Goal: Transaction & Acquisition: Purchase product/service

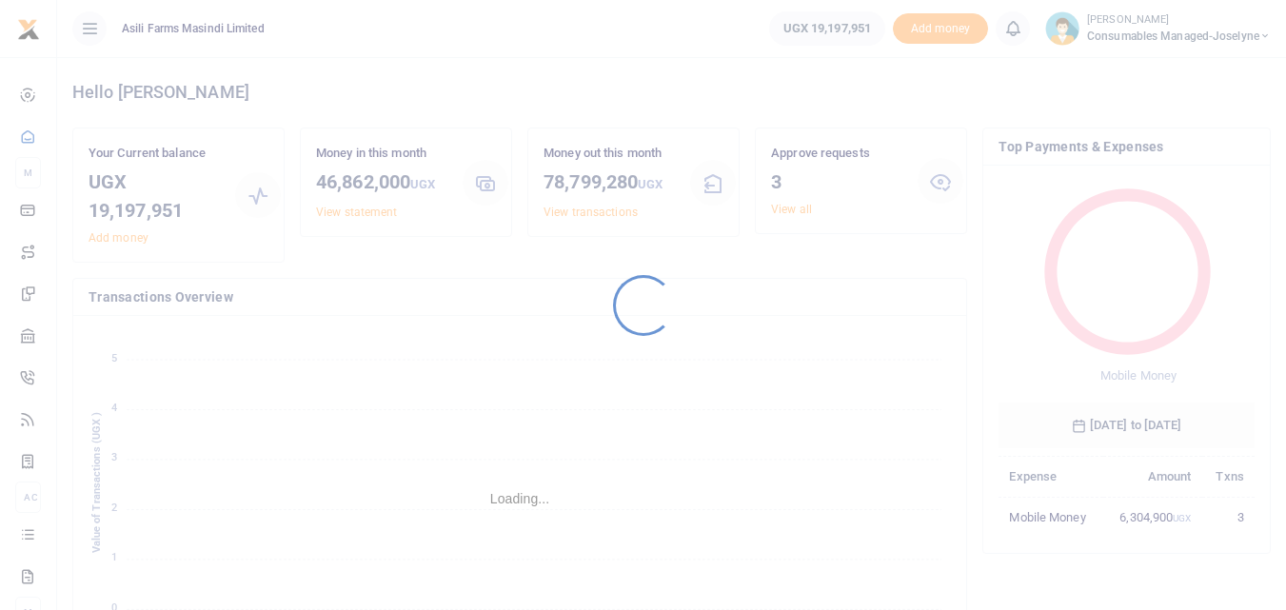
scroll to position [253, 242]
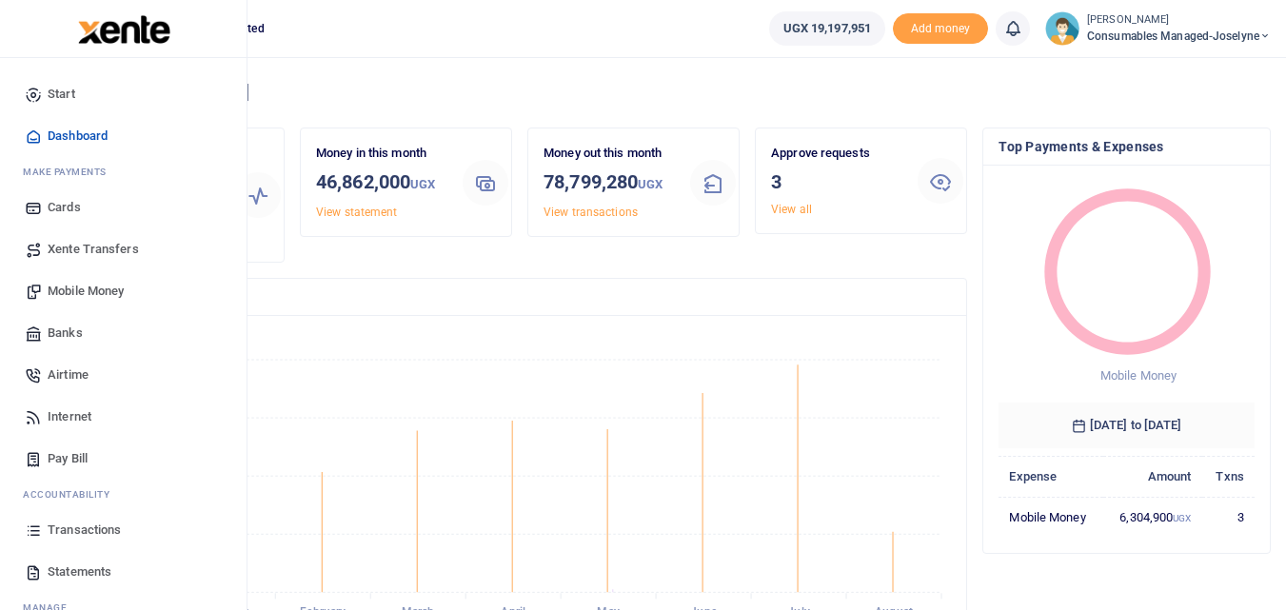
click at [33, 522] on icon at bounding box center [33, 530] width 17 height 17
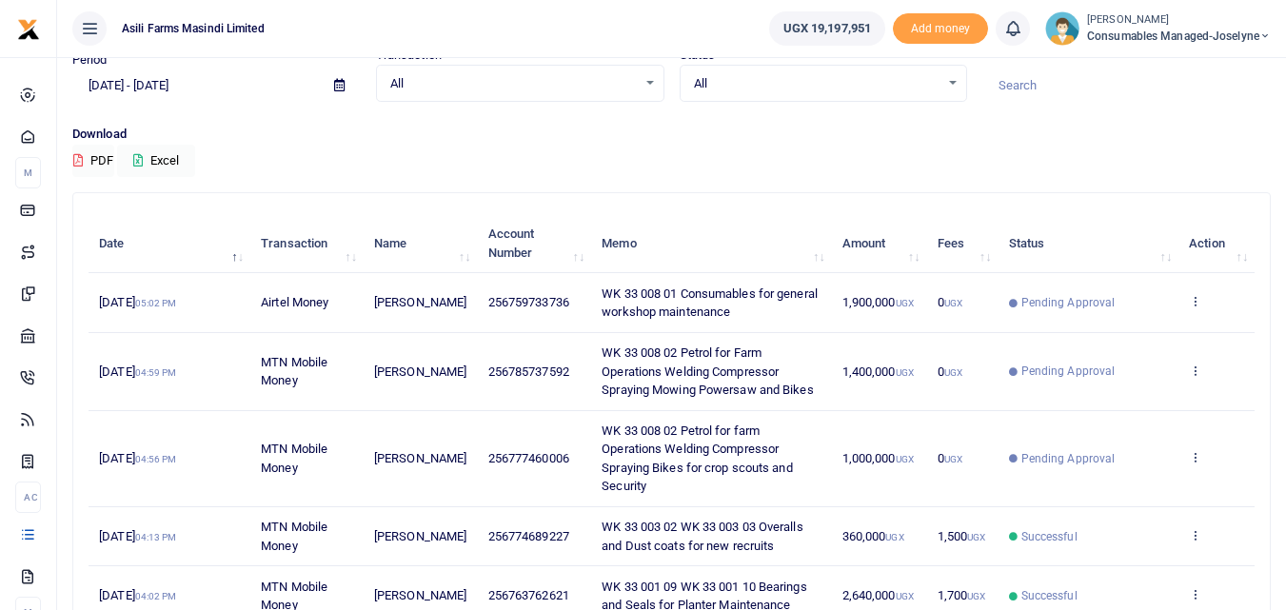
scroll to position [51, 0]
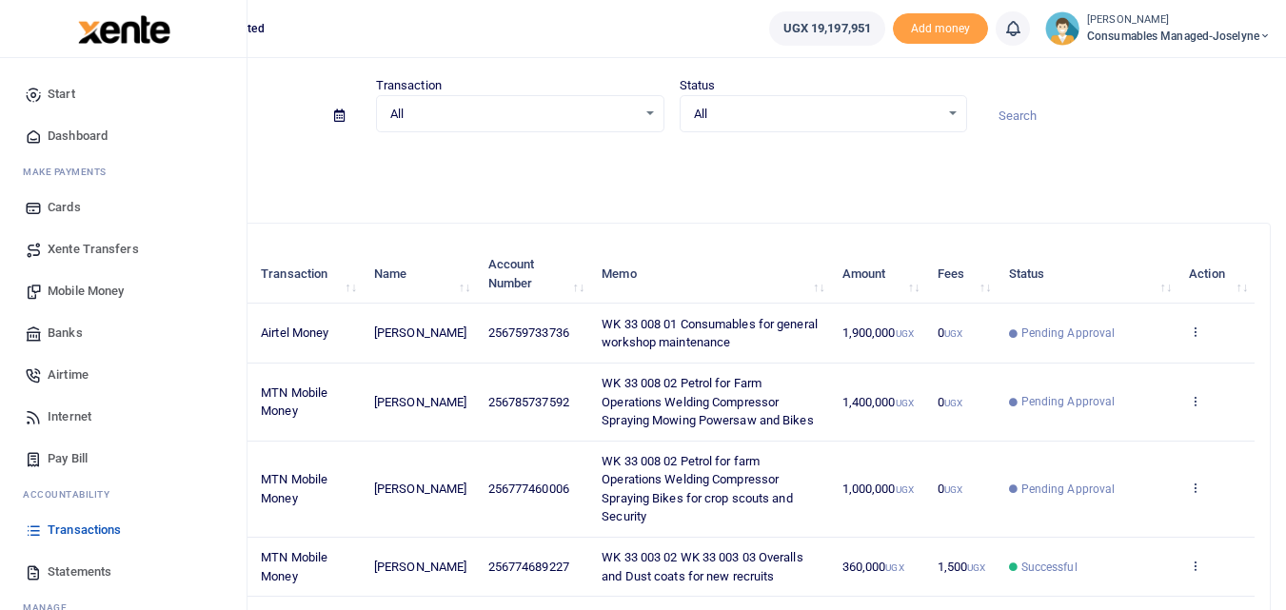
click at [87, 293] on span "Mobile Money" at bounding box center [86, 291] width 76 height 19
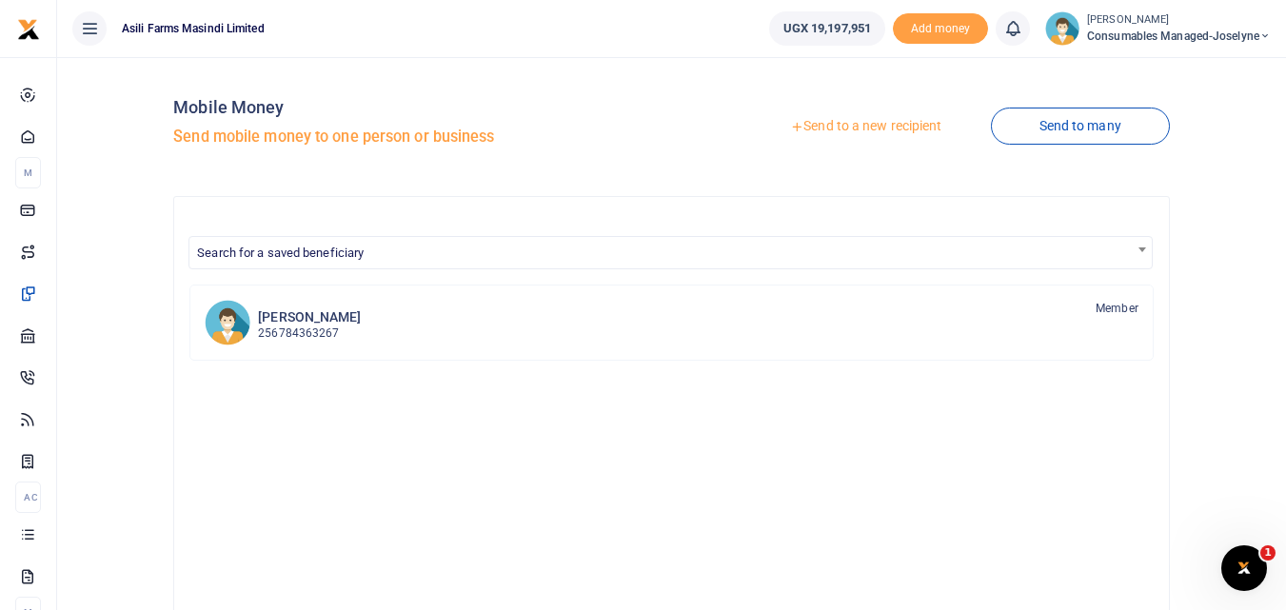
click at [876, 134] on link "Send to a new recipient" at bounding box center [866, 126] width 248 height 34
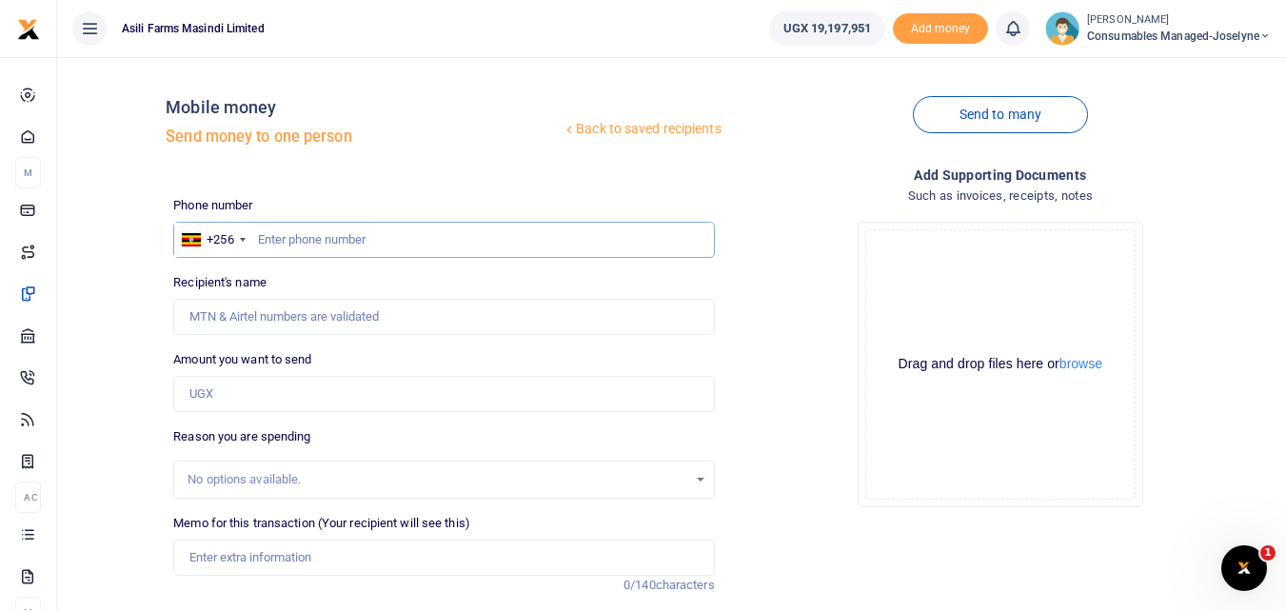
click at [272, 231] on input "text" at bounding box center [443, 240] width 541 height 36
type input "787988256"
type input "Nichiolas Businge"
type input "787988256"
click at [269, 406] on input "Amount you want to send" at bounding box center [443, 394] width 541 height 36
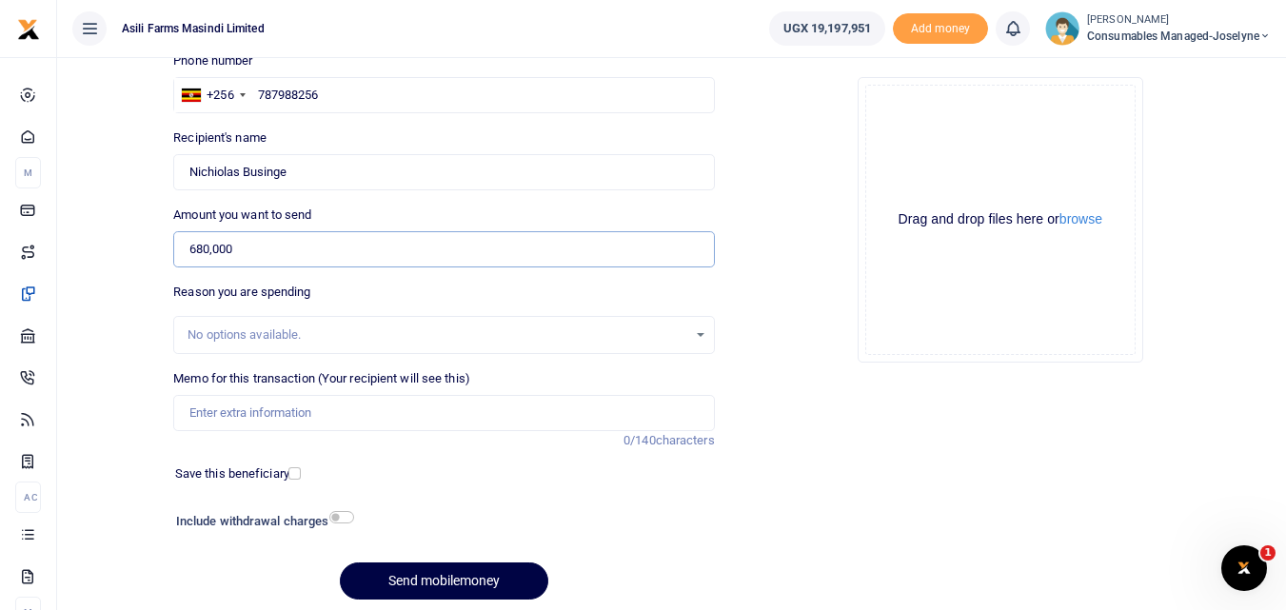
scroll to position [146, 0]
type input "680,000"
click at [328, 389] on div "Memo for this transaction (Your recipient will see this) Reason is required. 0/…" at bounding box center [443, 399] width 541 height 62
click at [308, 405] on input "Memo for this transaction (Your recipient will see this)" at bounding box center [443, 412] width 541 height 36
paste input "WK 33/002 / 03"
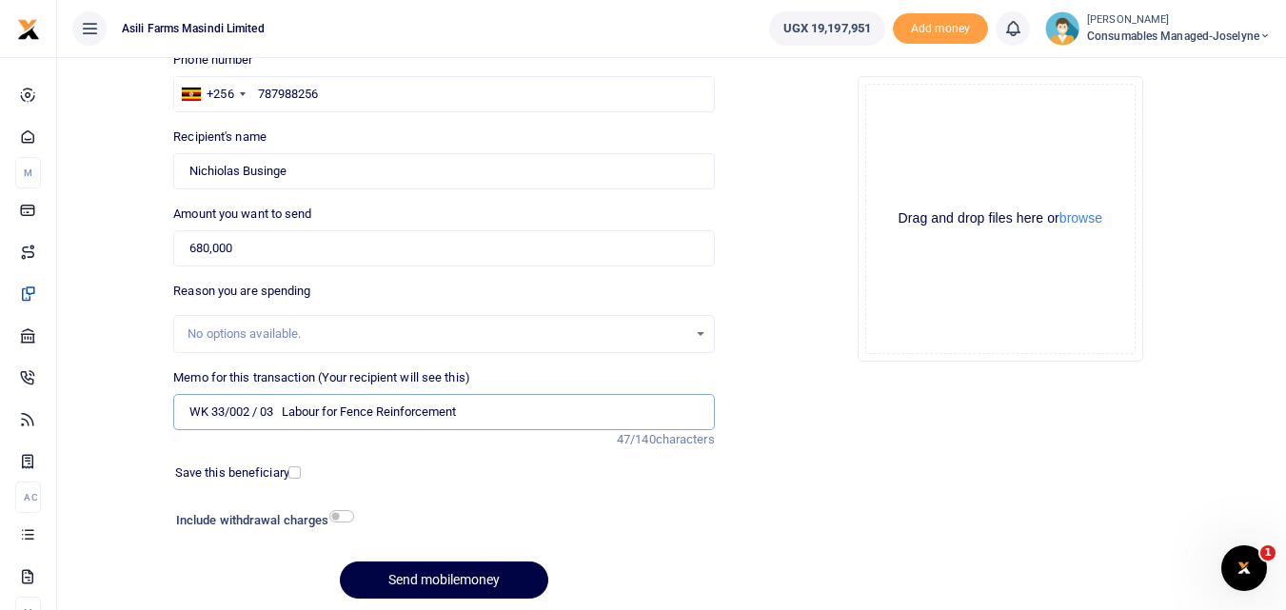
click at [257, 416] on input "WK 33/002 / 03 Labour for Fence Reinforcement" at bounding box center [443, 412] width 541 height 36
type input "WK 33 002 03 Labour for Fence Reinforcement"
click at [400, 582] on button "Send mobilemoney" at bounding box center [444, 580] width 208 height 37
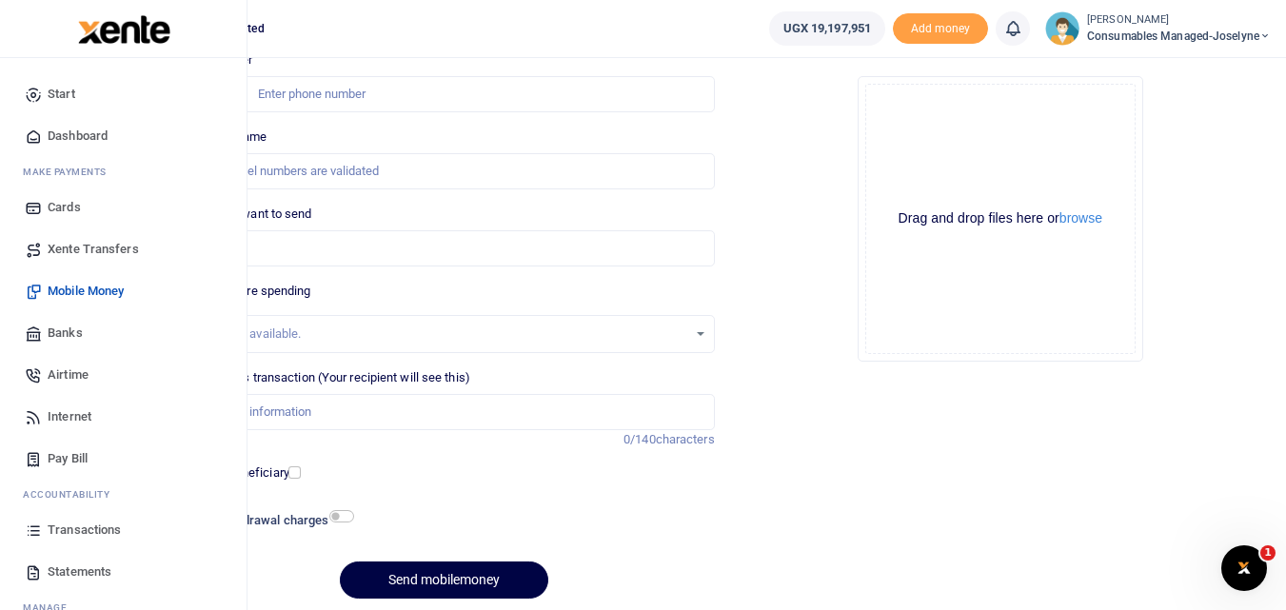
click at [36, 531] on icon at bounding box center [33, 530] width 17 height 17
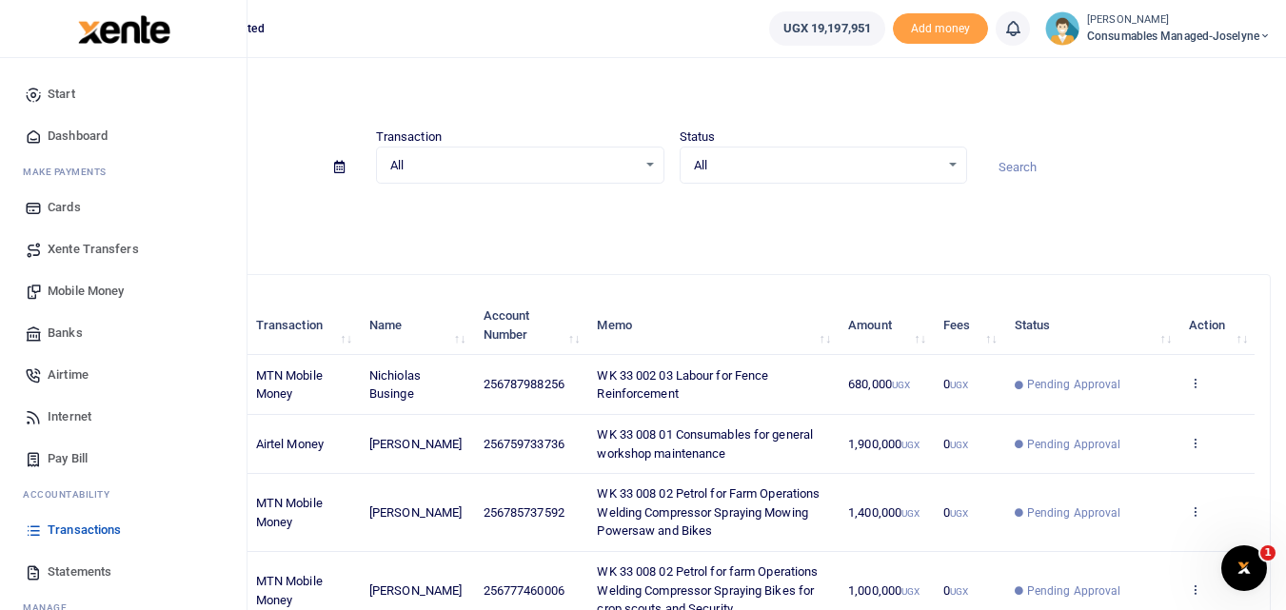
click at [77, 284] on span "Mobile Money" at bounding box center [86, 291] width 76 height 19
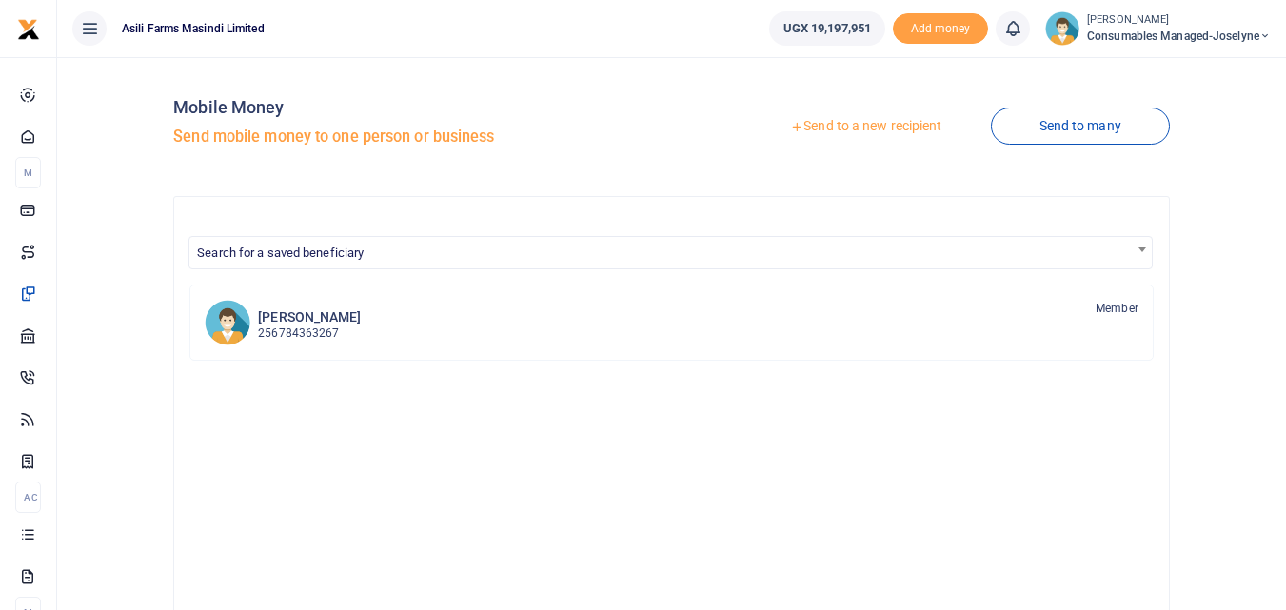
click at [880, 120] on link "Send to a new recipient" at bounding box center [866, 126] width 248 height 34
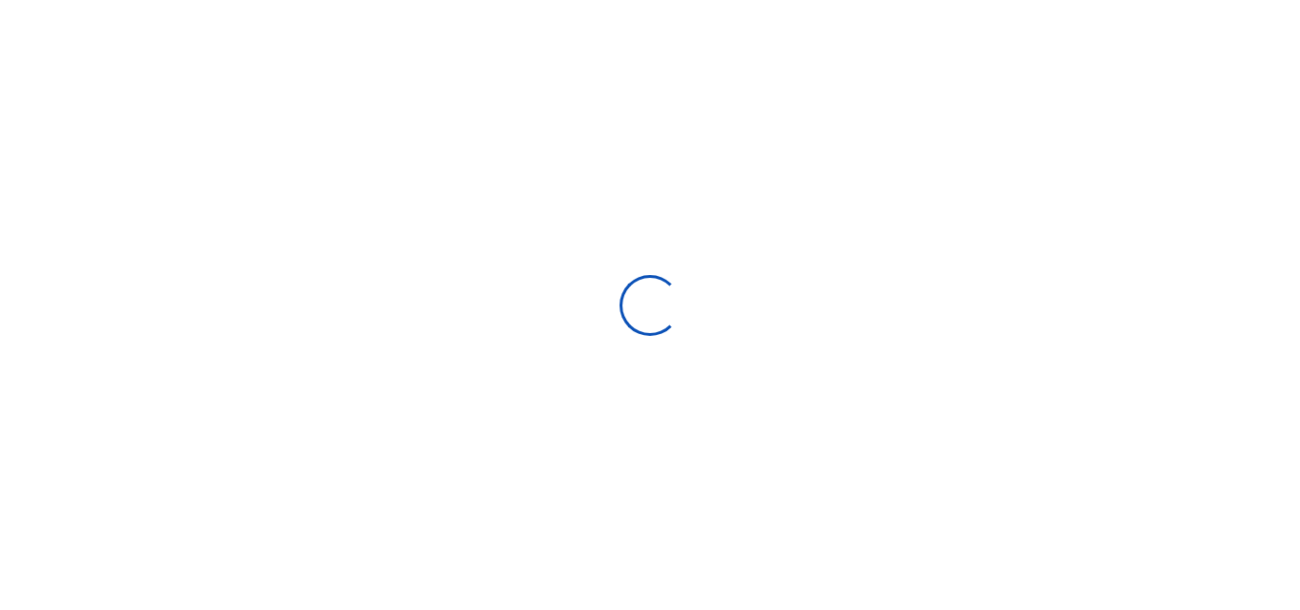
click at [880, 120] on div at bounding box center [650, 305] width 1300 height 610
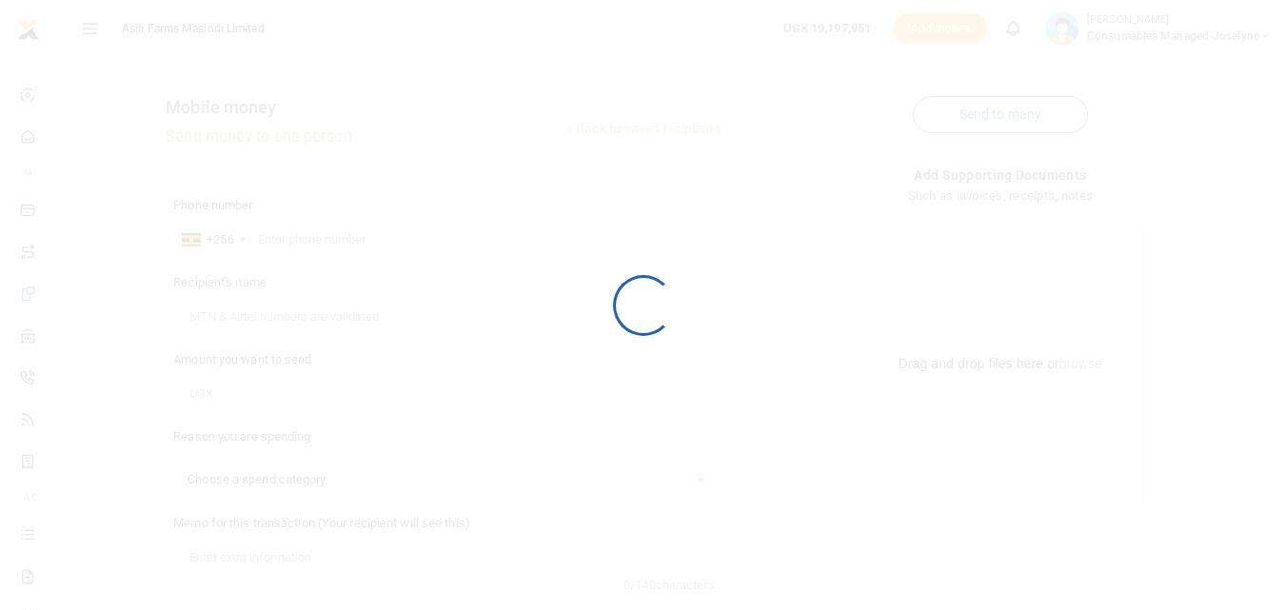
select select
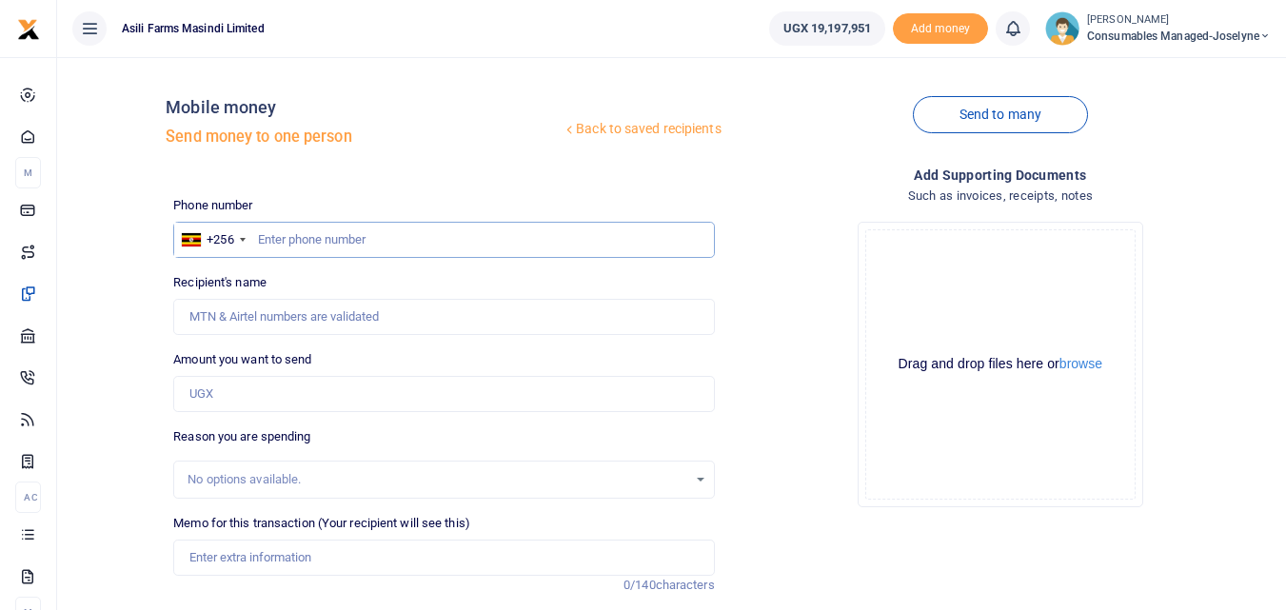
click at [295, 240] on input "text" at bounding box center [443, 240] width 541 height 36
type input "773022148"
type input "Odyek Charles Agene"
type input "773022148"
click at [242, 399] on input "Amount you want to send" at bounding box center [443, 394] width 541 height 36
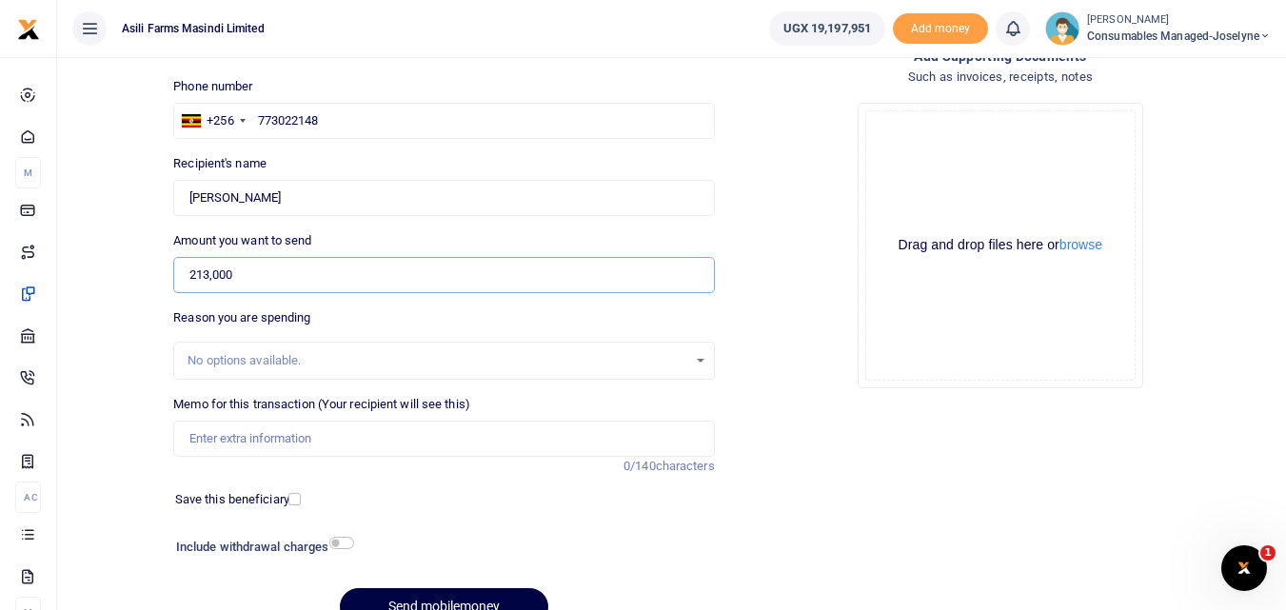
scroll to position [138, 0]
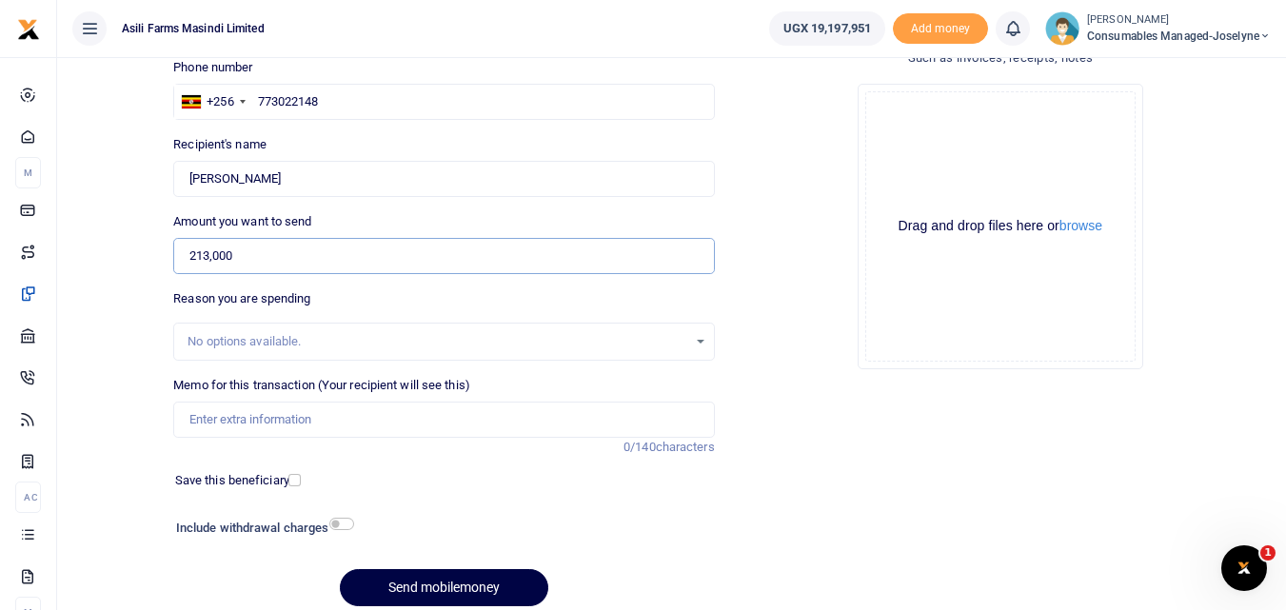
type input "213,000"
click at [242, 410] on input "Memo for this transaction (Your recipient will see this)" at bounding box center [443, 420] width 541 height 36
click at [198, 419] on input "Memo for this transaction (Your recipient will see this)" at bounding box center [443, 420] width 541 height 36
paste input "WK 33/004 / 08"
click at [258, 418] on input "WK 33/004 / 08 Labour for Manhole repairs" at bounding box center [443, 420] width 541 height 36
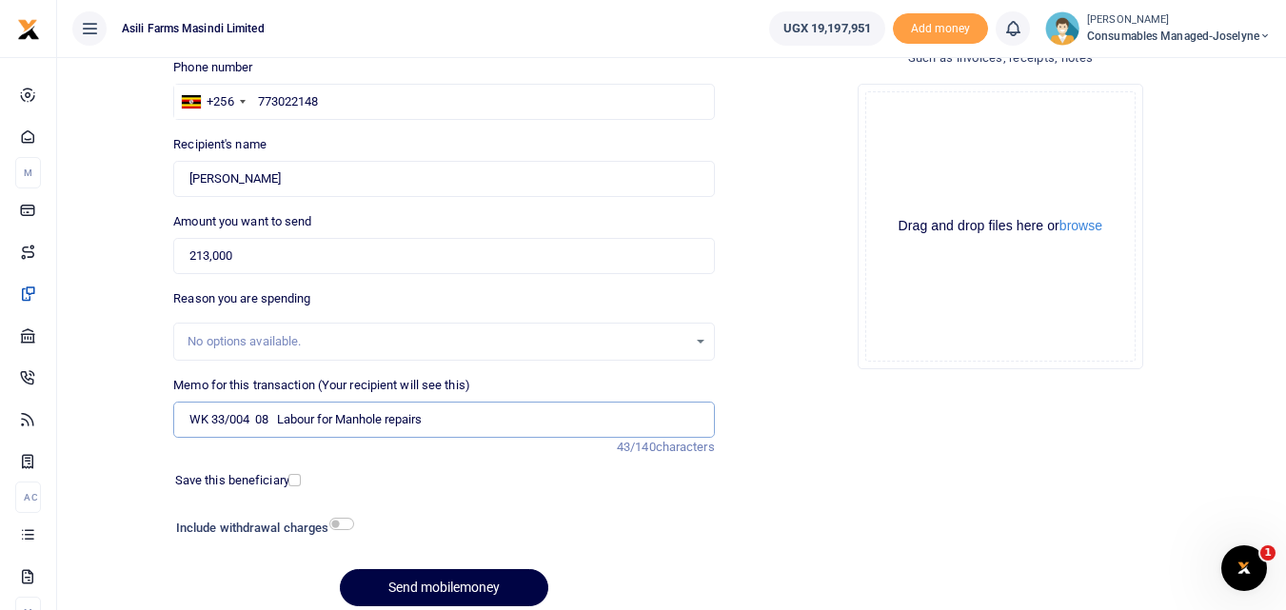
click at [236, 421] on input "WK 33/004 08 Labour for Manhole repairs" at bounding box center [443, 420] width 541 height 36
click at [229, 424] on input "WK 33/004 08 Labour for Manhole repairs" at bounding box center [443, 420] width 541 height 36
type input "WK 33 004 08 Labour for Manhole repairs"
click at [309, 251] on input "213,000" at bounding box center [443, 256] width 541 height 36
type input "2"
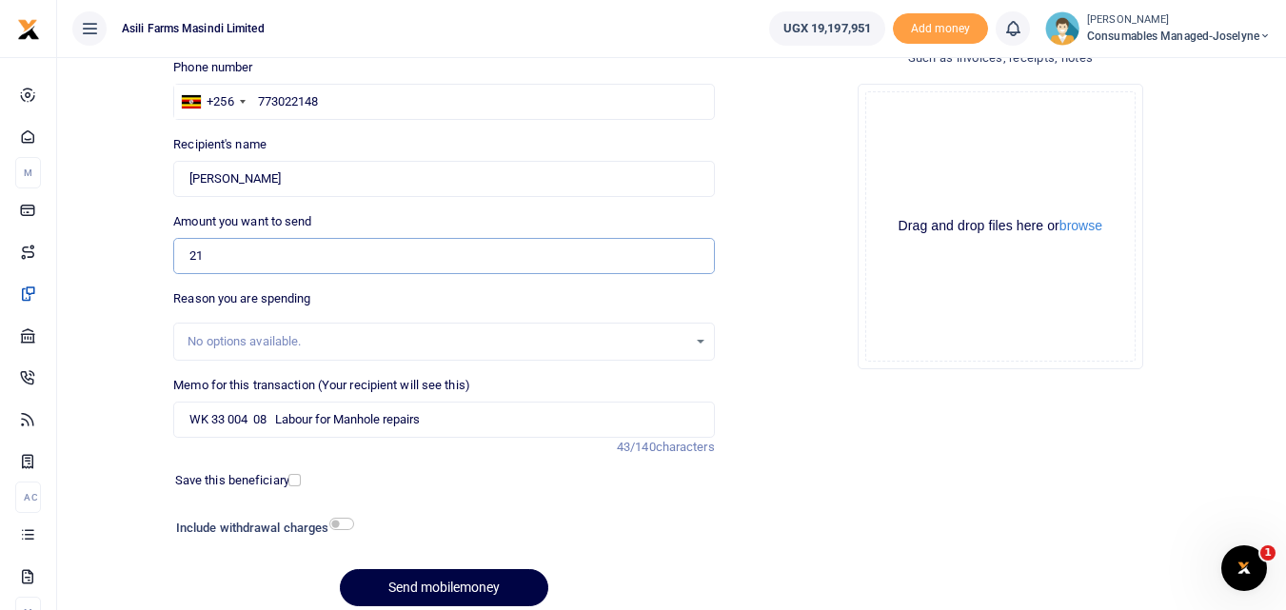
type input "2"
type input "213,000"
click at [472, 584] on button "Send mobilemoney" at bounding box center [444, 587] width 208 height 37
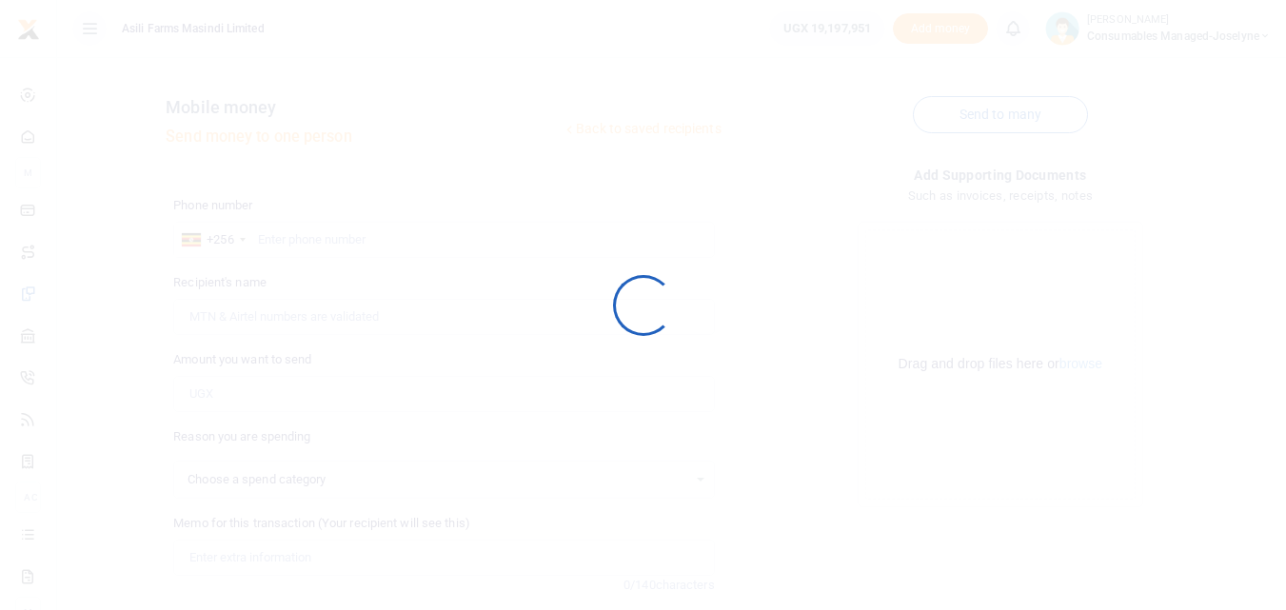
scroll to position [138, 0]
select select
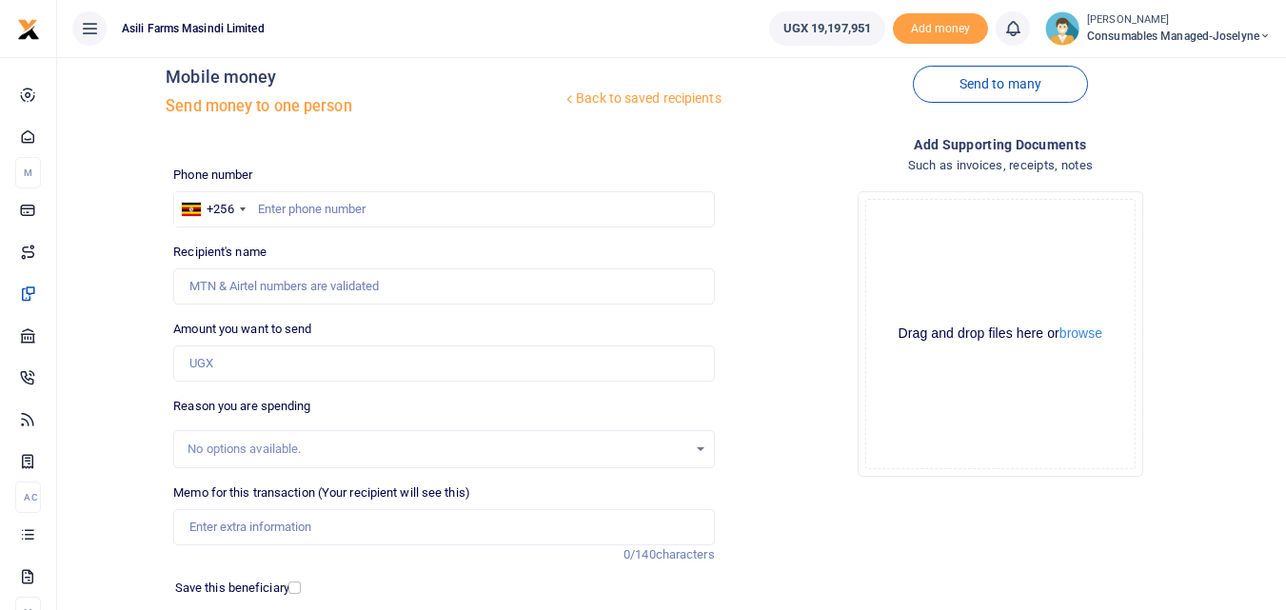
scroll to position [31, 0]
click at [328, 207] on input "text" at bounding box center [443, 208] width 541 height 36
type input "775028936"
type input "Boniface Acai"
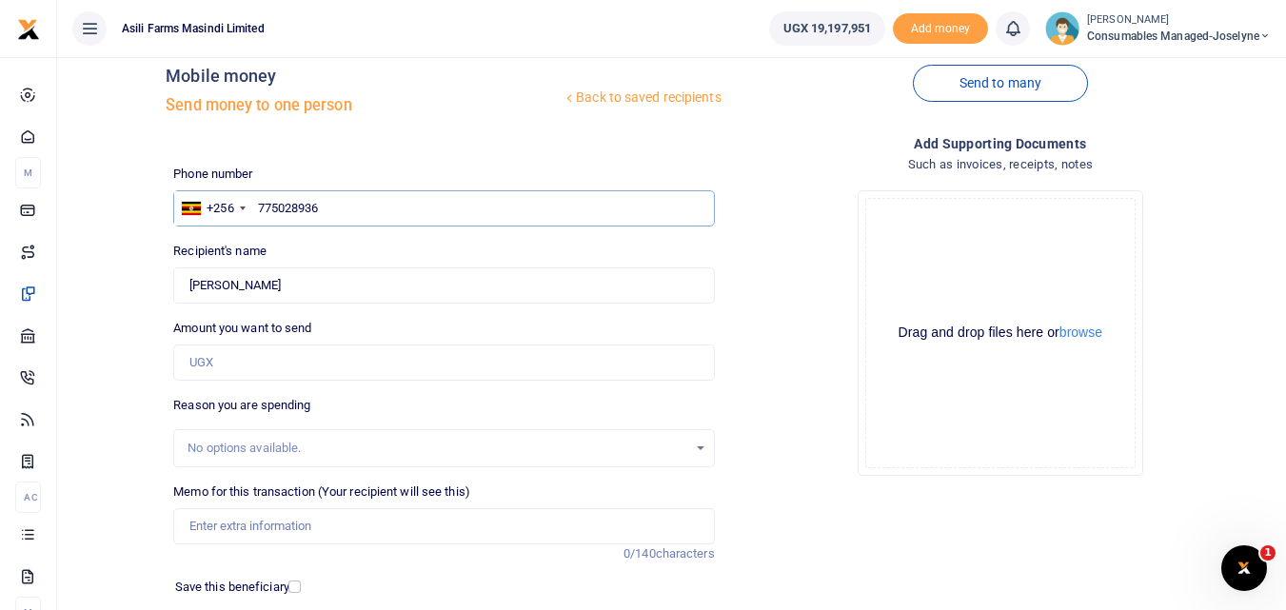
type input "775028936"
click at [289, 367] on input "Amount you want to send" at bounding box center [443, 363] width 541 height 36
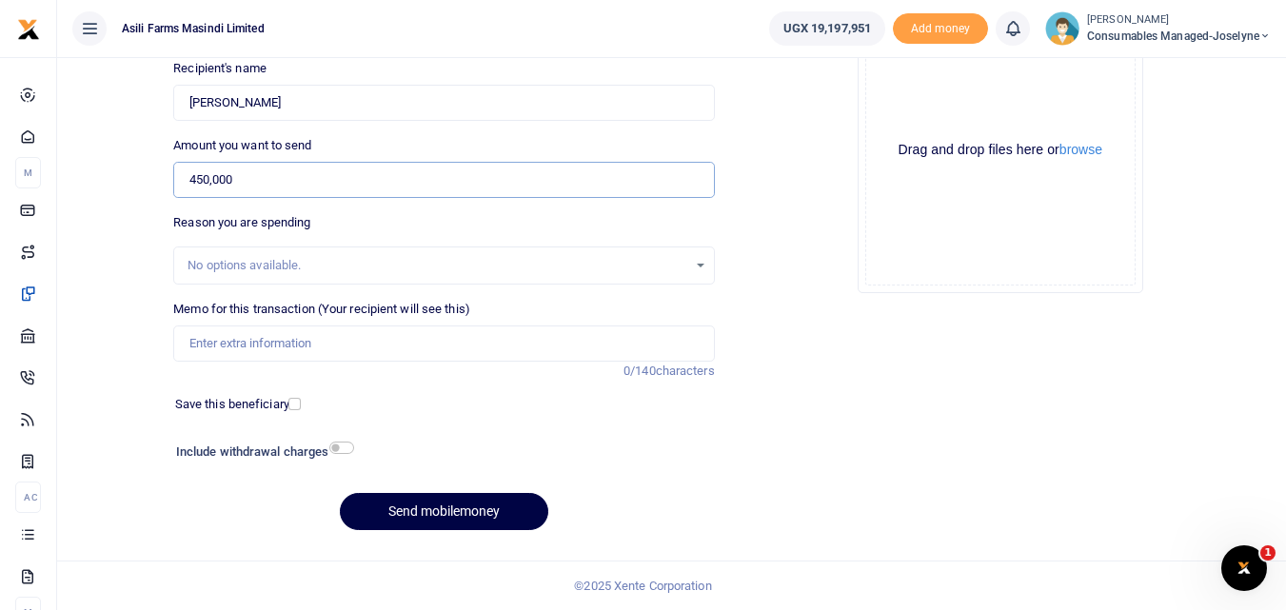
scroll to position [211, 0]
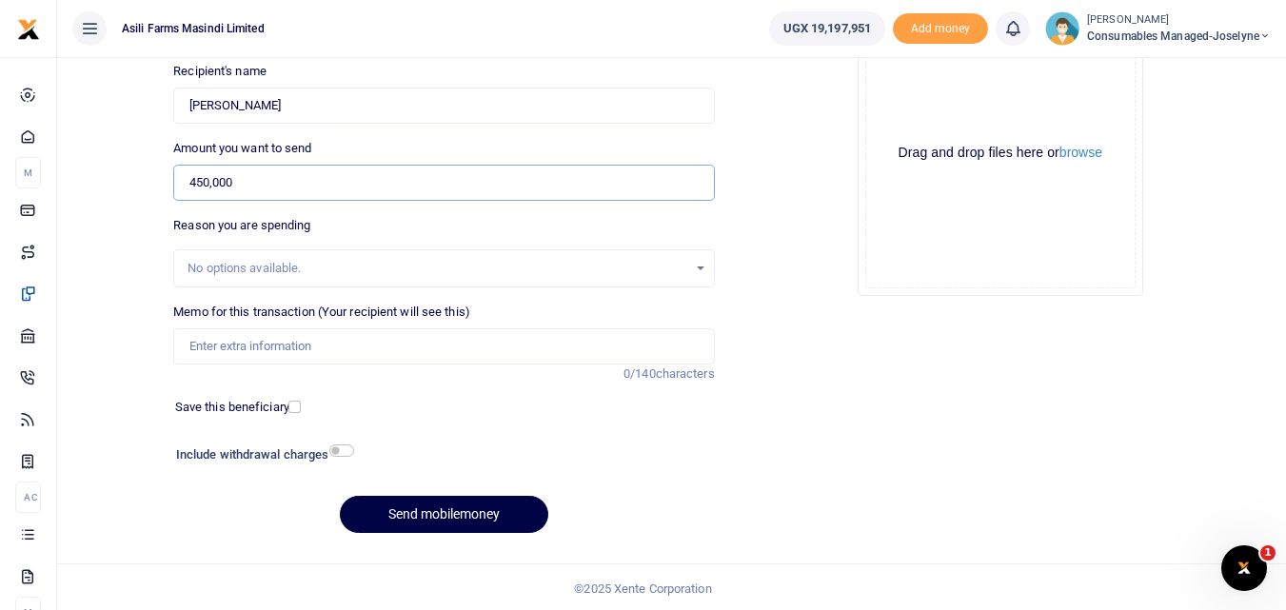
type input "450,000"
click at [214, 347] on input "Memo for this transaction (Your recipient will see this)" at bounding box center [443, 346] width 541 height 36
paste input "WK 33 /001 / 01"
click at [259, 350] on input "WK 33 /001 / 01 Forklift Charges" at bounding box center [443, 346] width 541 height 36
click at [423, 345] on input "WK 33 001 01 Forklift Charges" at bounding box center [443, 346] width 541 height 36
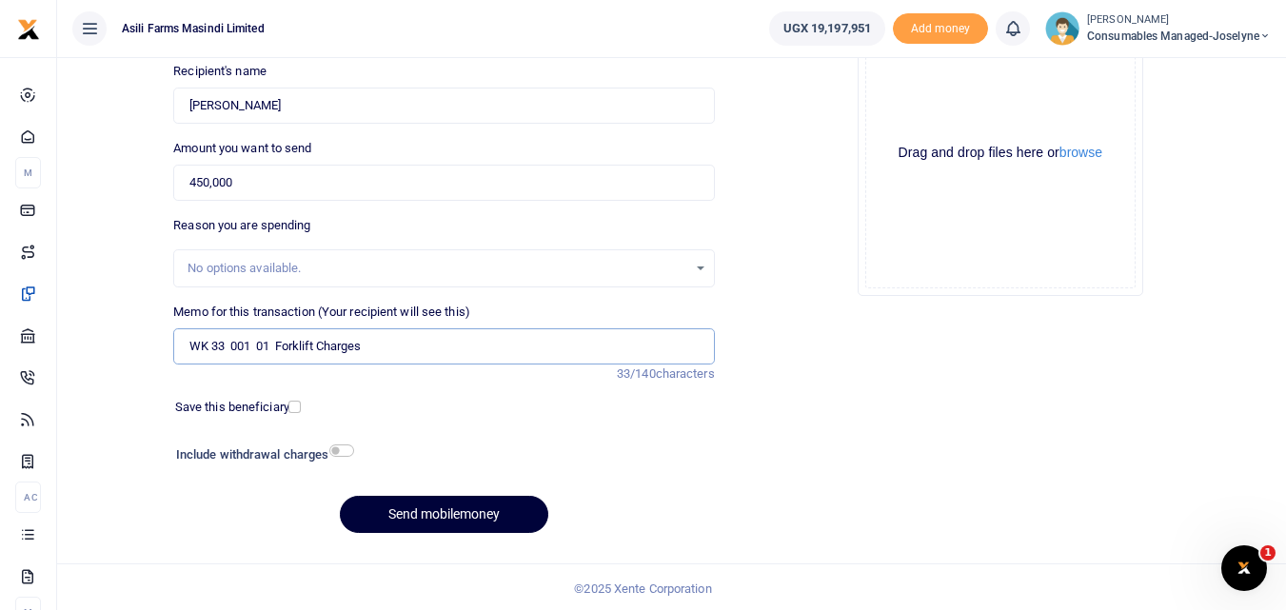
type input "WK 33 001 01 Forklift Charges"
click at [427, 520] on button "Send mobilemoney" at bounding box center [444, 514] width 208 height 37
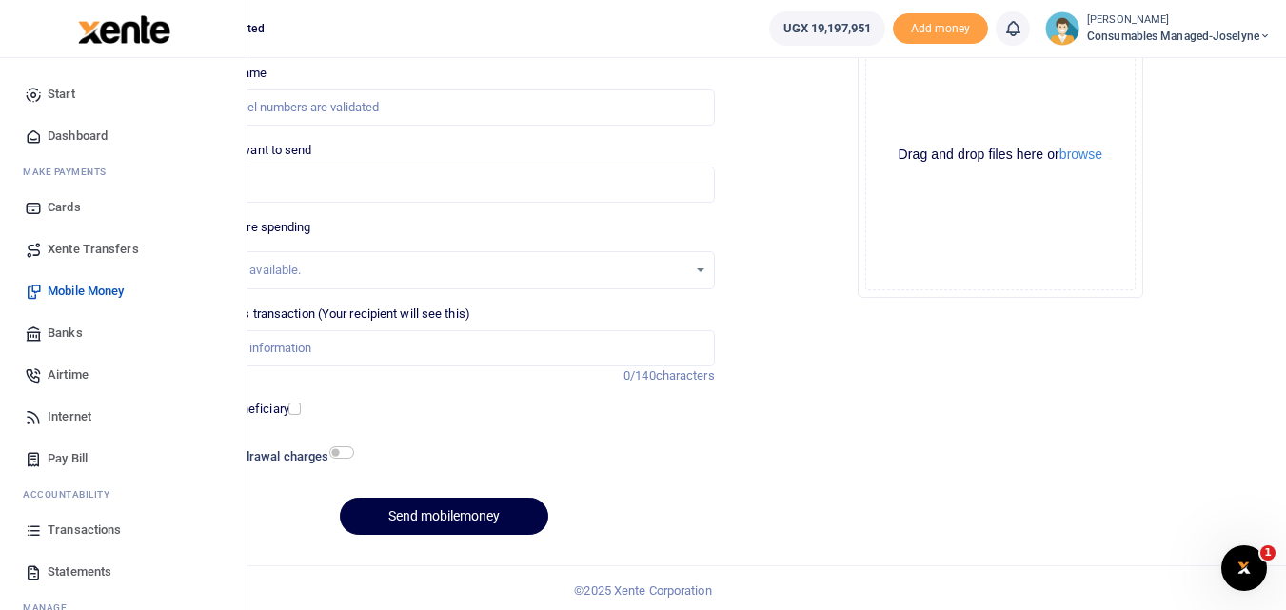
click at [30, 526] on icon at bounding box center [33, 530] width 17 height 17
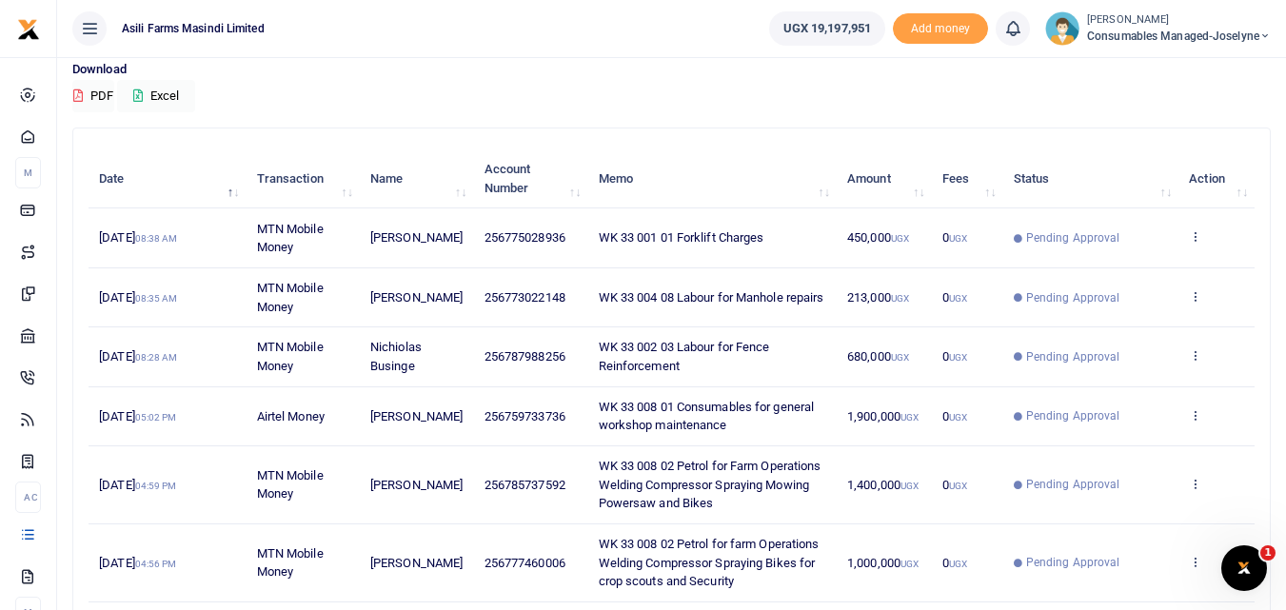
scroll to position [112, 0]
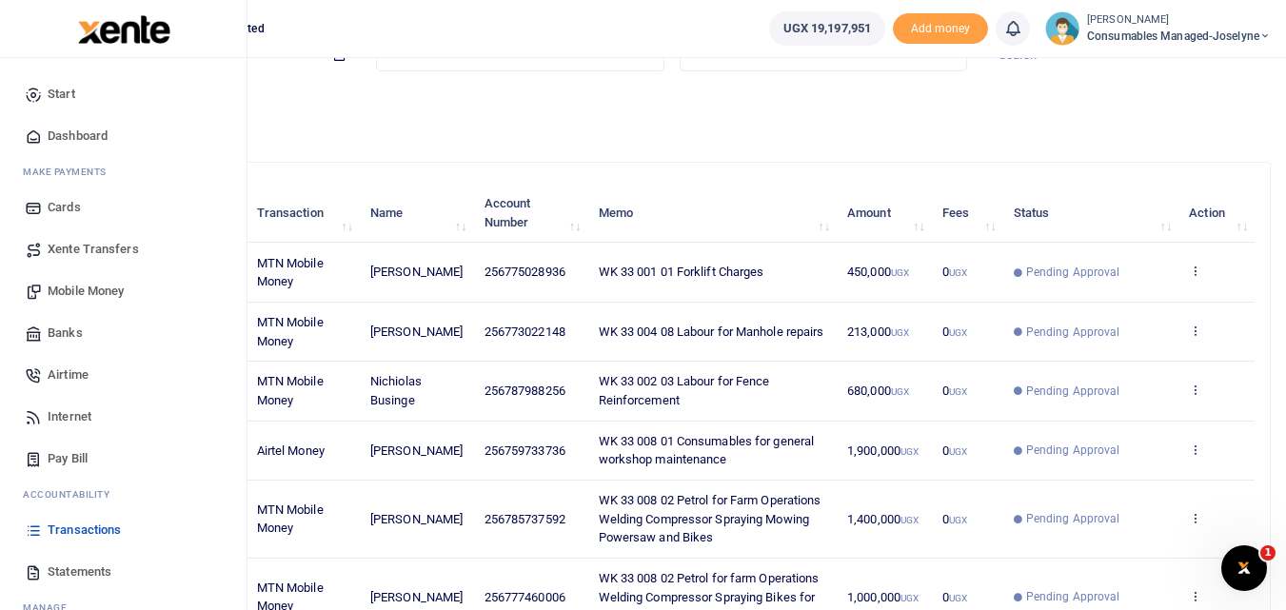
click at [95, 286] on span "Mobile Money" at bounding box center [86, 291] width 76 height 19
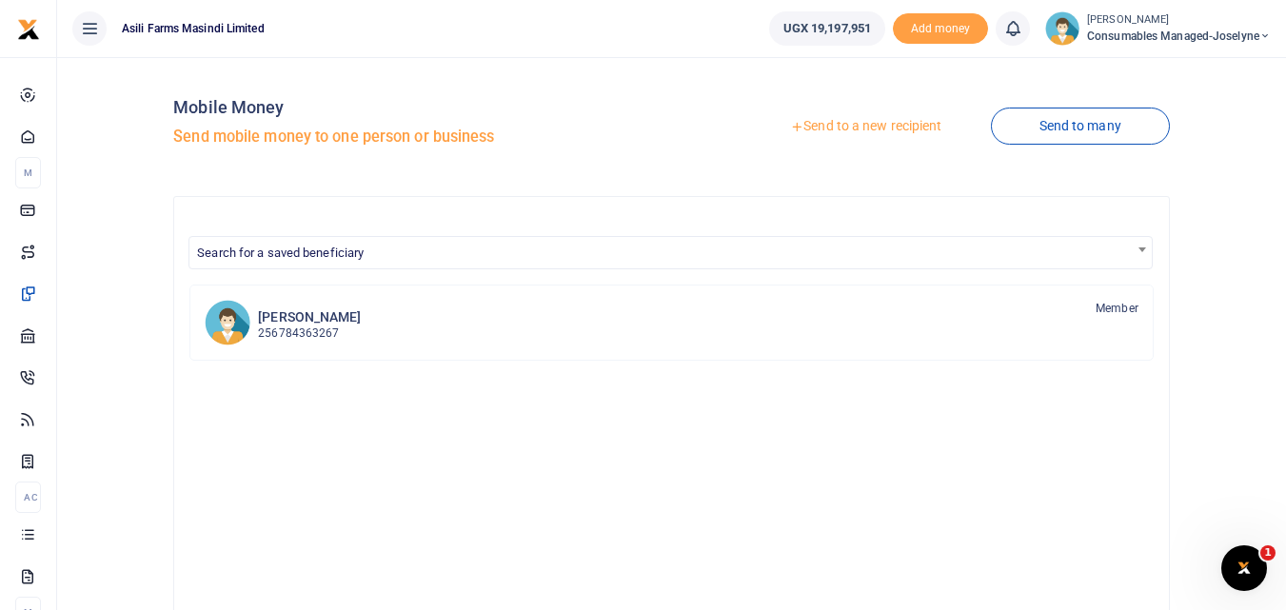
click at [875, 121] on link "Send to a new recipient" at bounding box center [866, 126] width 248 height 34
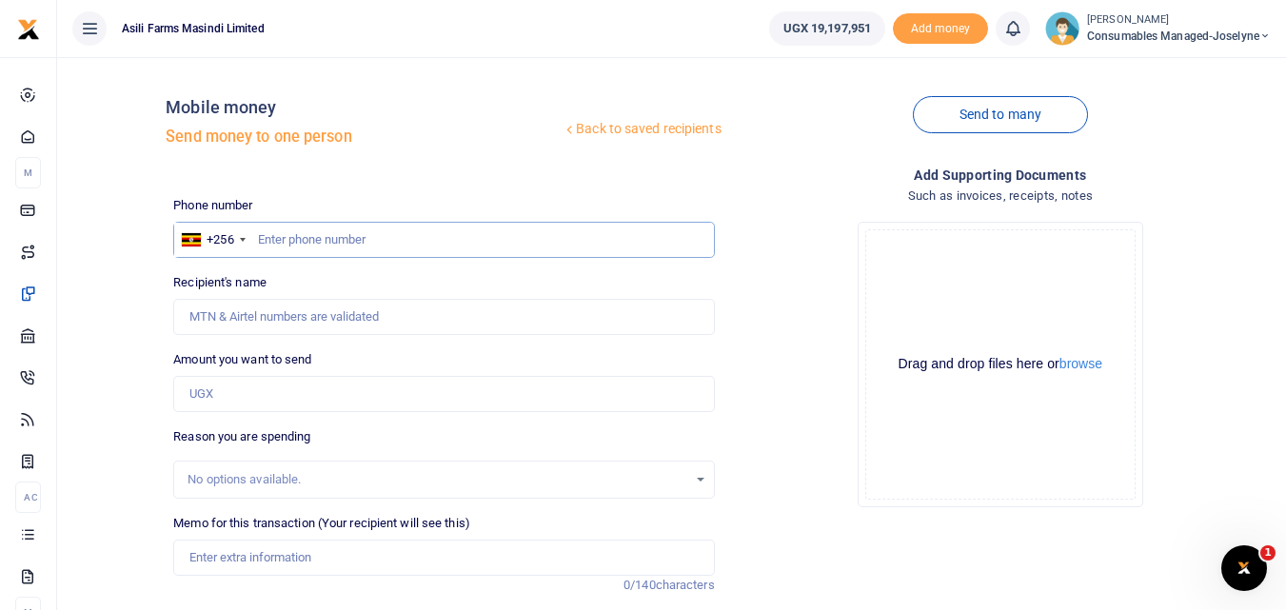
click at [359, 241] on input "text" at bounding box center [443, 240] width 541 height 36
type input "781369760"
type input "[PERSON_NAME]"
type input "781369760"
click at [275, 398] on input "Amount you want to send" at bounding box center [443, 394] width 541 height 36
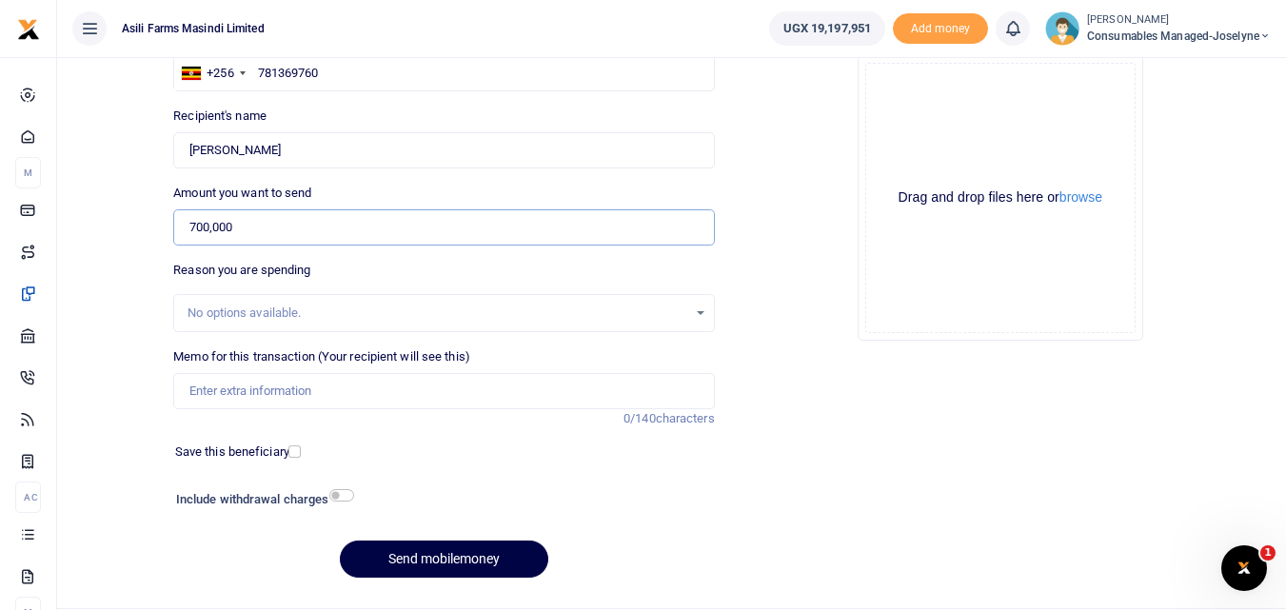
scroll to position [214, 0]
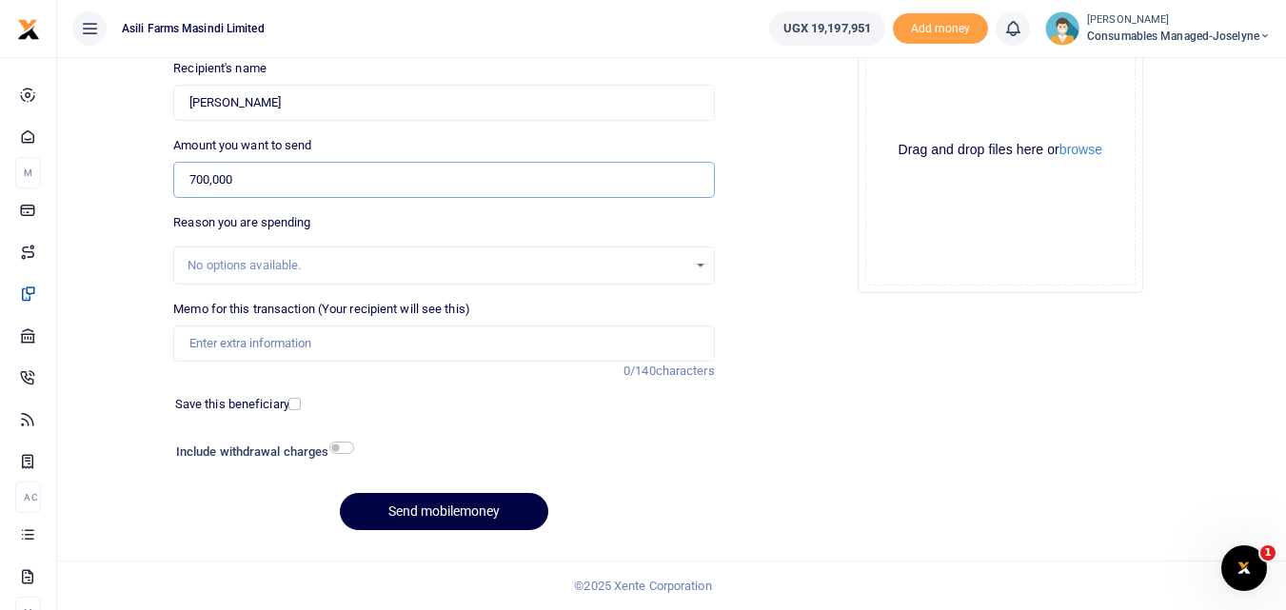
type input "700,000"
click at [314, 347] on input "Memo for this transaction (Your recipient will see this)" at bounding box center [443, 344] width 541 height 36
click at [216, 347] on input "Memo for this transaction (Your recipient will see this)" at bounding box center [443, 344] width 541 height 36
paste input "WK 33 /008 / 01"
click at [224, 347] on input "WK 33 /008 / 01" at bounding box center [443, 344] width 541 height 36
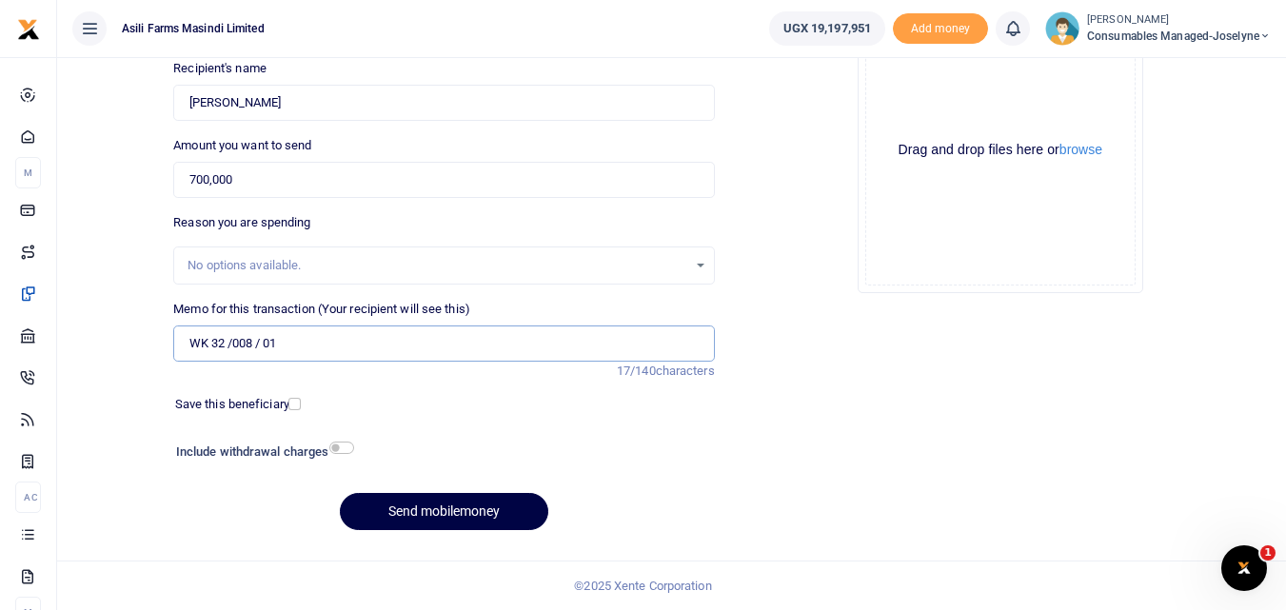
click at [332, 349] on input "WK 32 /008 / 01" at bounding box center [443, 344] width 541 height 36
click at [263, 347] on input "WK 32 /008 / 01 Gloves and Masks for grain handling spraying and harvest team" at bounding box center [443, 344] width 541 height 36
type input "WK 32 008 01 Gloves and Masks for grain handling spraying and harvest team"
click at [448, 508] on button "Send mobilemoney" at bounding box center [444, 511] width 208 height 37
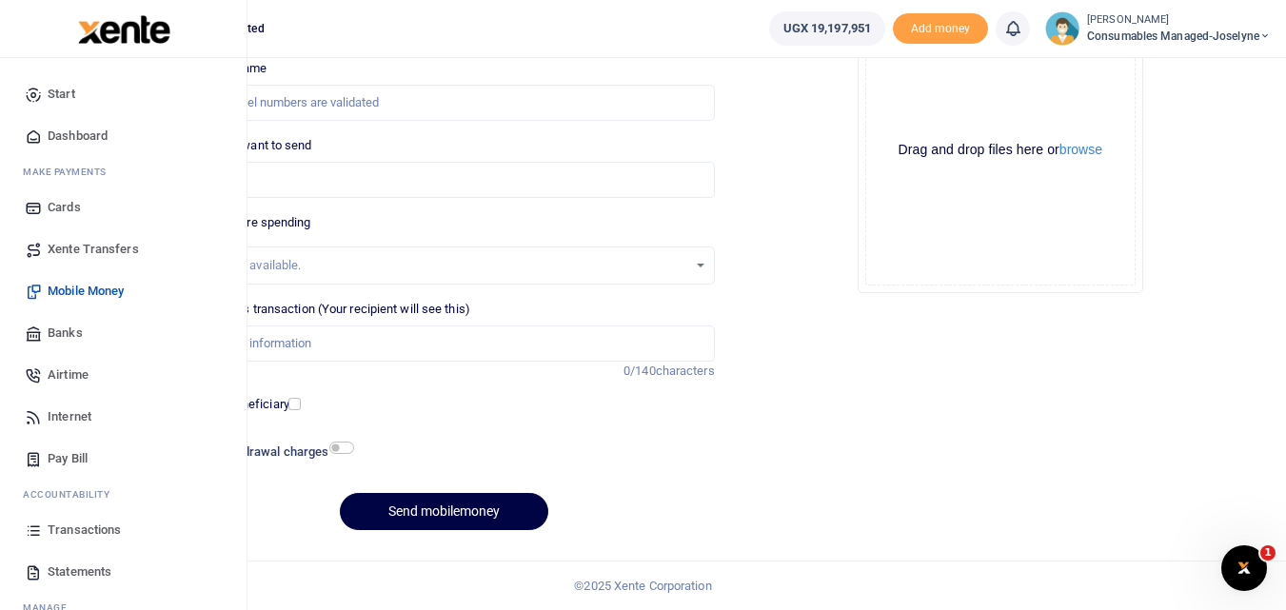
click at [30, 532] on icon at bounding box center [33, 530] width 17 height 17
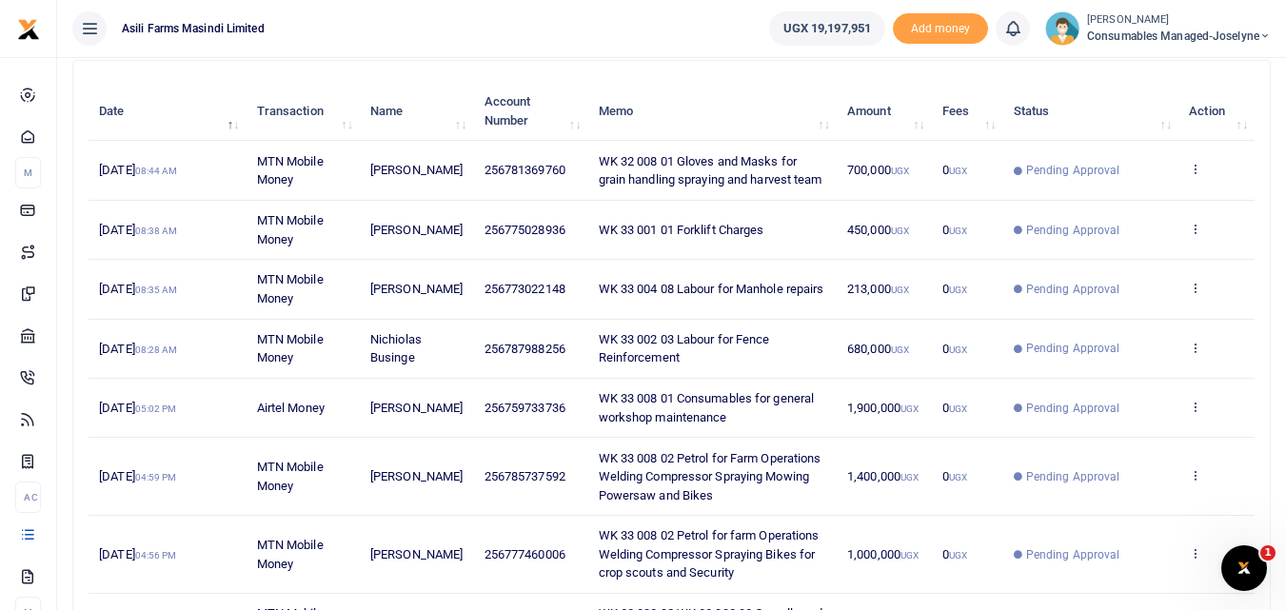
scroll to position [208, 0]
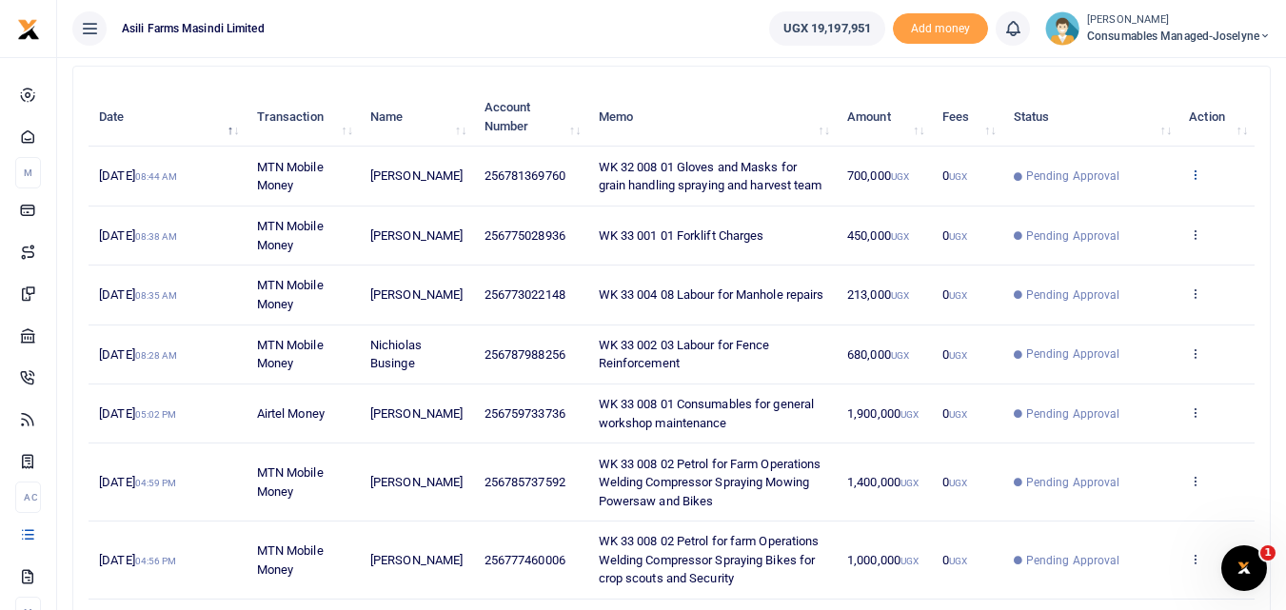
click at [1198, 174] on icon at bounding box center [1195, 174] width 12 height 13
click at [1144, 207] on link "View details" at bounding box center [1125, 206] width 150 height 27
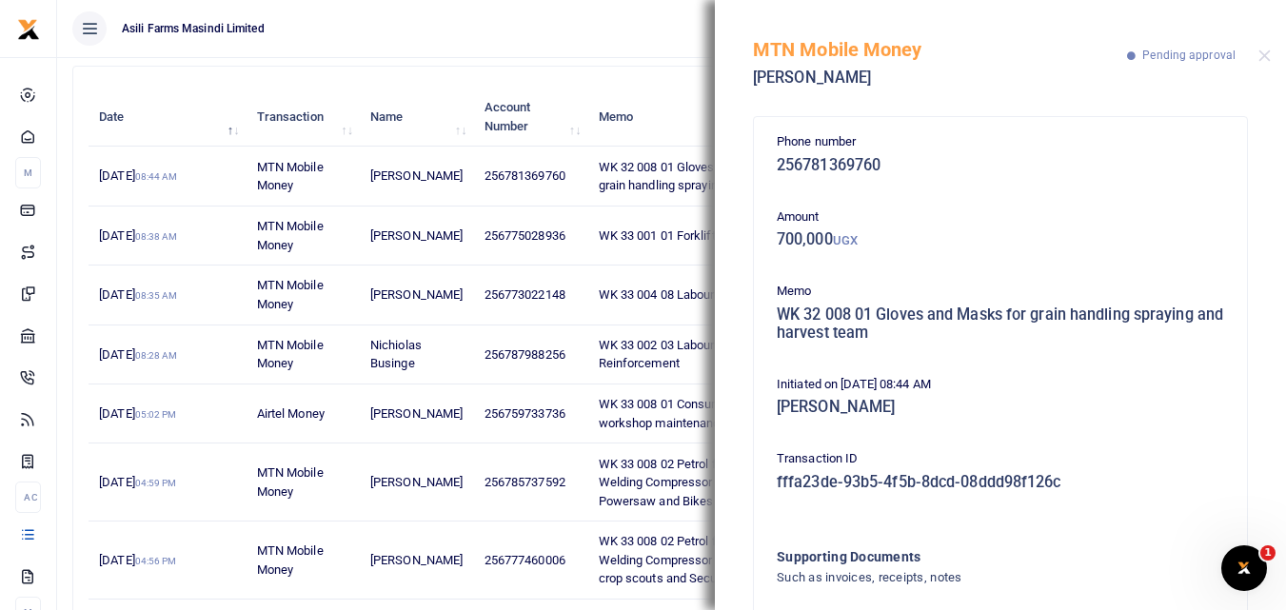
scroll to position [132, 0]
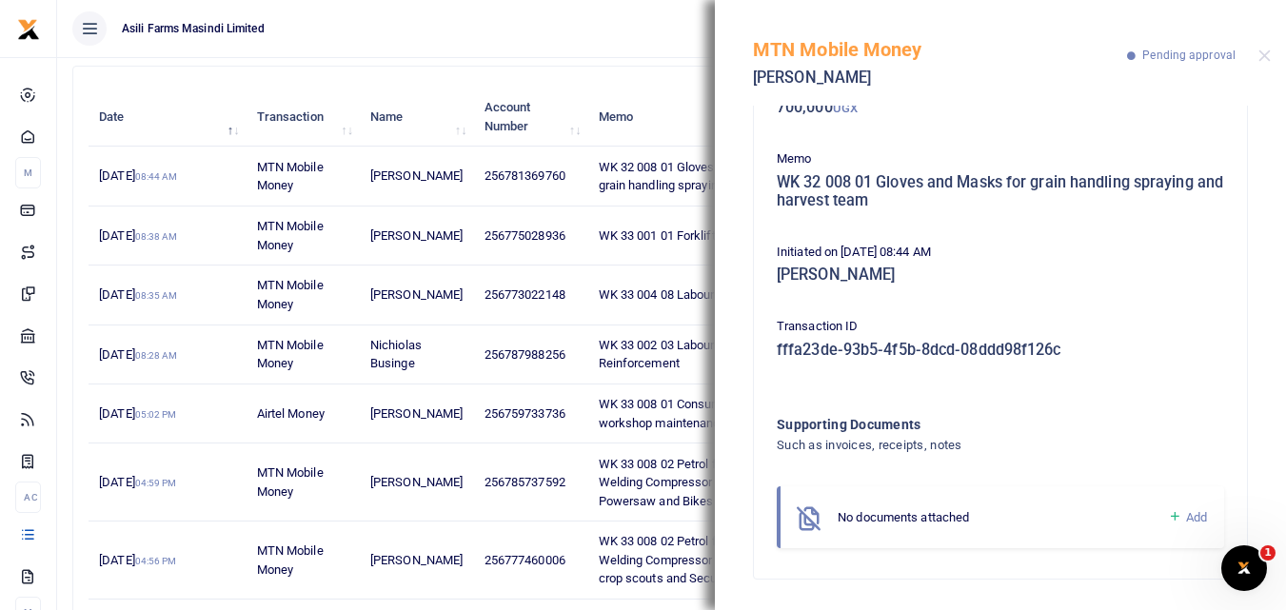
click at [1168, 515] on icon at bounding box center [1175, 516] width 14 height 17
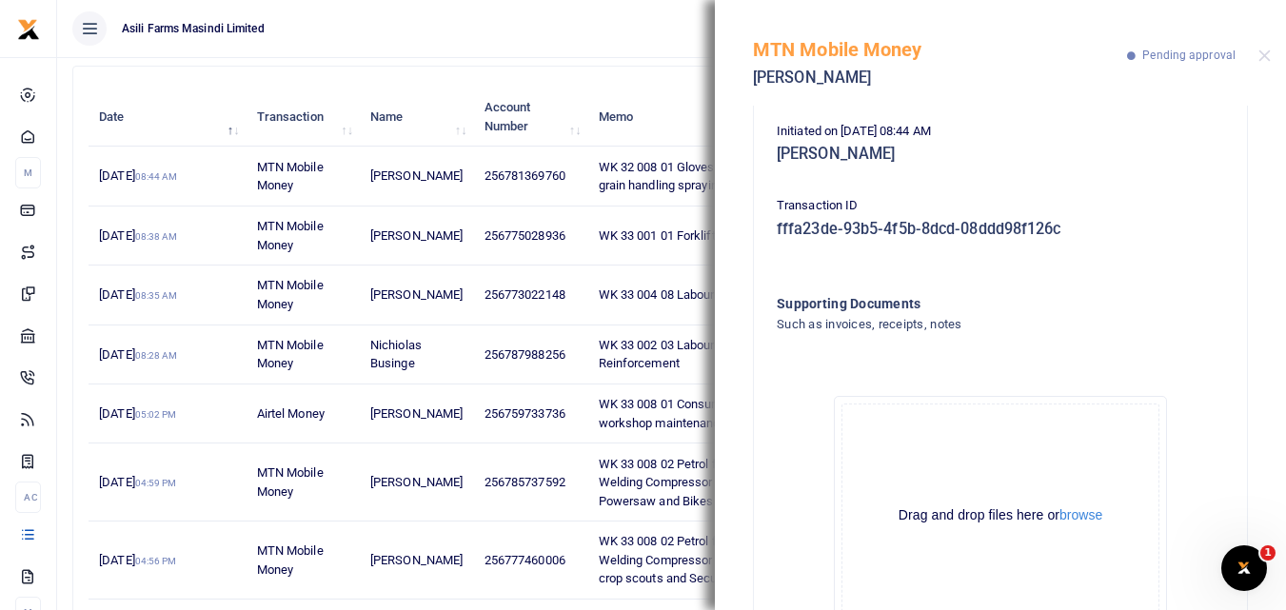
scroll to position [347, 0]
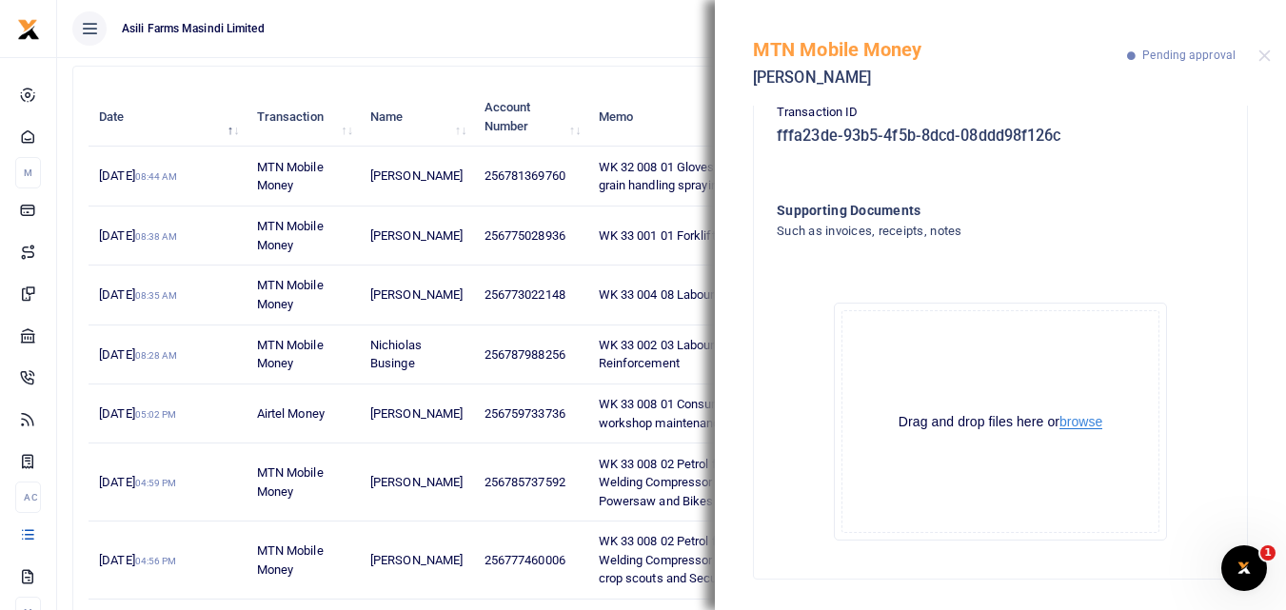
click at [1076, 419] on button "browse" at bounding box center [1081, 422] width 43 height 14
click at [1270, 51] on button "Close" at bounding box center [1264, 56] width 12 height 12
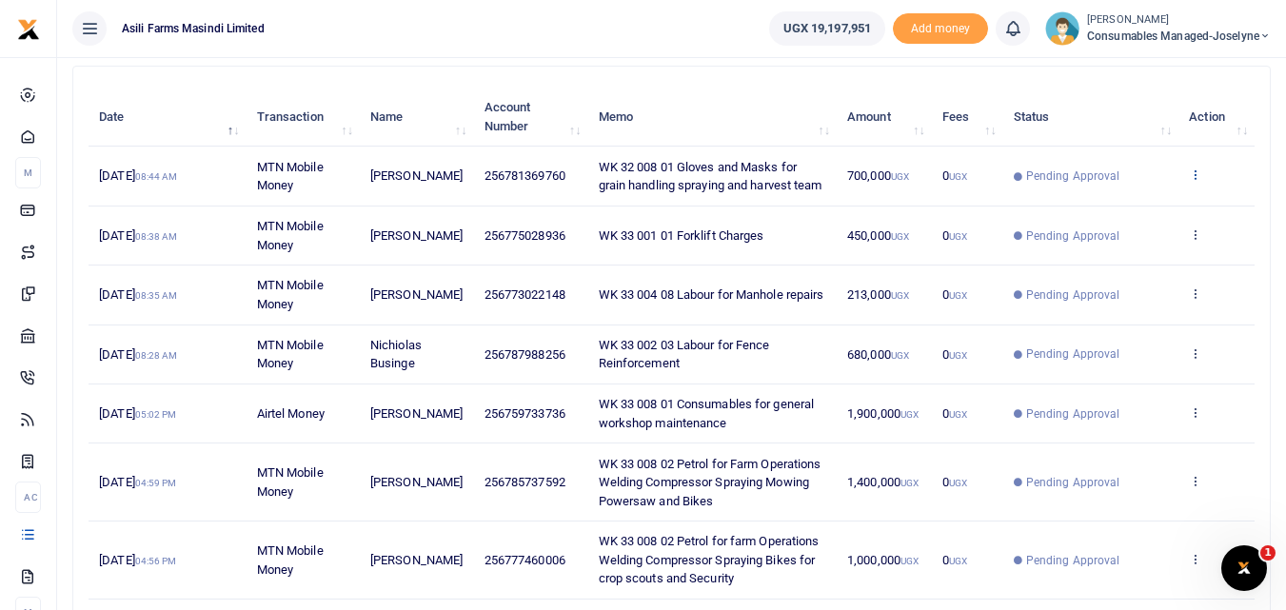
click at [1197, 175] on icon at bounding box center [1195, 174] width 12 height 13
click at [1131, 207] on link "View details" at bounding box center [1125, 206] width 150 height 27
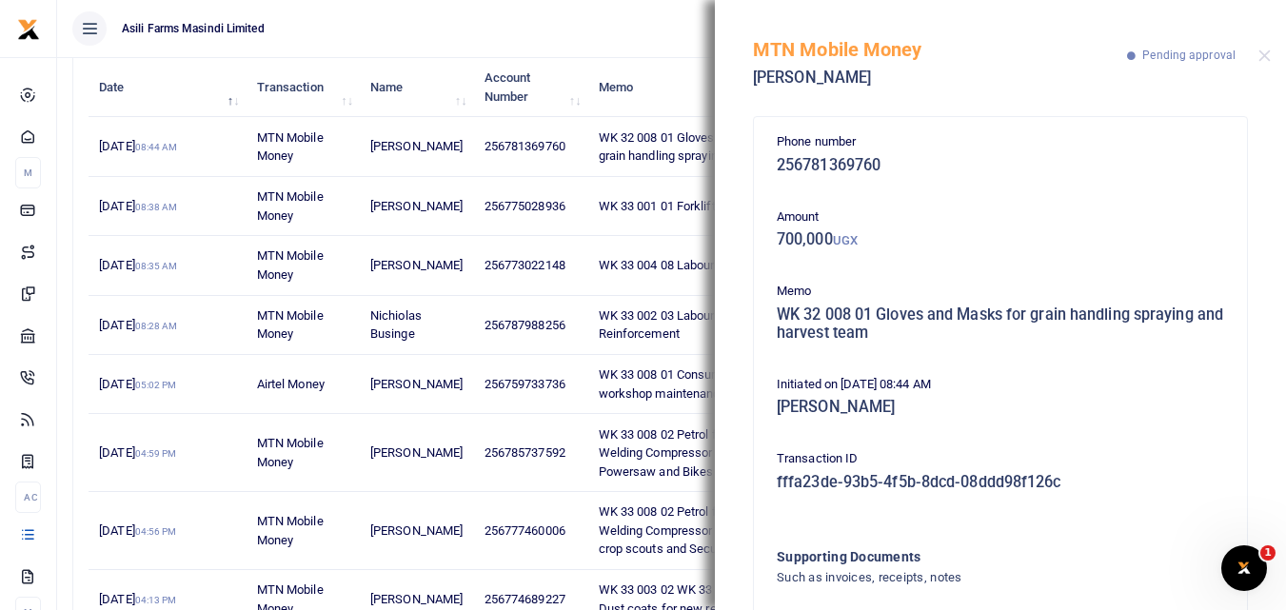
scroll to position [220, 0]
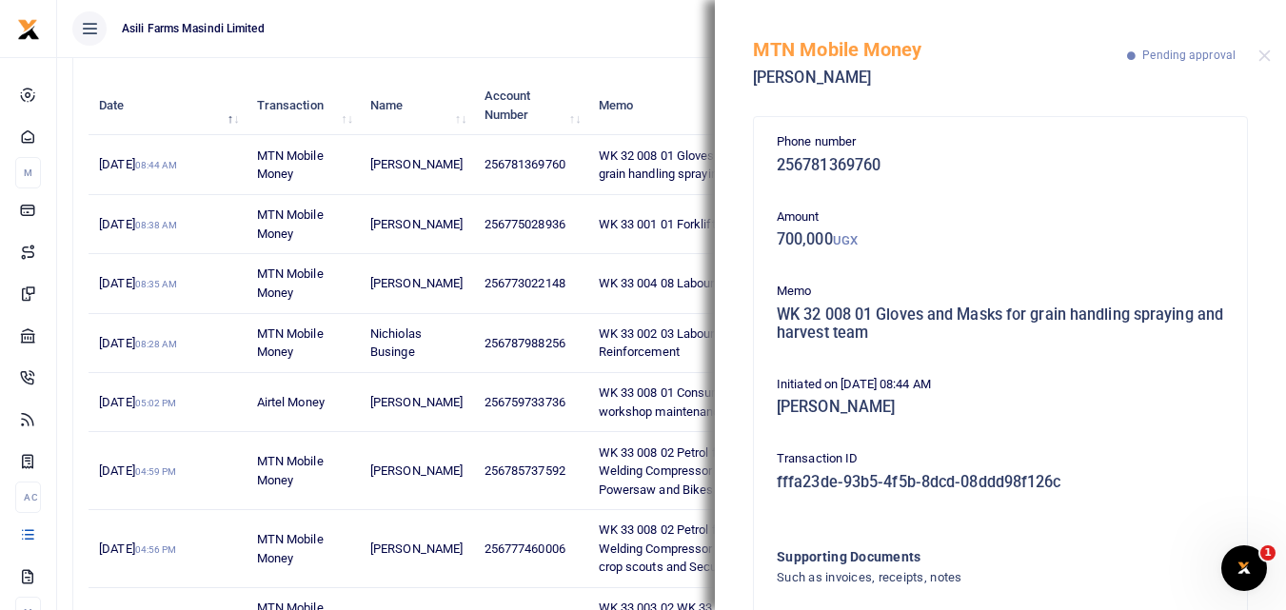
drag, startPoint x: 1271, startPoint y: 236, endPoint x: 1129, endPoint y: 366, distance: 192.0
click at [1129, 366] on div "Phone number 256781369760 Amount 700,000 UGX Memo WK 32 008 01 Gloves and Masks…" at bounding box center [1000, 358] width 571 height 505
click at [1129, 366] on div "Phone number 256781369760 Amount 700,000 UGX Memo WK 32 008 01 Gloves and Masks…" at bounding box center [1000, 413] width 463 height 563
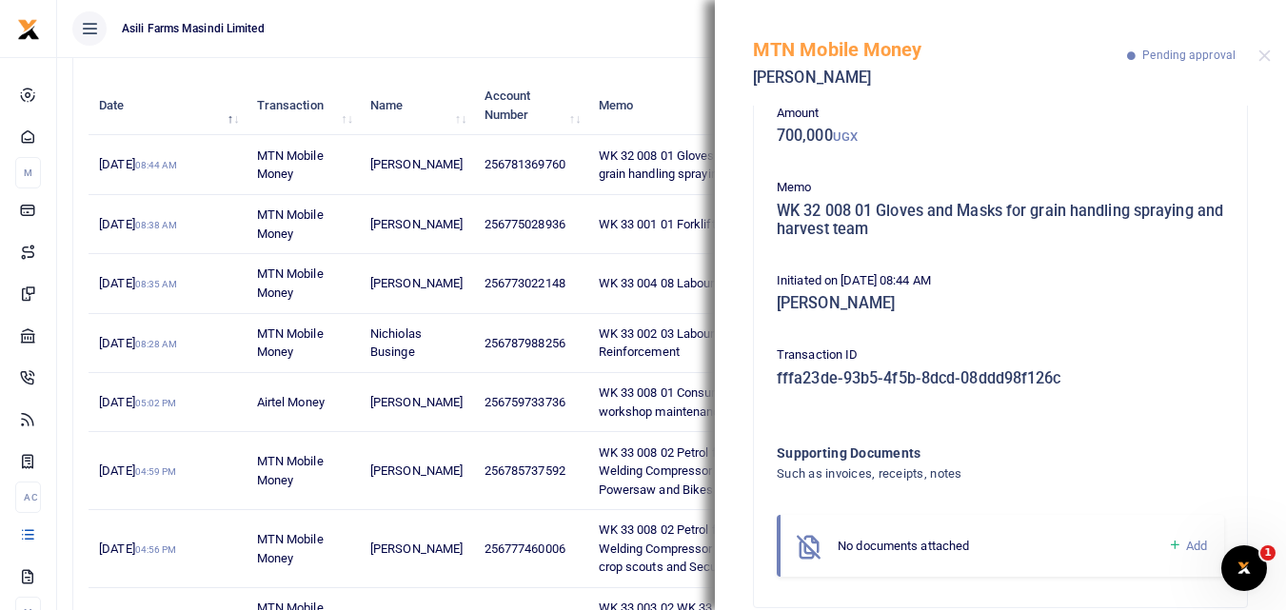
scroll to position [132, 0]
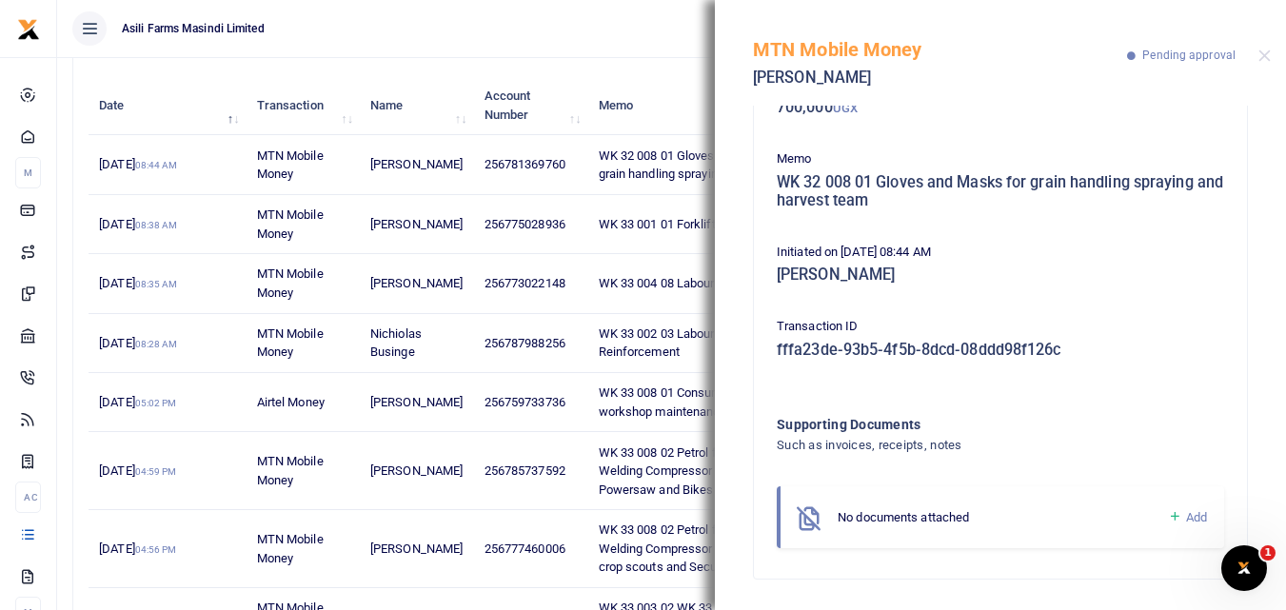
click at [1168, 522] on icon at bounding box center [1175, 516] width 14 height 17
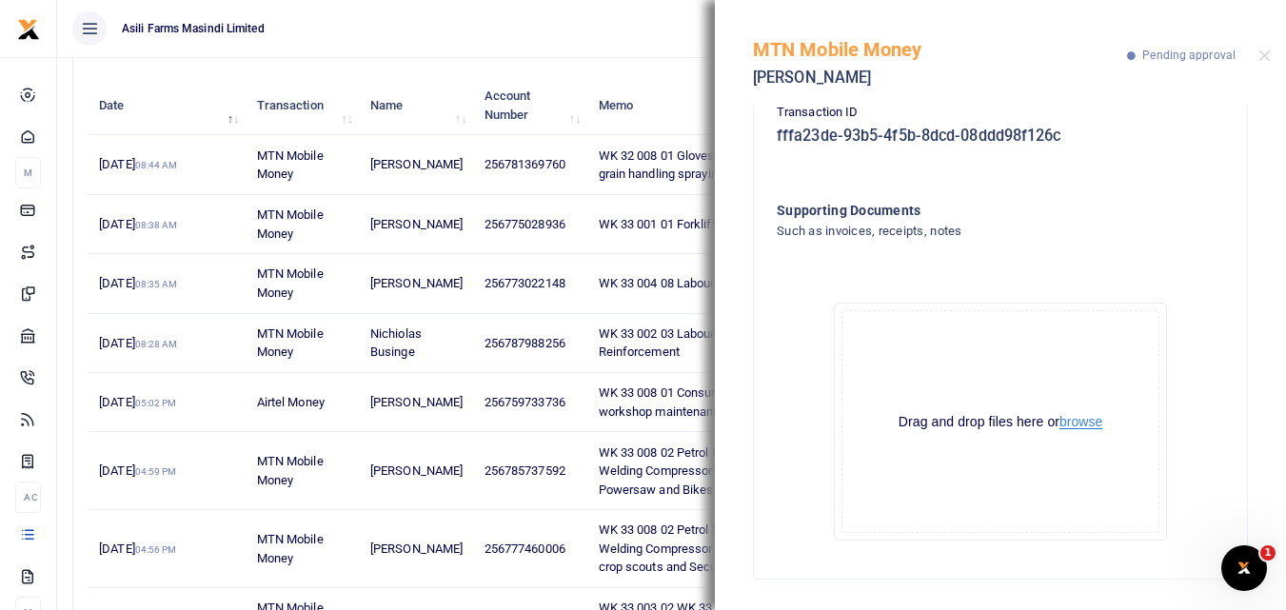
click at [1080, 425] on button "browse" at bounding box center [1081, 422] width 43 height 14
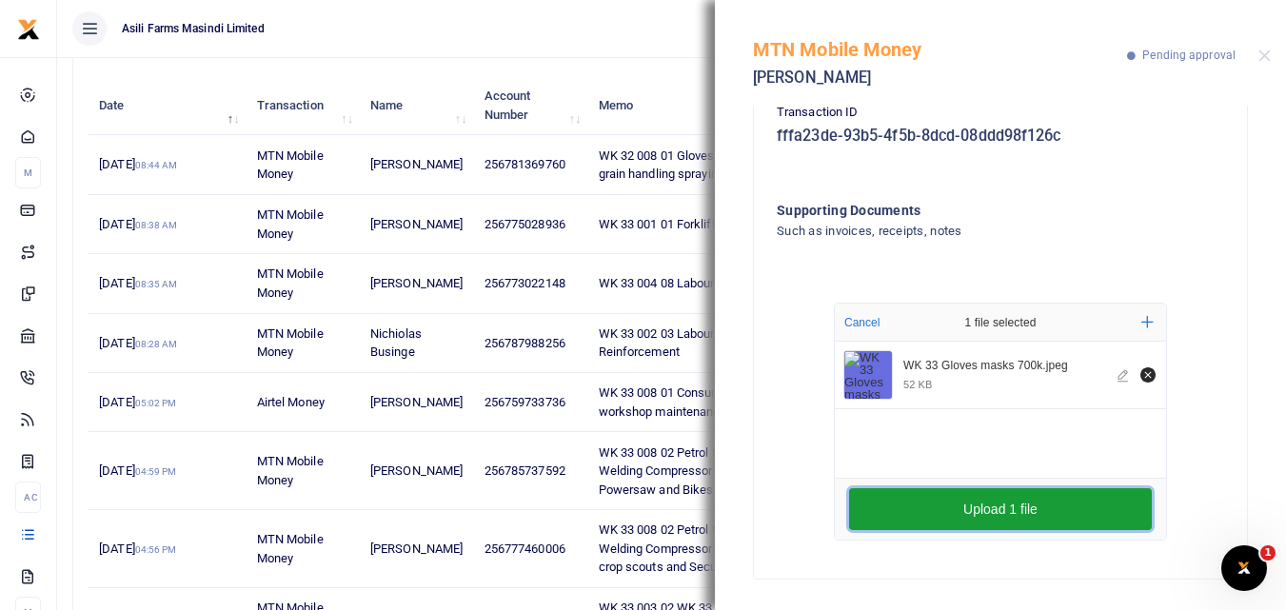
click at [988, 506] on button "Upload 1 file" at bounding box center [1000, 509] width 303 height 42
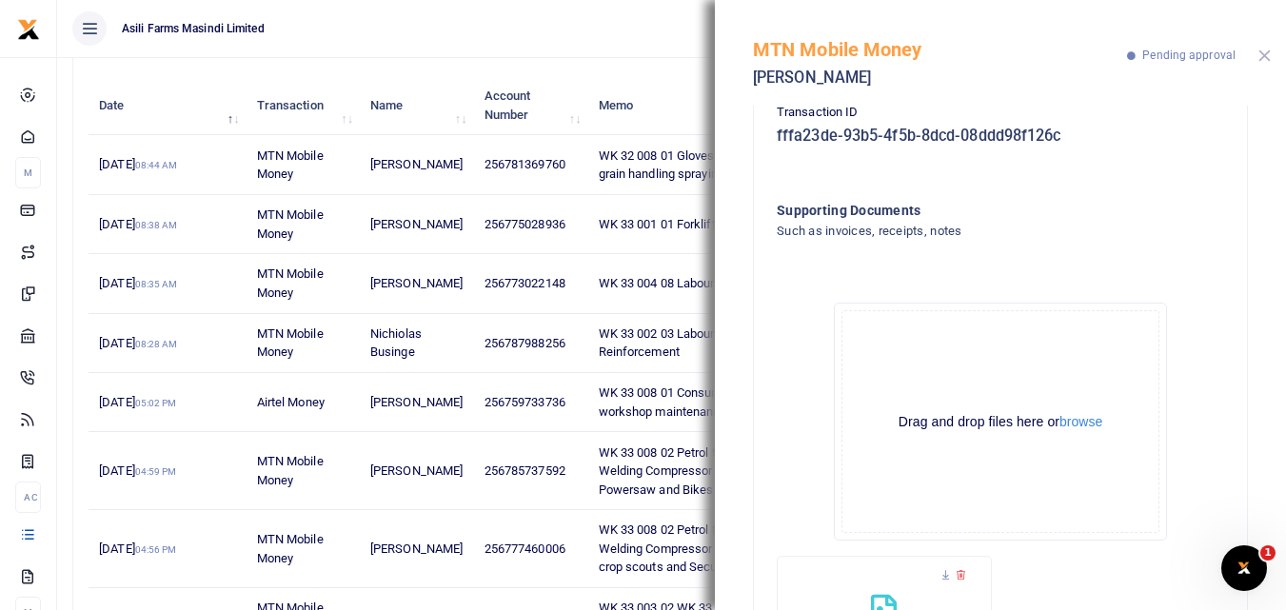
click at [1262, 57] on button "Close" at bounding box center [1264, 56] width 12 height 12
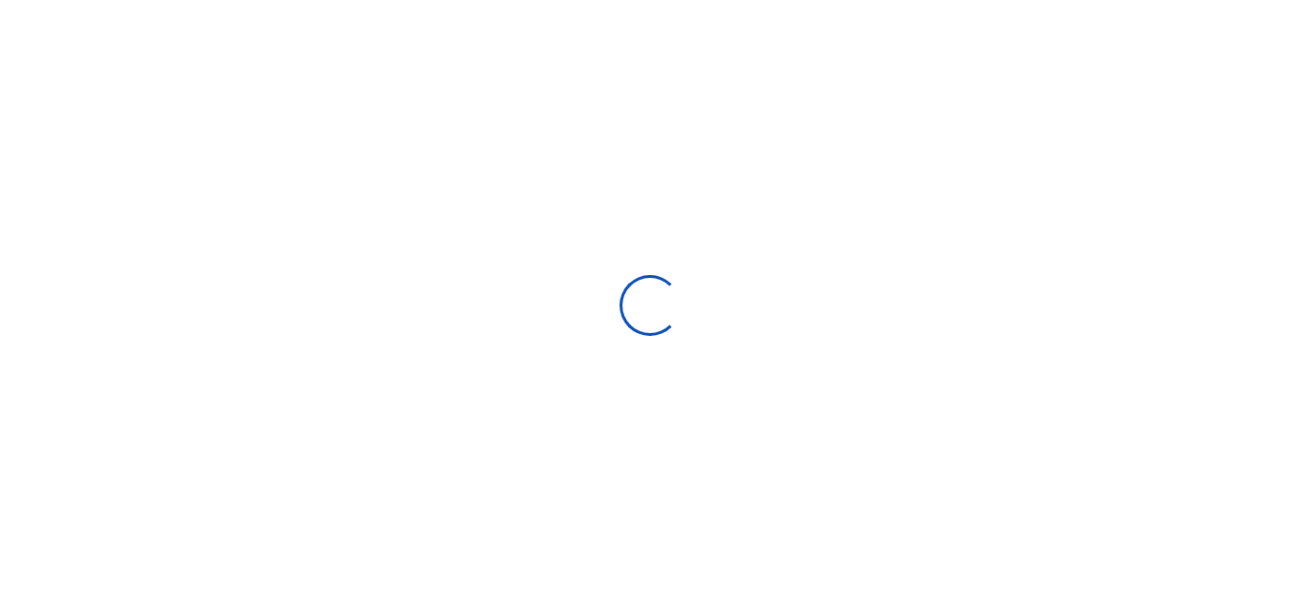
select select
type input "[DATE] - [DATE]"
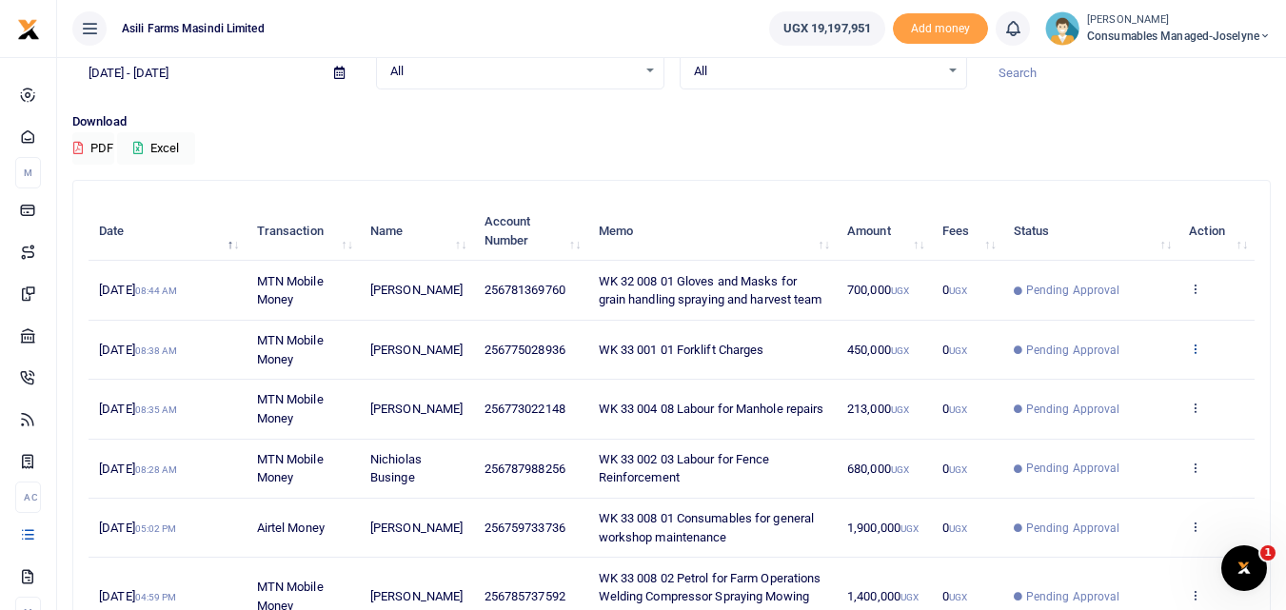
click at [1192, 347] on icon at bounding box center [1195, 348] width 12 height 13
click at [1143, 389] on link "View details" at bounding box center [1125, 380] width 150 height 27
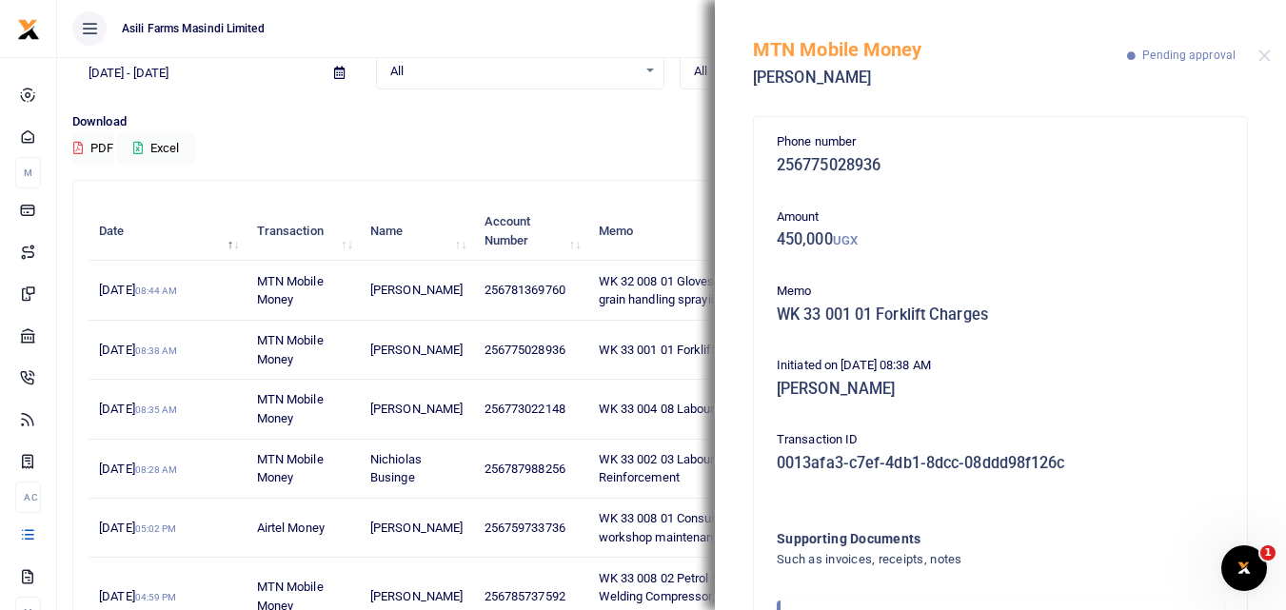
scroll to position [113, 0]
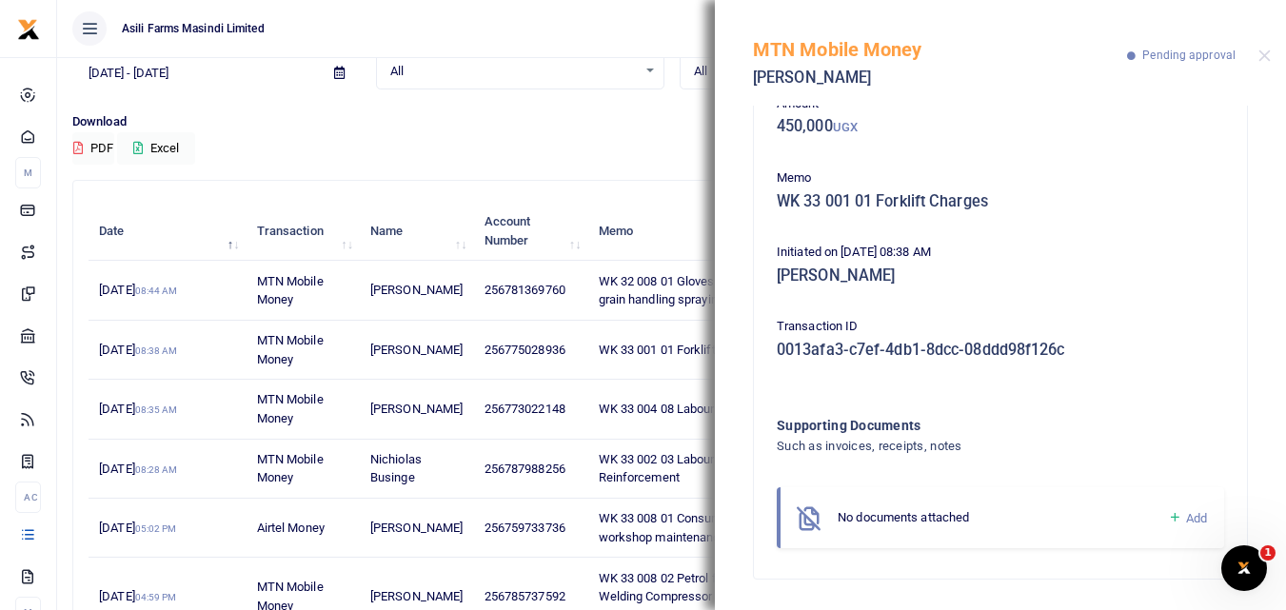
click at [1168, 520] on icon at bounding box center [1175, 517] width 14 height 17
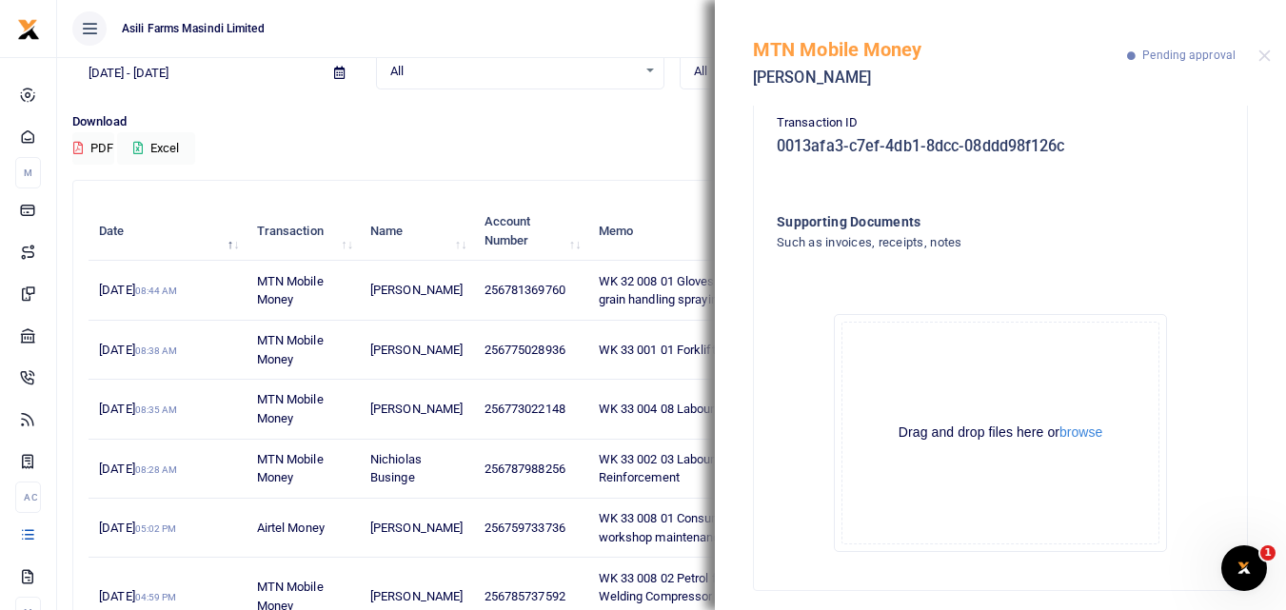
scroll to position [328, 0]
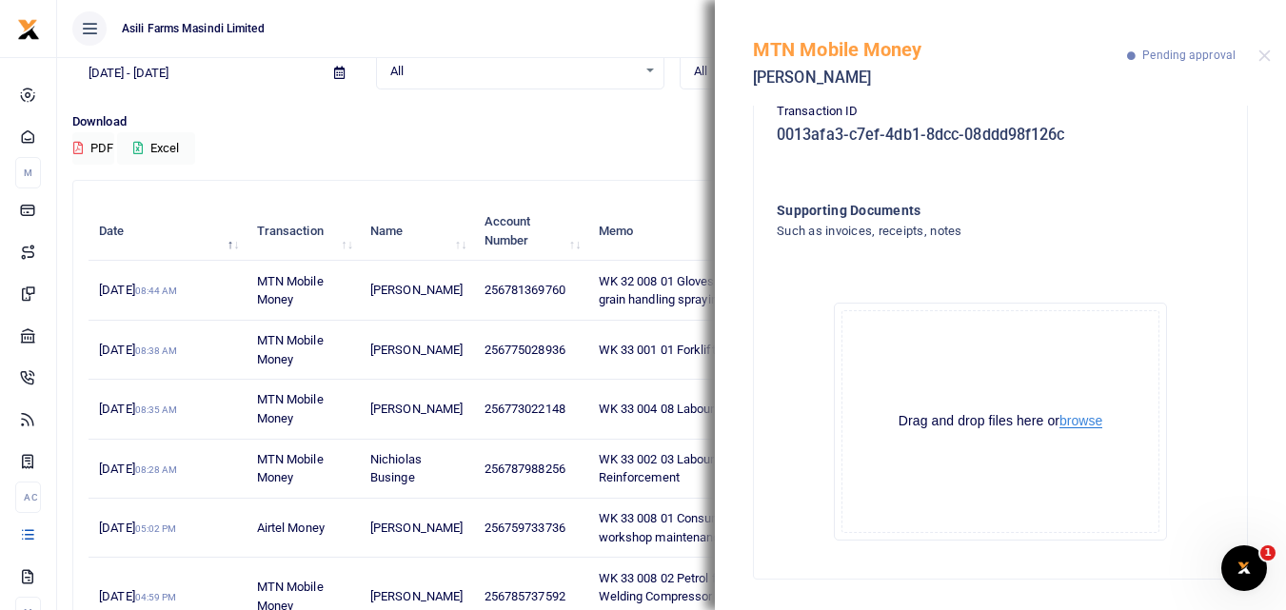
click at [1082, 424] on button "browse" at bounding box center [1081, 421] width 43 height 14
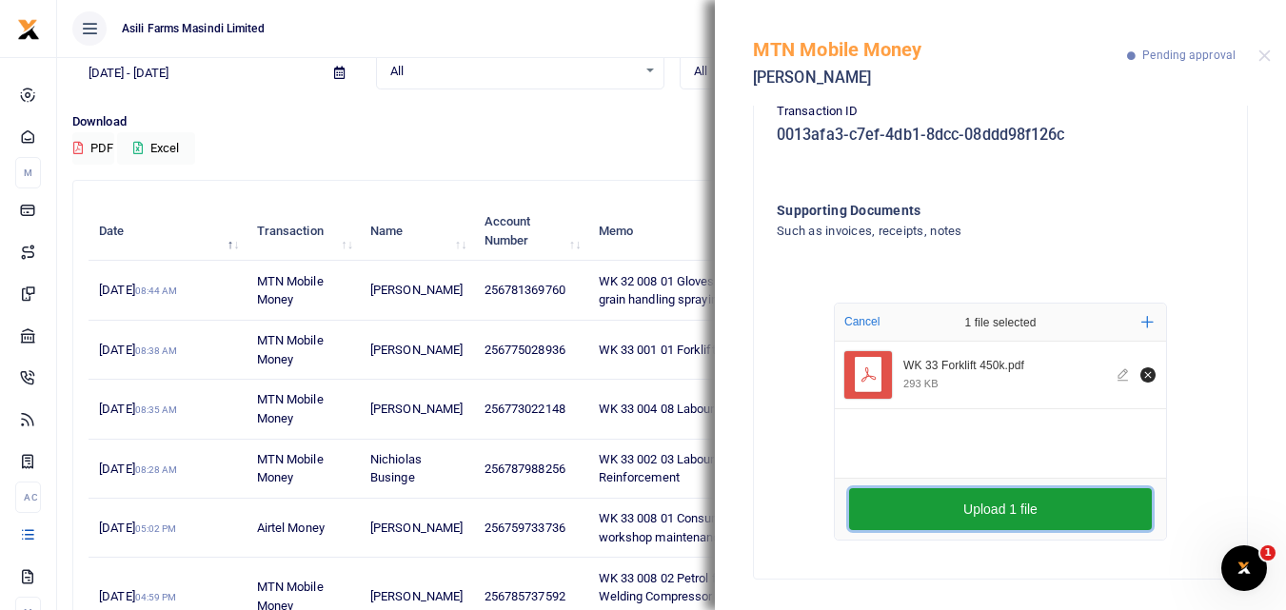
click at [976, 505] on button "Upload 1 file" at bounding box center [1000, 509] width 303 height 42
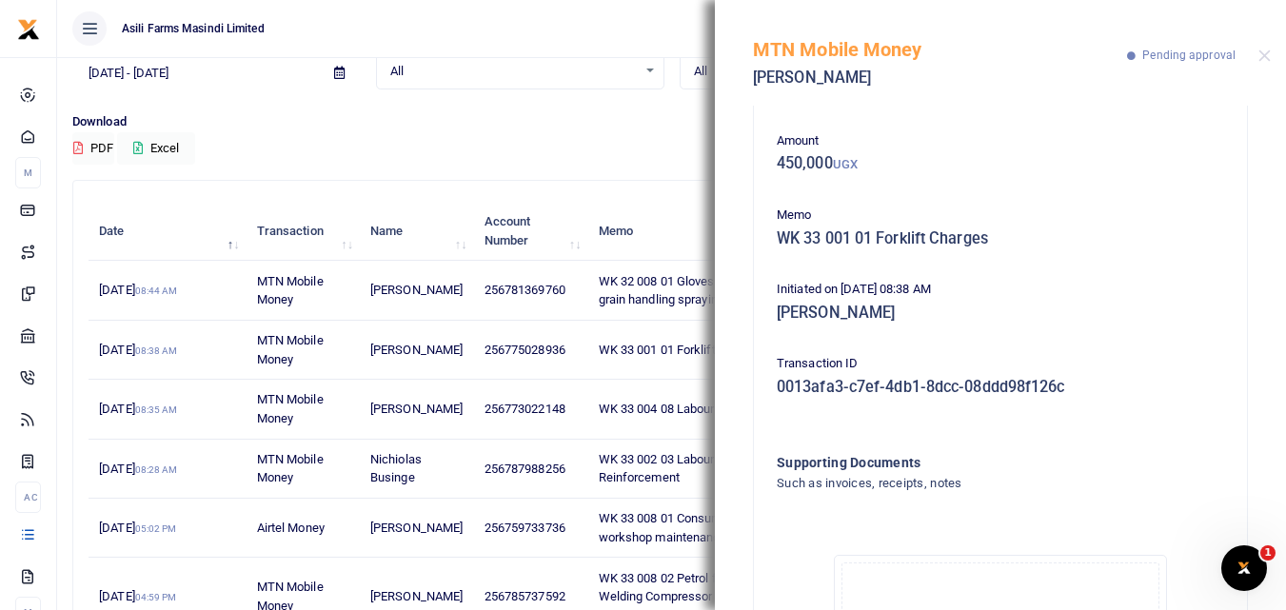
scroll to position [50, 0]
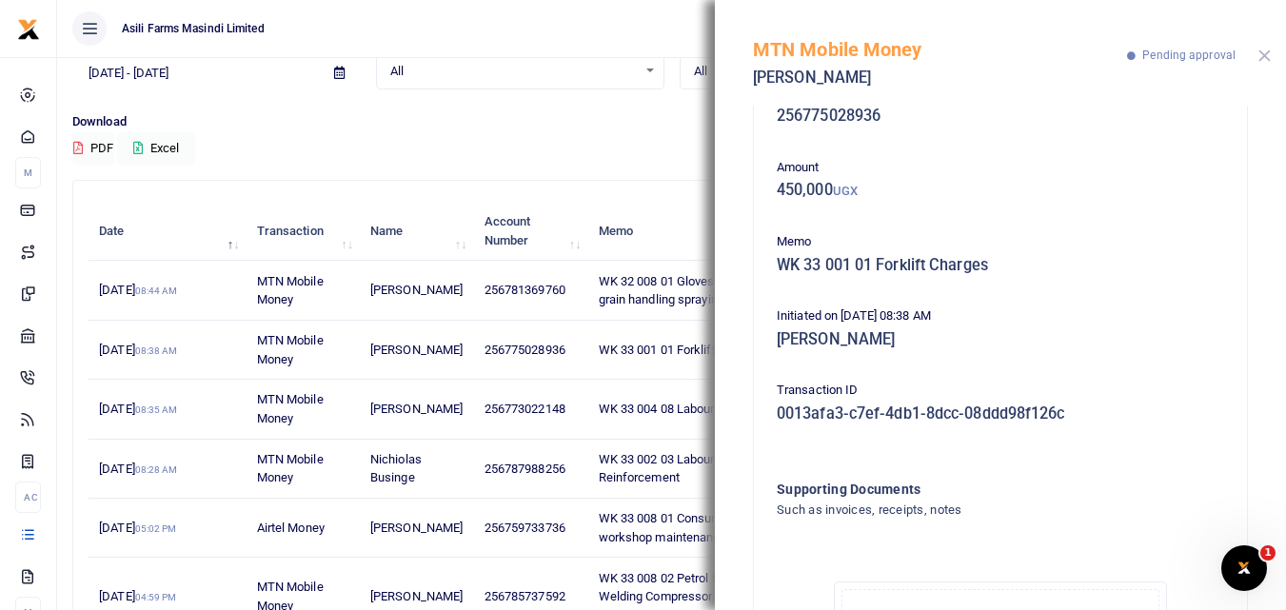
click at [1263, 61] on button "Close" at bounding box center [1264, 56] width 12 height 12
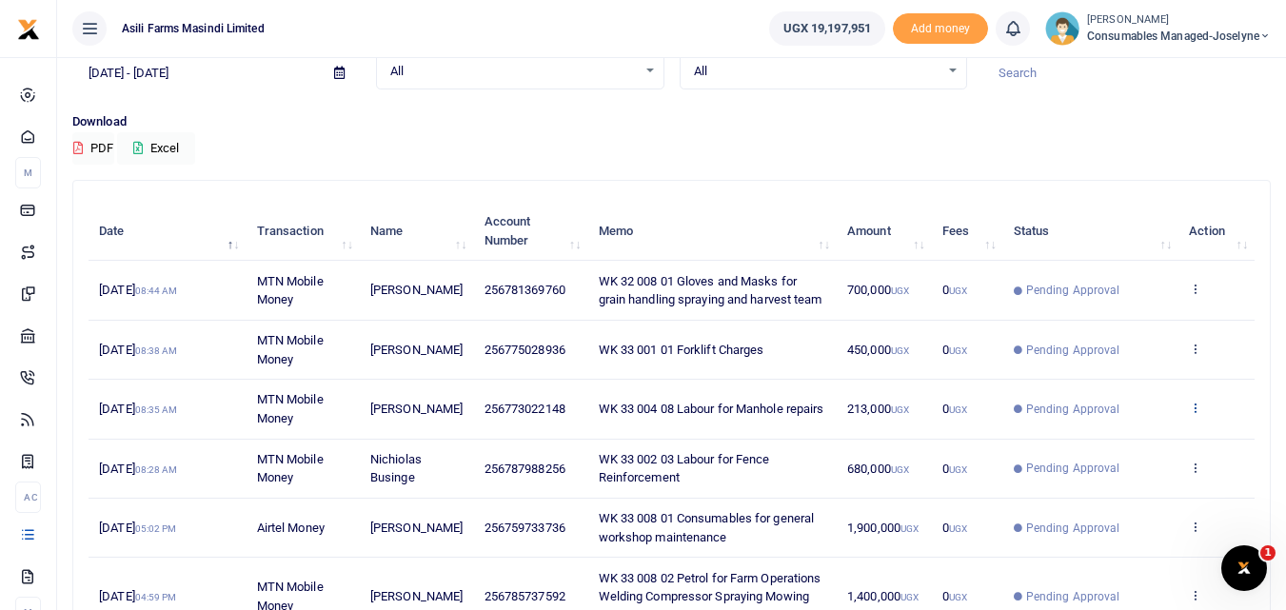
drag, startPoint x: 1204, startPoint y: 419, endPoint x: 1192, endPoint y: 420, distance: 12.4
click at [1192, 420] on td "View details Send again" at bounding box center [1217, 409] width 76 height 59
click at [1192, 414] on icon at bounding box center [1195, 407] width 12 height 13
click at [1154, 452] on link "View details" at bounding box center [1125, 449] width 150 height 27
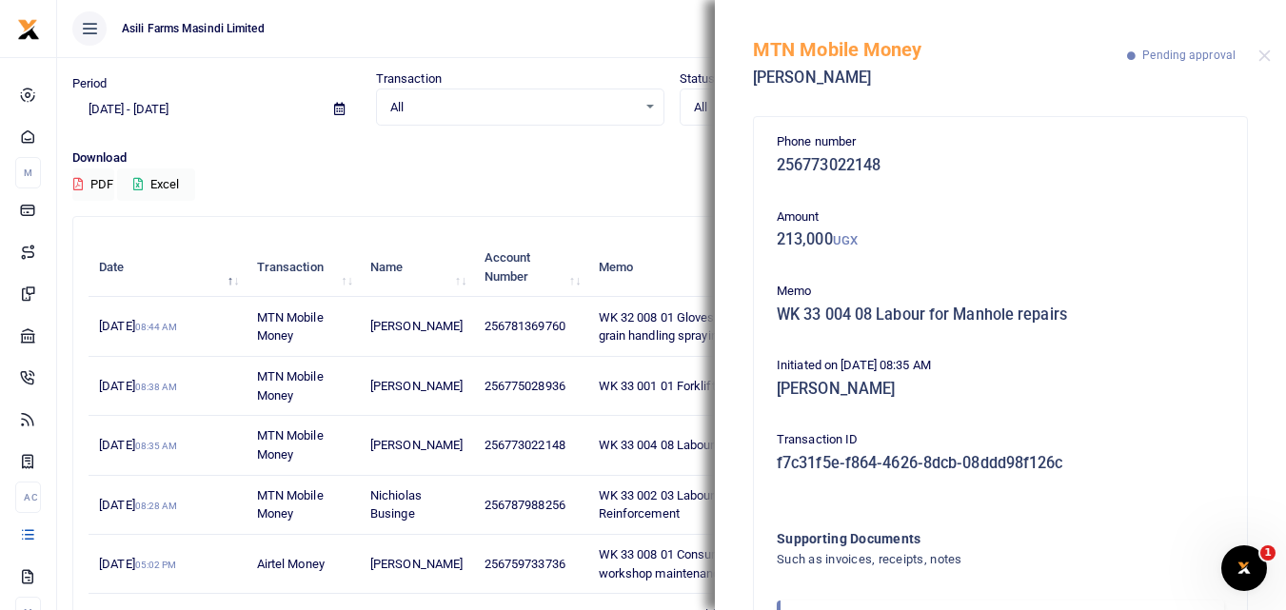
scroll to position [113, 0]
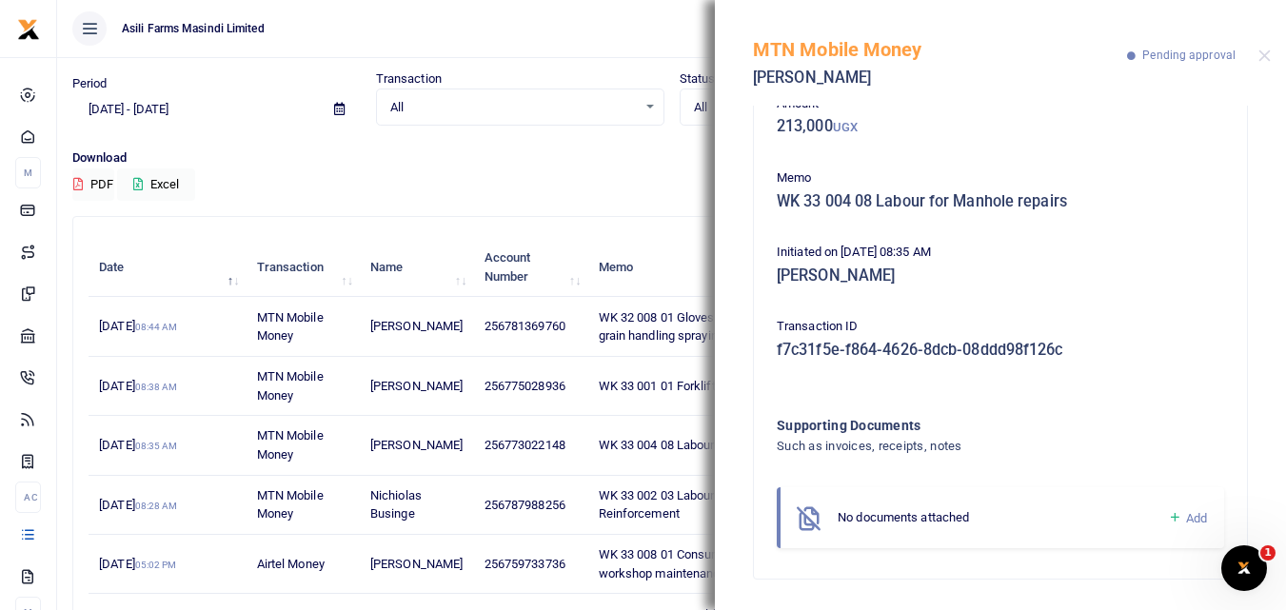
click at [1168, 521] on icon at bounding box center [1175, 517] width 14 height 17
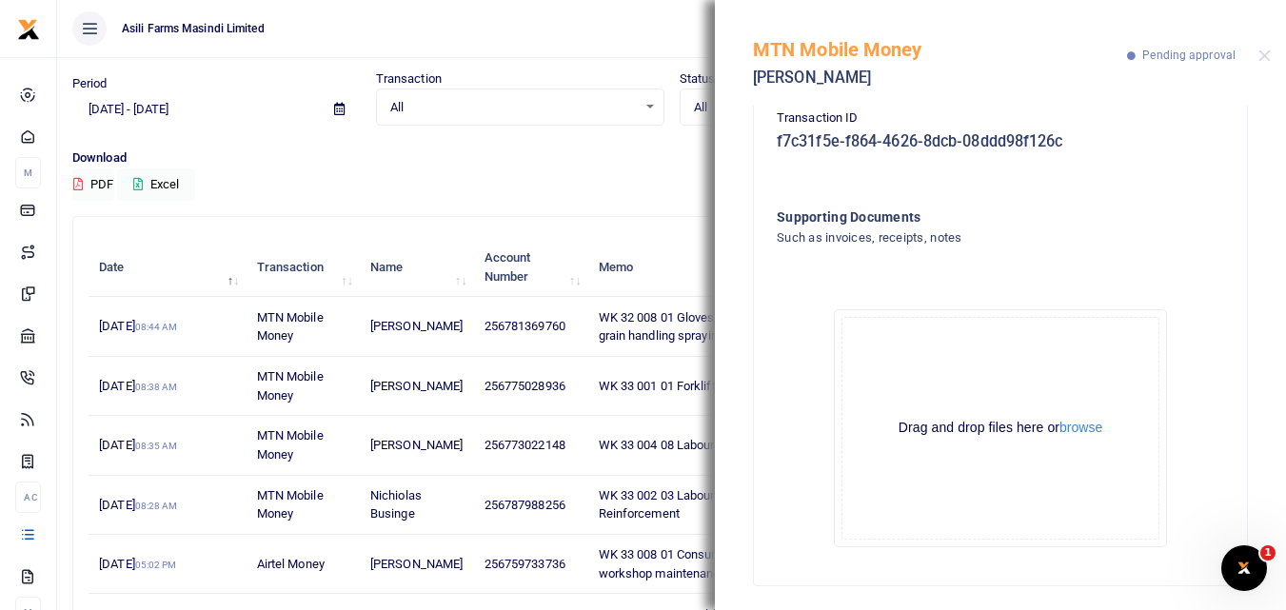
scroll to position [328, 0]
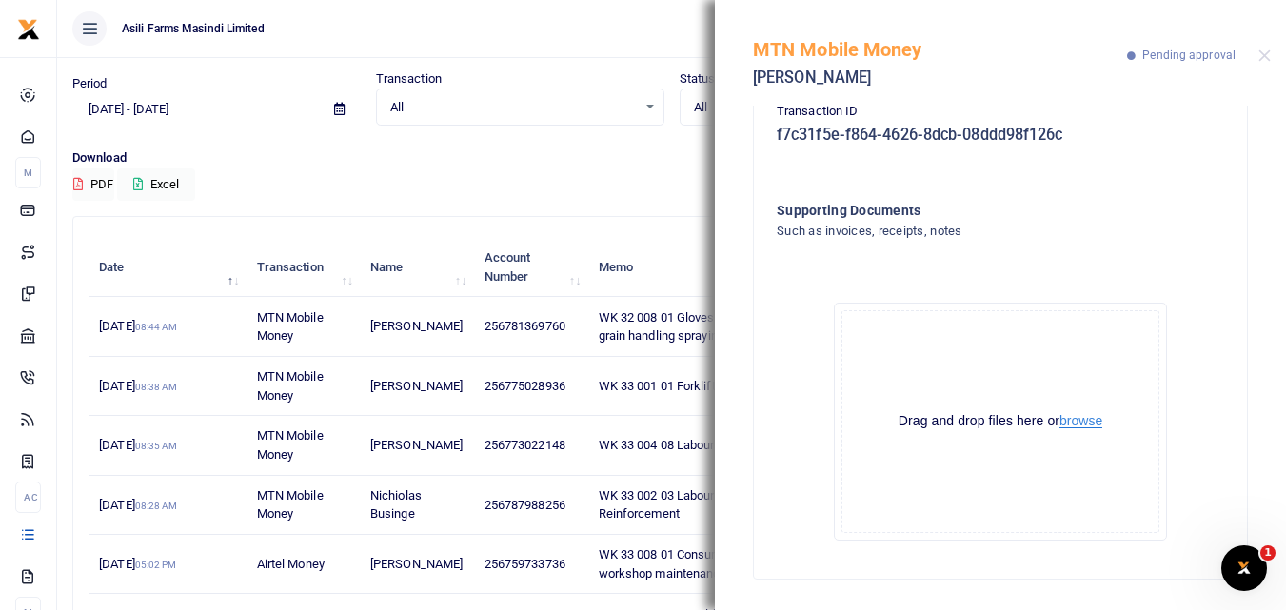
click at [1077, 425] on button "browse" at bounding box center [1081, 421] width 43 height 14
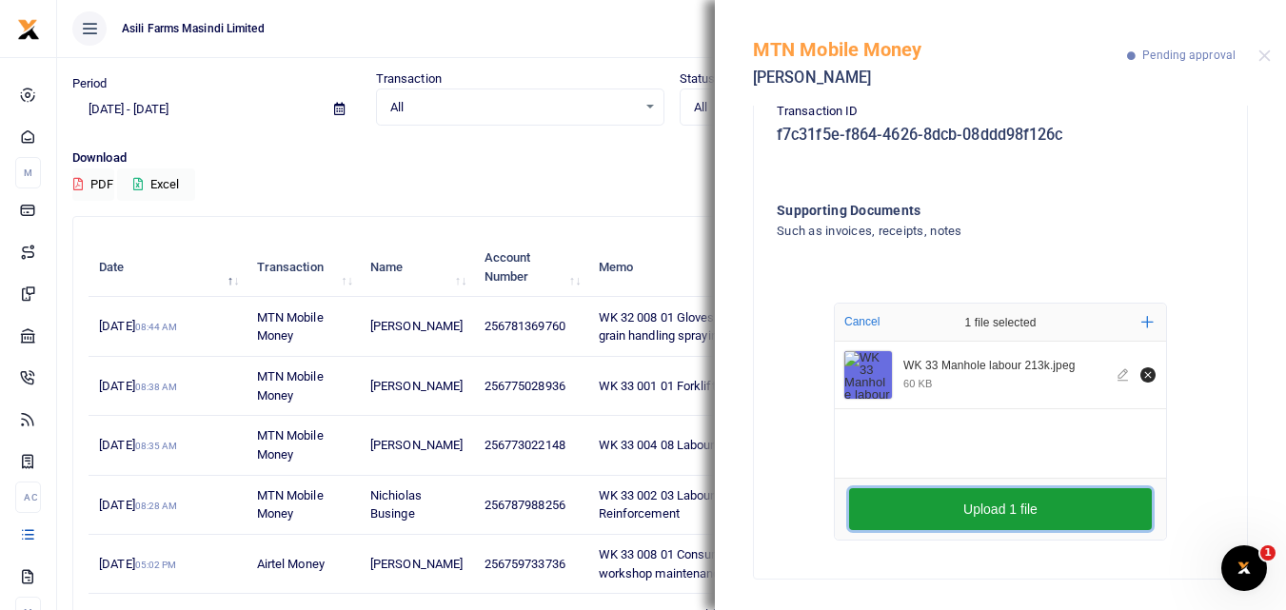
click at [862, 505] on button "Upload 1 file" at bounding box center [1000, 509] width 303 height 42
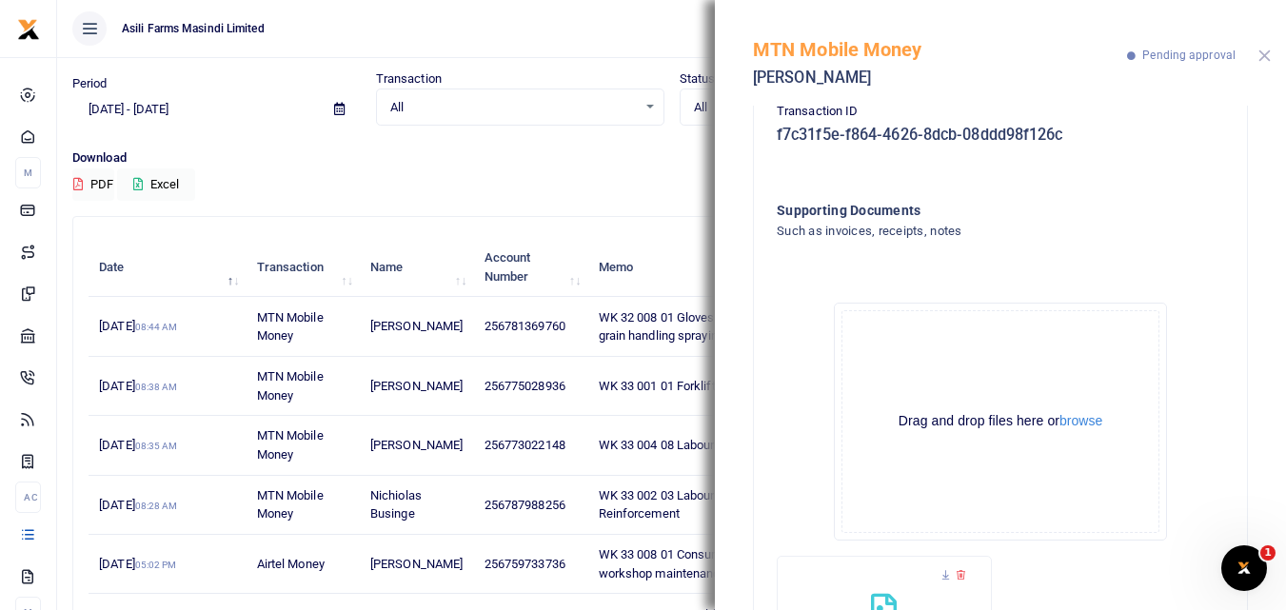
click at [1268, 56] on button "Close" at bounding box center [1264, 56] width 12 height 12
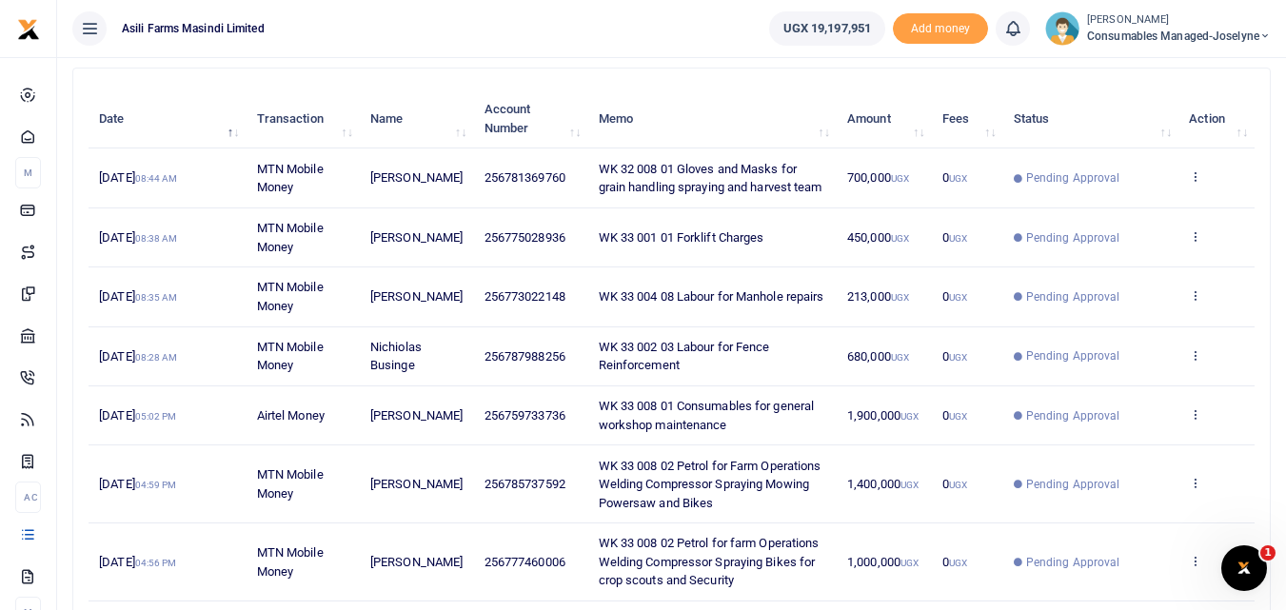
scroll to position [205, 0]
click at [1197, 364] on icon at bounding box center [1195, 356] width 12 height 13
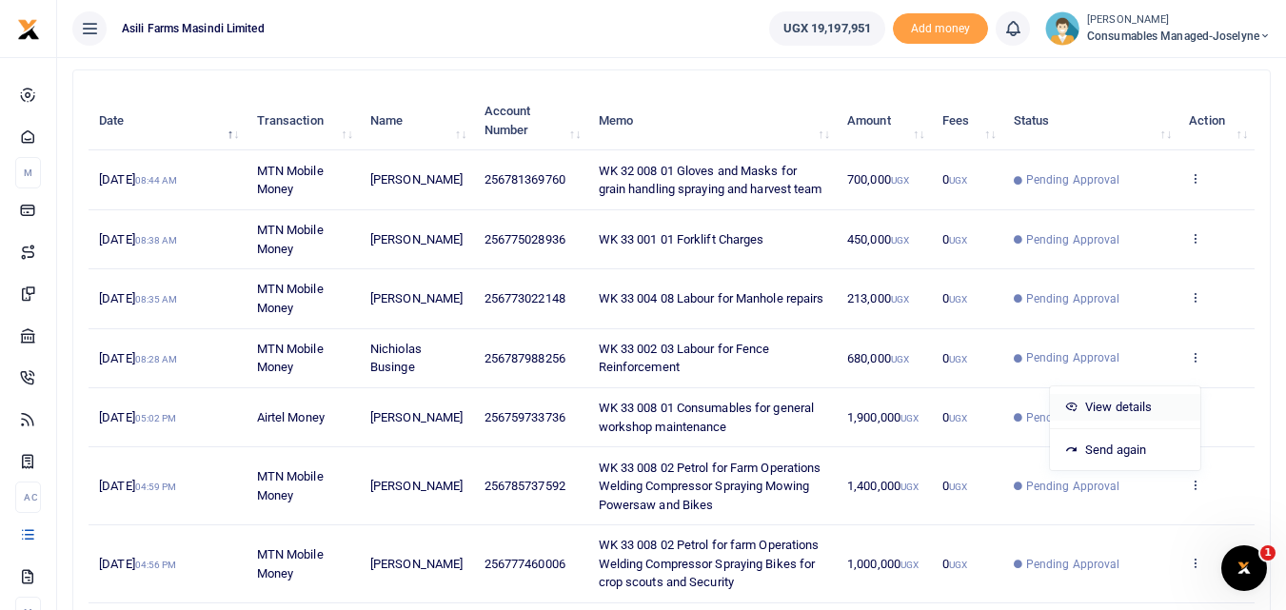
click at [1123, 407] on link "View details" at bounding box center [1125, 407] width 150 height 27
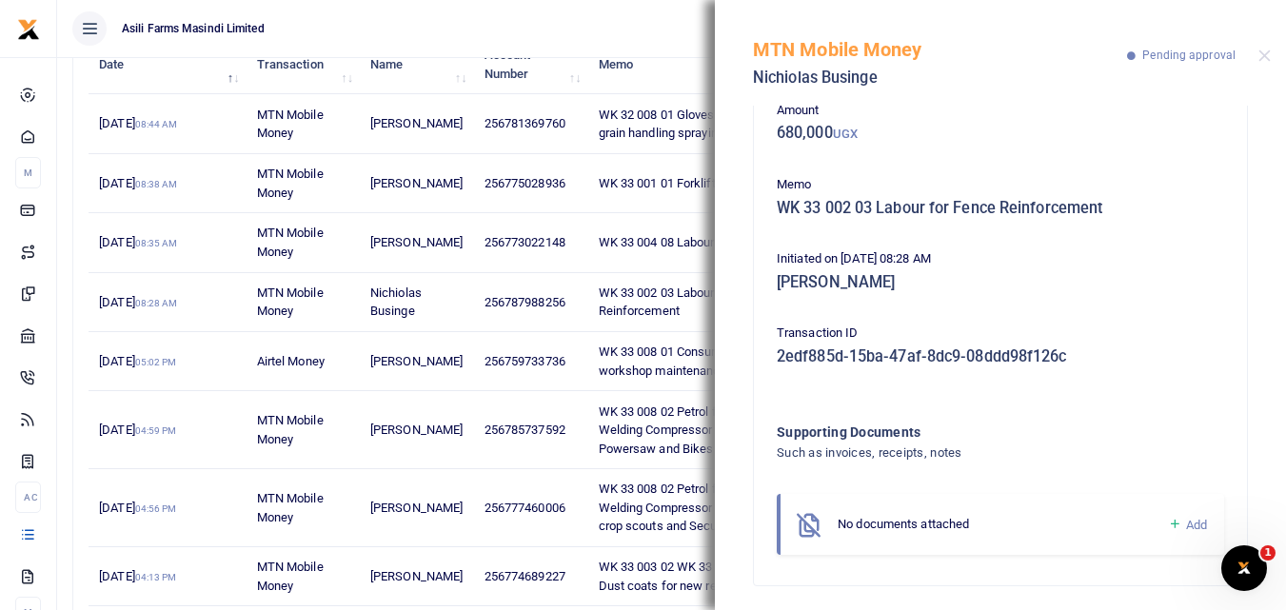
scroll to position [113, 0]
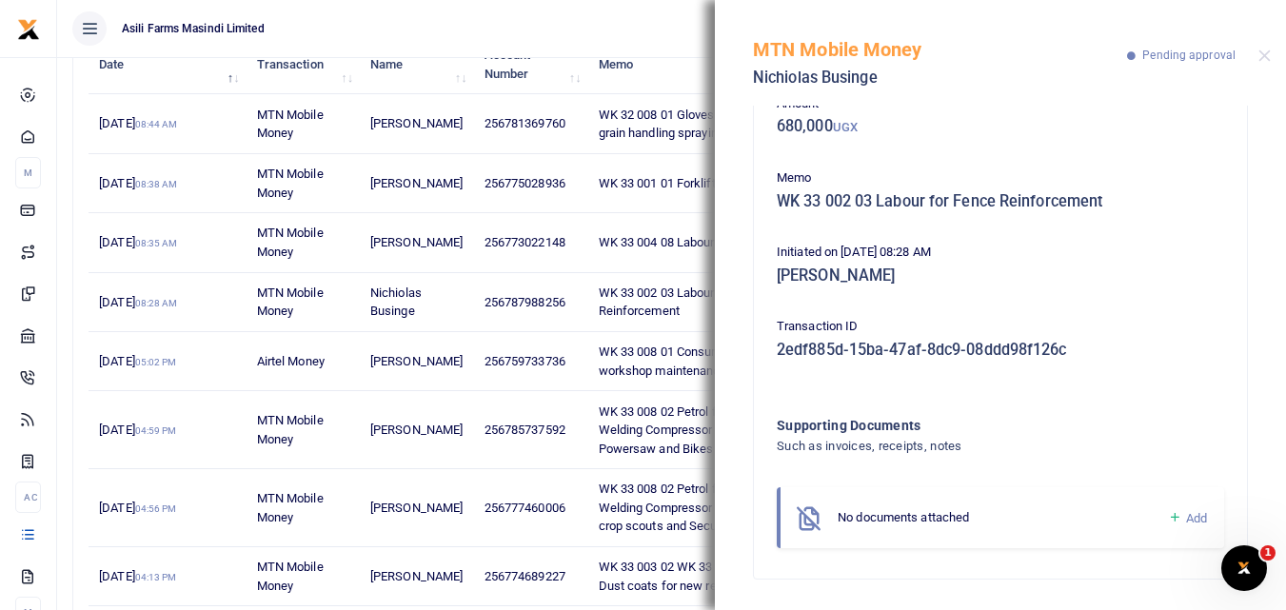
click at [1168, 514] on icon at bounding box center [1175, 517] width 14 height 17
drag, startPoint x: 1270, startPoint y: 237, endPoint x: 1158, endPoint y: 322, distance: 140.7
click at [1158, 322] on div "Phone number 256787988256 Amount 680,000 UGX Memo WK 33 002 03 Labour for Fence…" at bounding box center [1000, 358] width 571 height 505
click at [1158, 322] on p "Transaction ID" at bounding box center [1000, 327] width 447 height 20
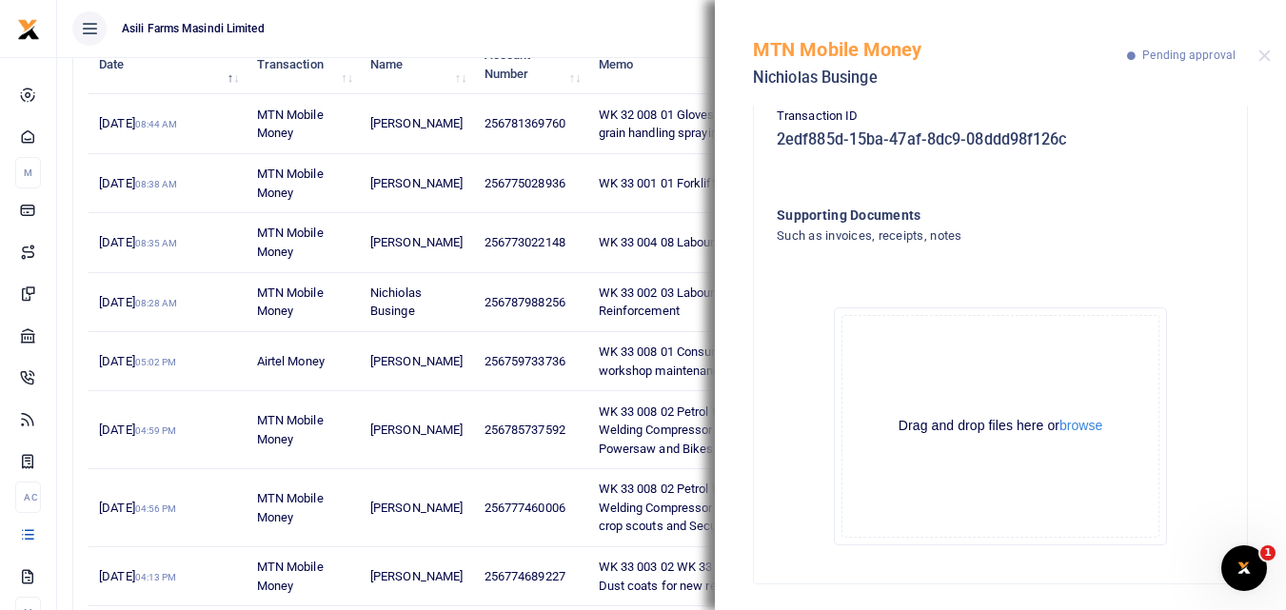
scroll to position [328, 0]
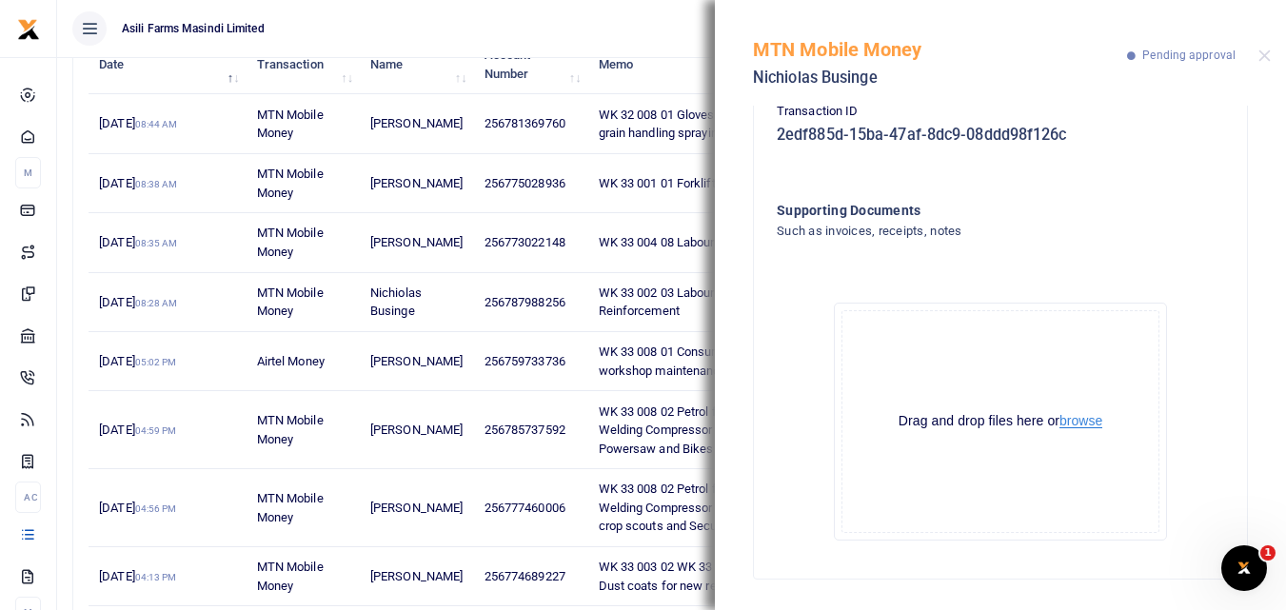
click at [1075, 417] on button "browse" at bounding box center [1081, 421] width 43 height 14
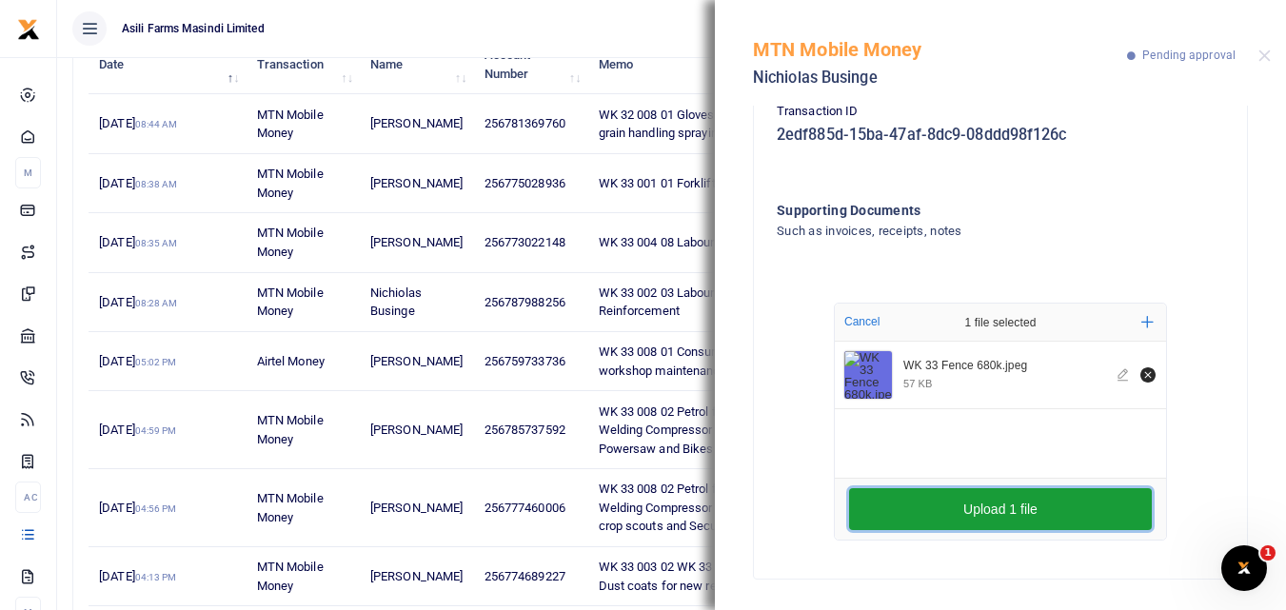
click at [888, 508] on button "Upload 1 file" at bounding box center [1000, 509] width 303 height 42
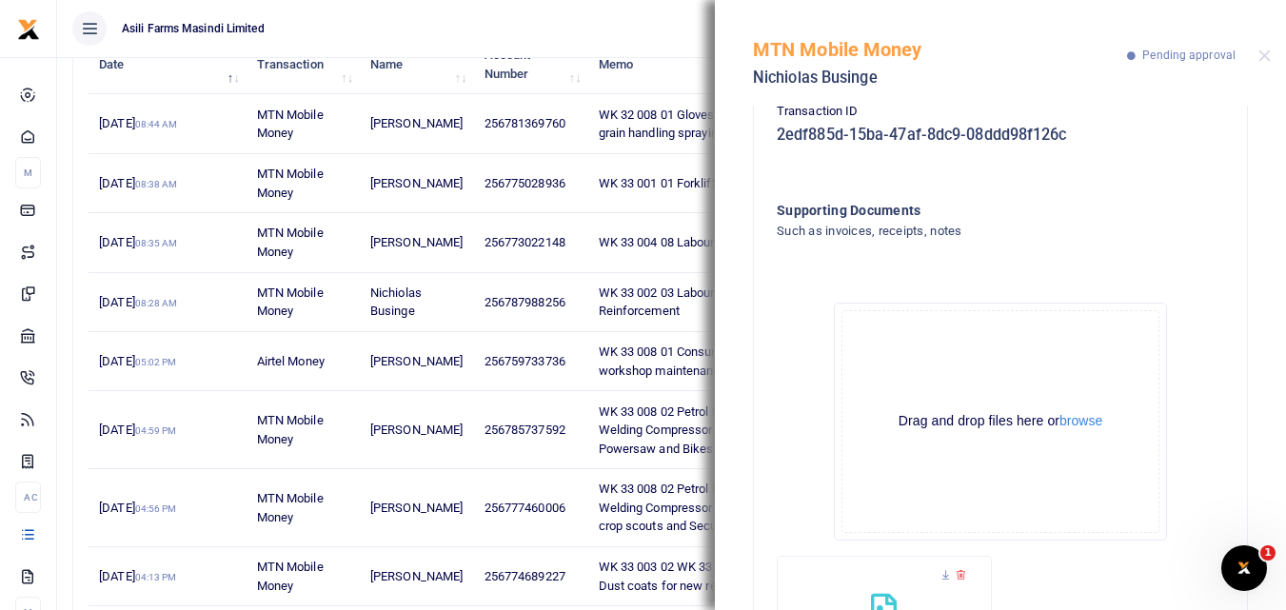
click at [1265, 63] on div "MTN Mobile Money Nichiolas Businge Pending approval" at bounding box center [1000, 53] width 571 height 106
click at [1258, 58] on button "Close" at bounding box center [1264, 56] width 12 height 12
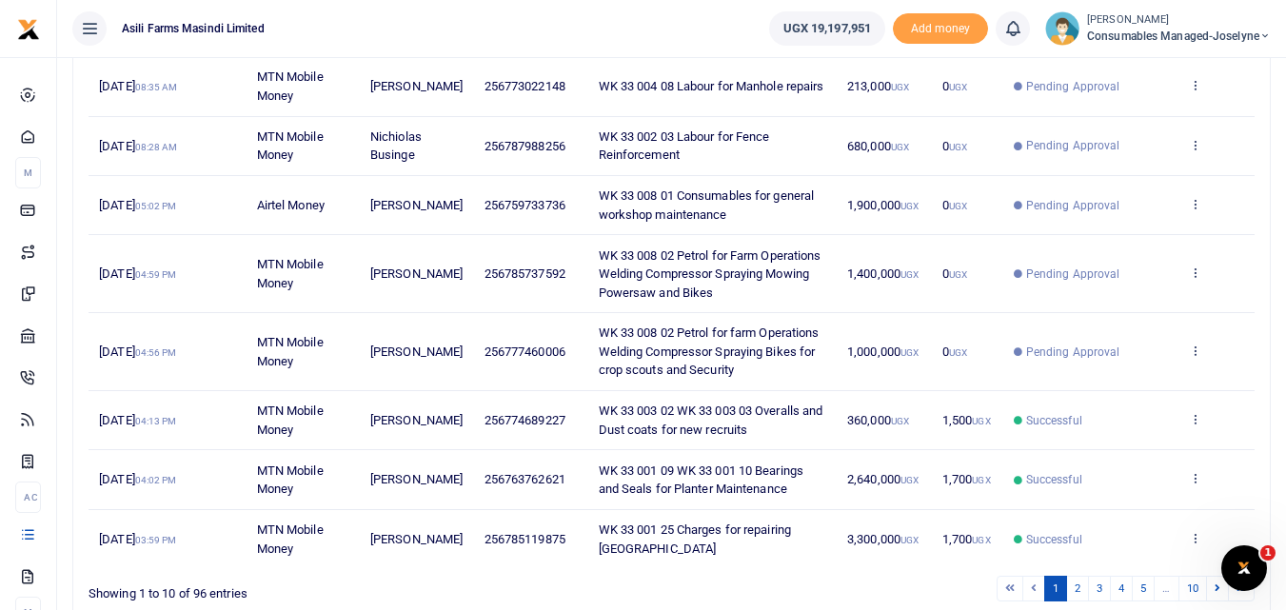
scroll to position [415, 0]
click at [1195, 212] on icon at bounding box center [1195, 205] width 12 height 13
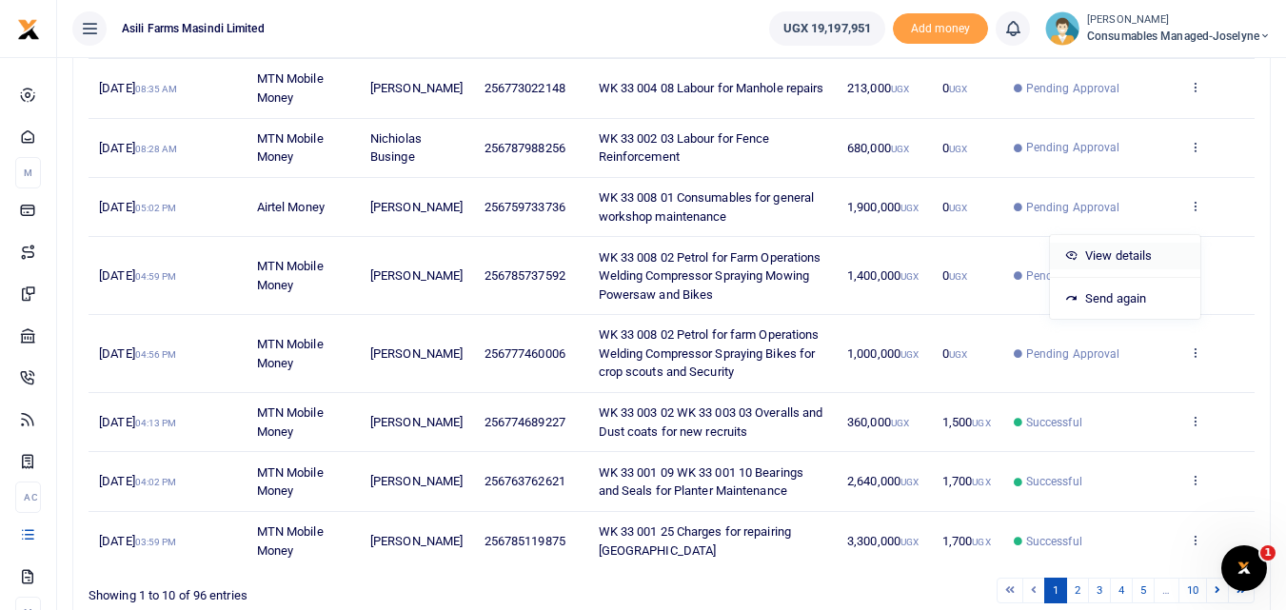
click at [1136, 259] on link "View details" at bounding box center [1125, 256] width 150 height 27
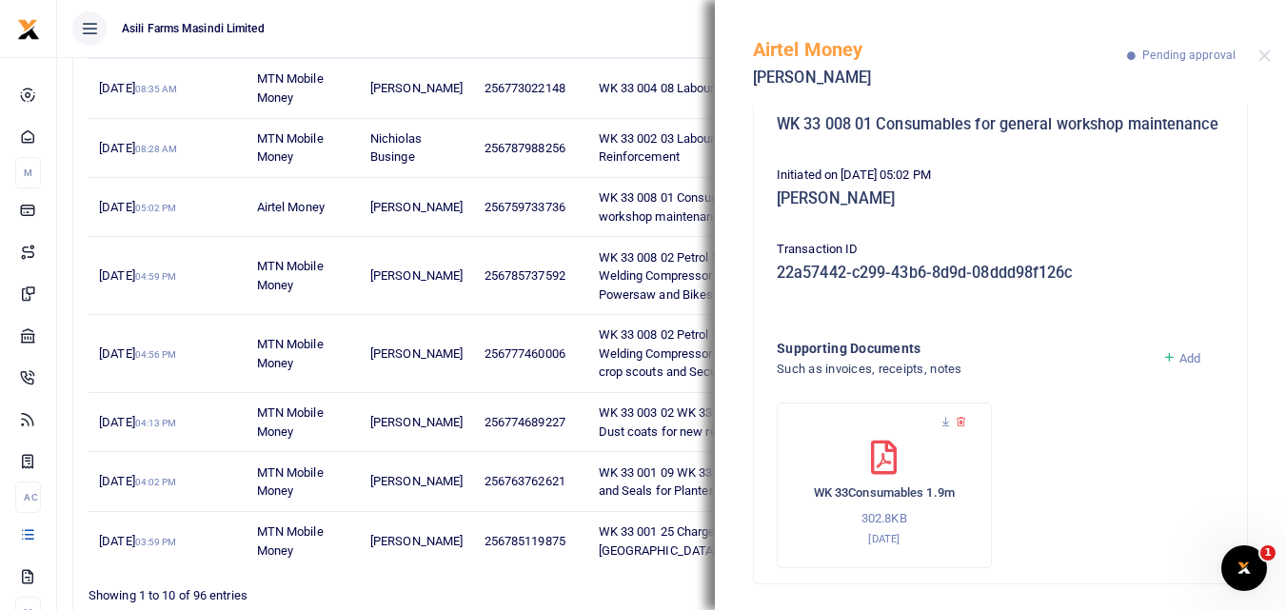
scroll to position [213, 0]
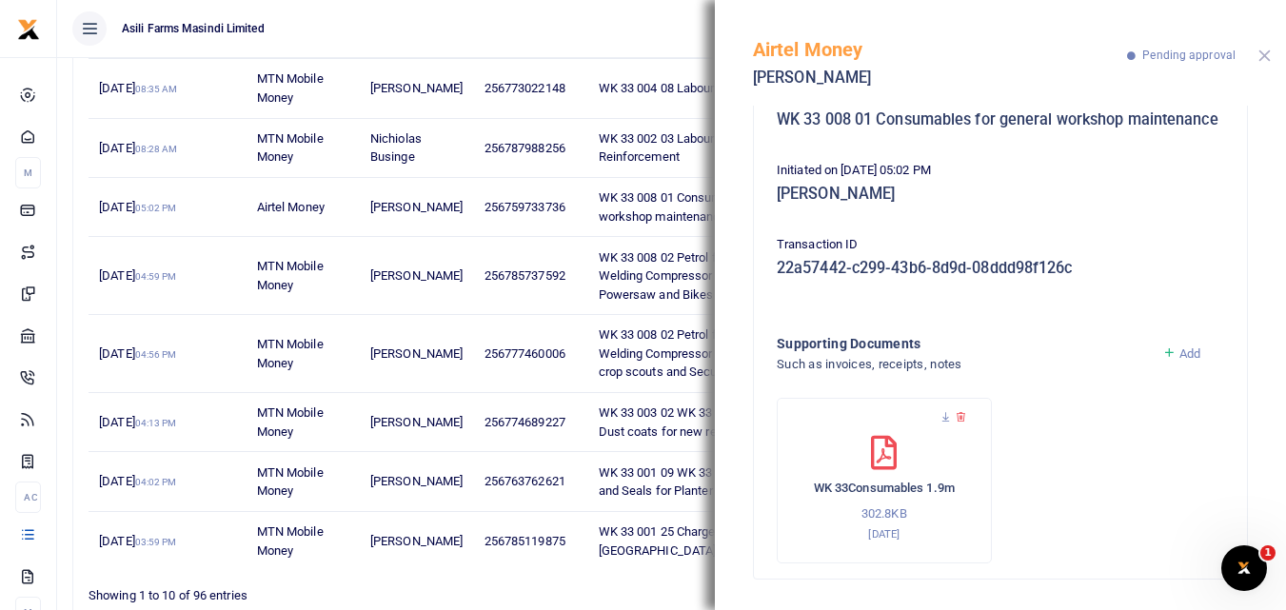
click at [1263, 59] on button "Close" at bounding box center [1264, 56] width 12 height 12
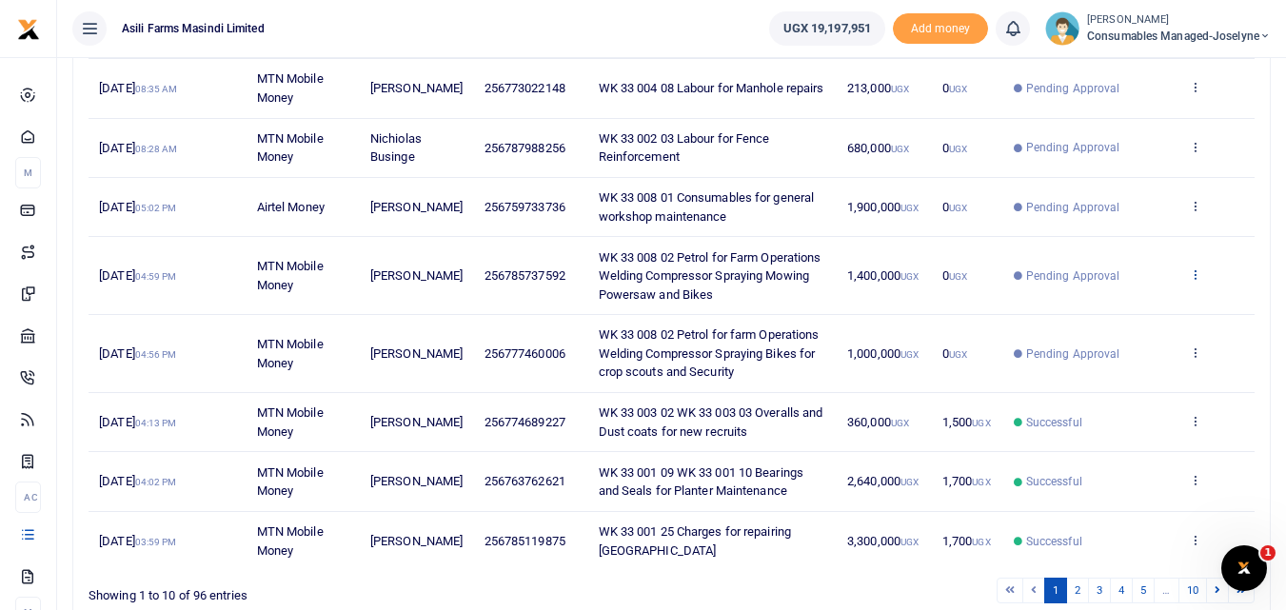
click at [1197, 281] on icon at bounding box center [1195, 273] width 12 height 13
click at [1088, 325] on link "View details" at bounding box center [1125, 324] width 150 height 27
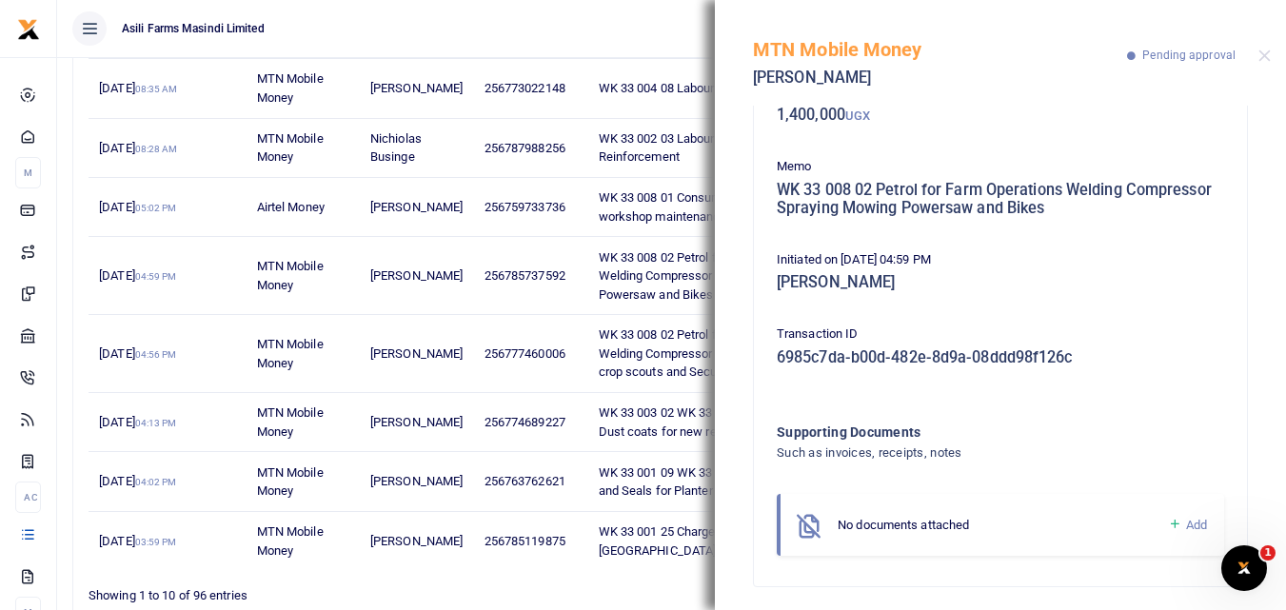
scroll to position [132, 0]
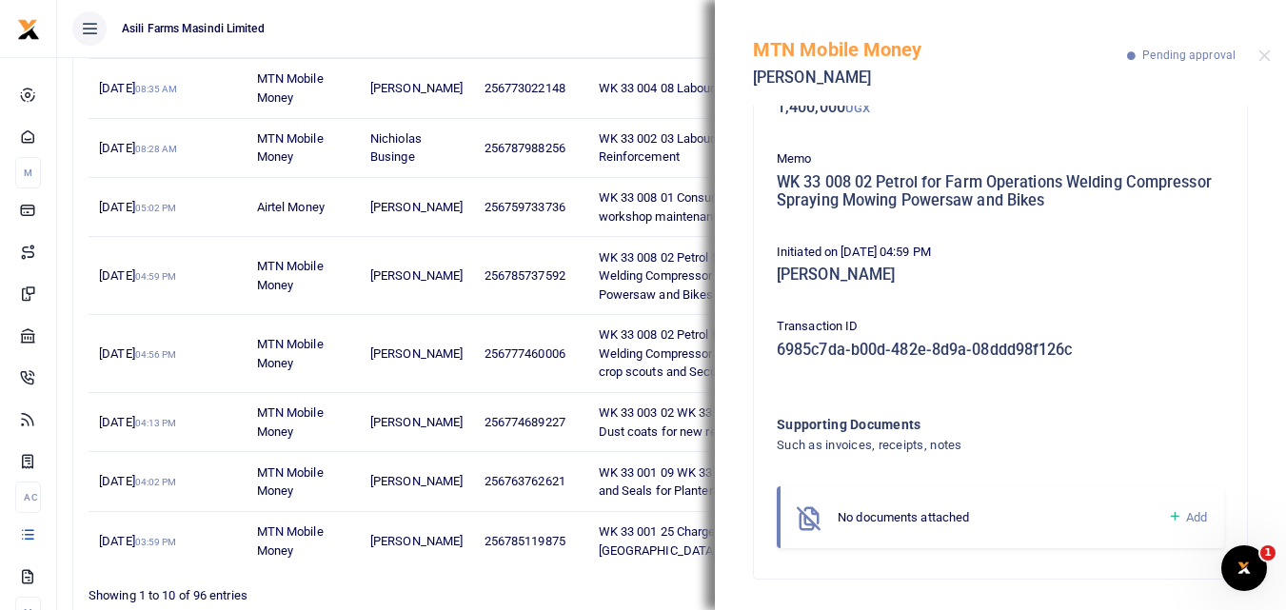
click at [1152, 517] on div "No documents attached" at bounding box center [1003, 517] width 330 height 19
click at [1168, 515] on icon at bounding box center [1175, 516] width 14 height 17
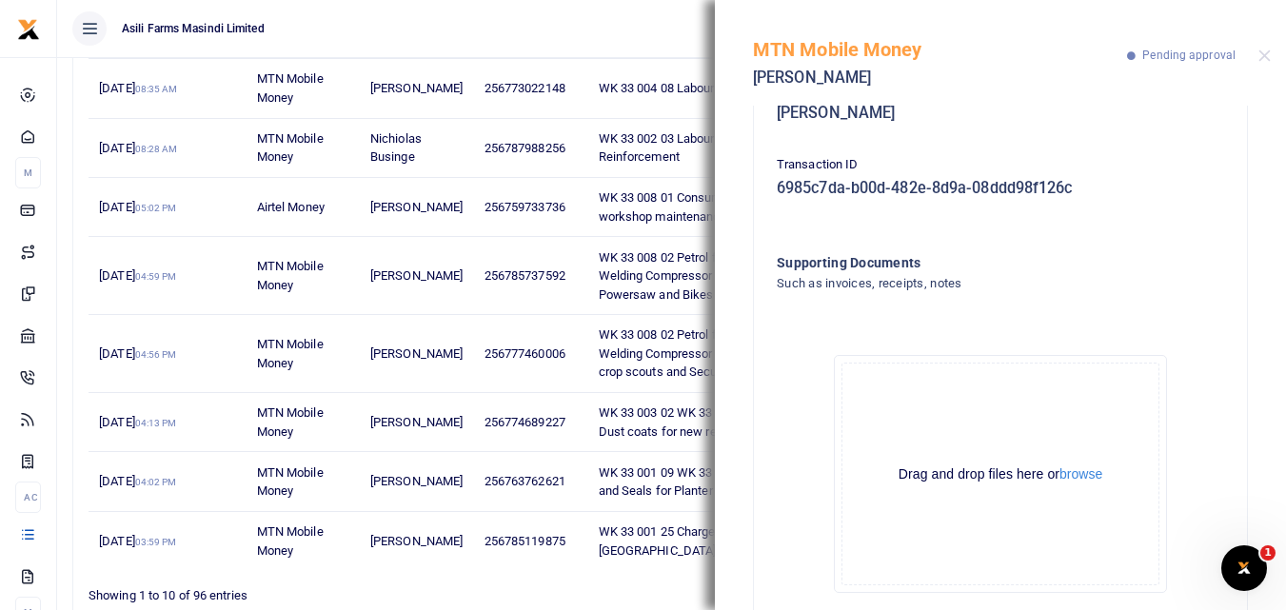
scroll to position [347, 0]
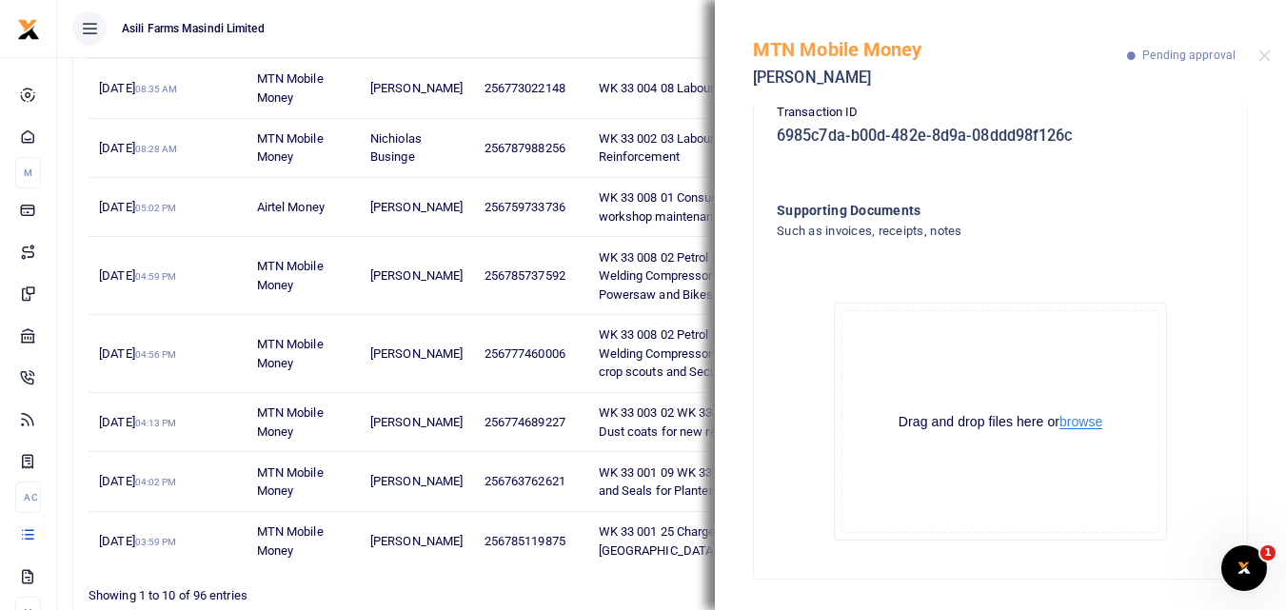
click at [1081, 425] on button "browse" at bounding box center [1081, 422] width 43 height 14
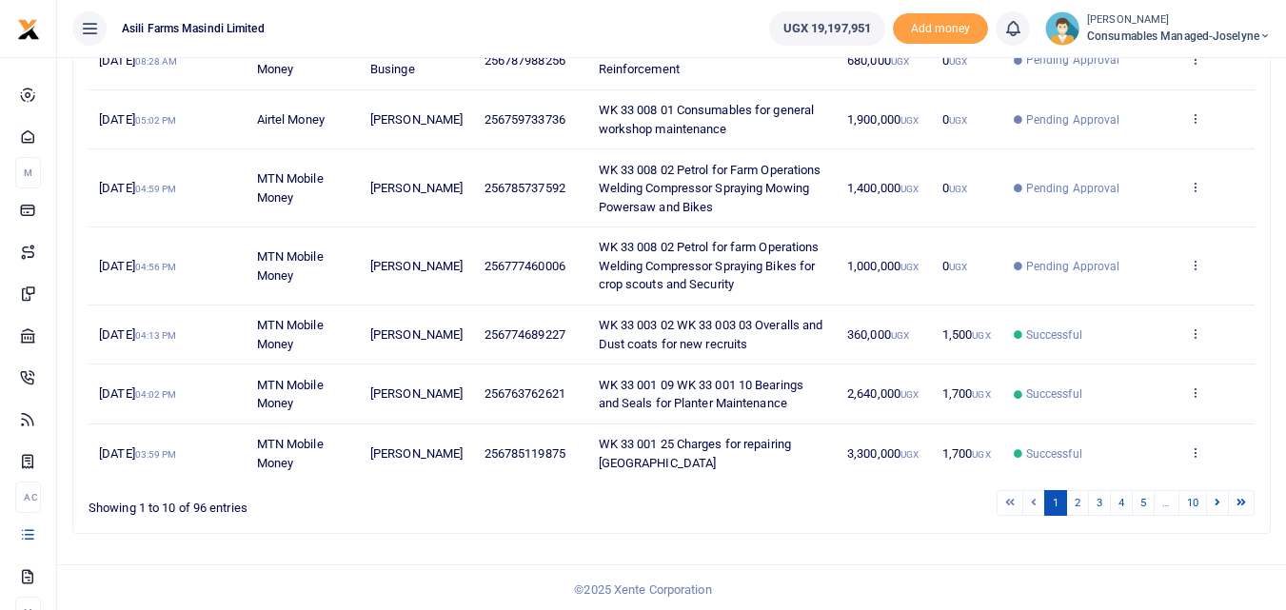
scroll to position [525, 0]
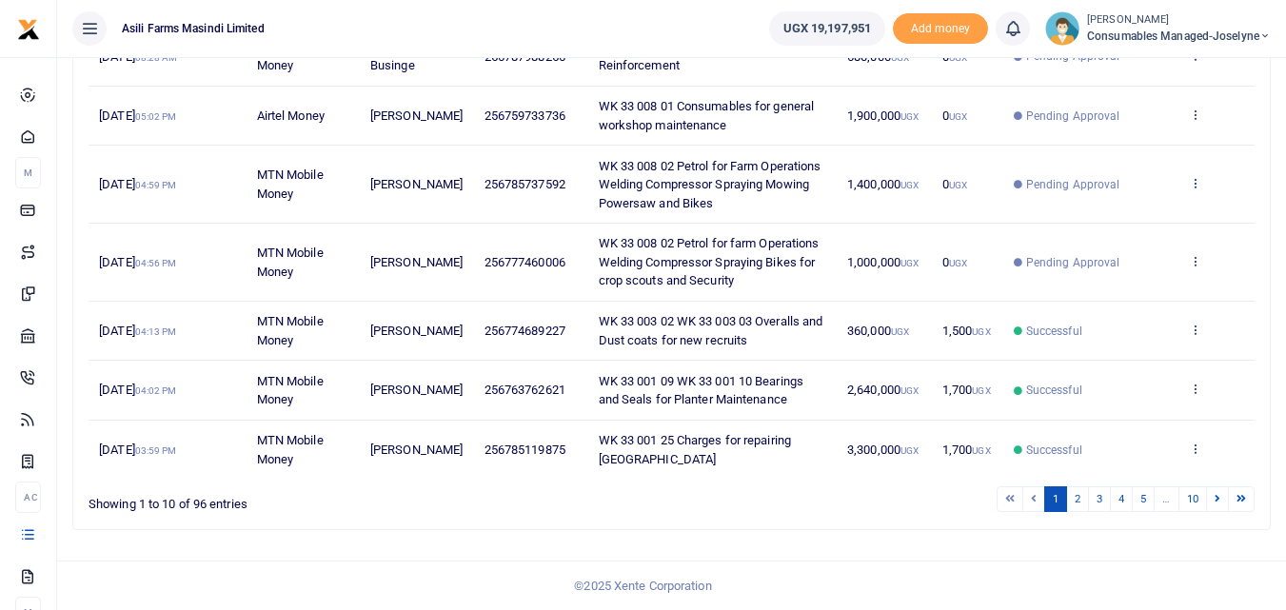
click at [1200, 183] on icon at bounding box center [1195, 182] width 12 height 13
click at [1138, 220] on link "View details" at bounding box center [1125, 233] width 150 height 27
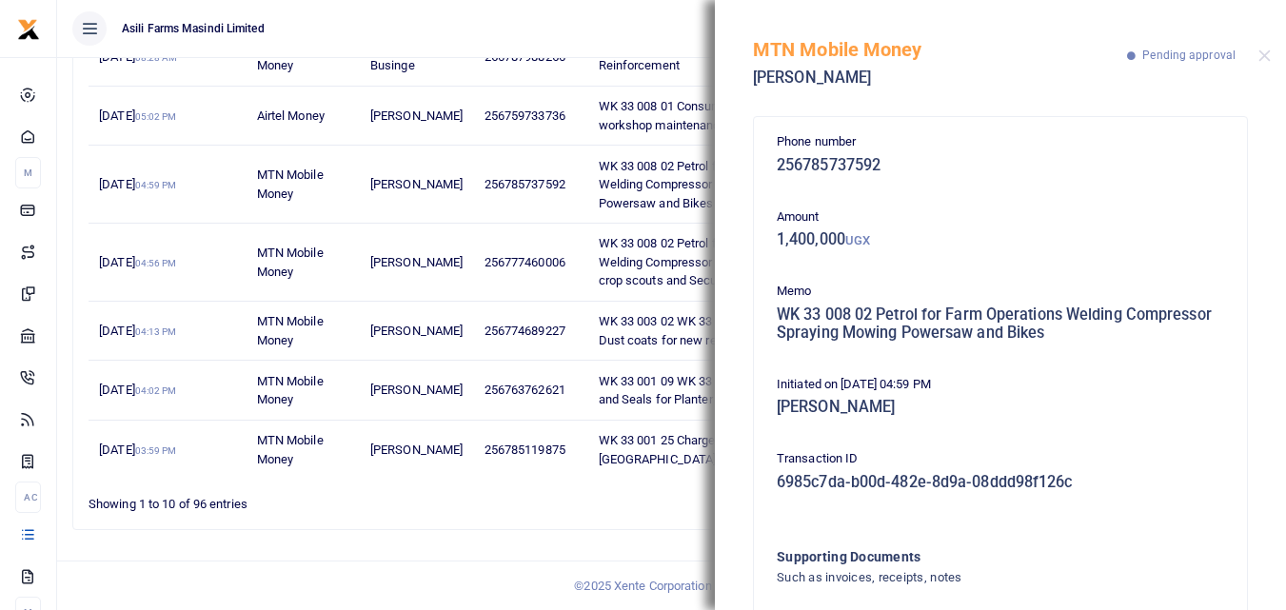
scroll to position [132, 0]
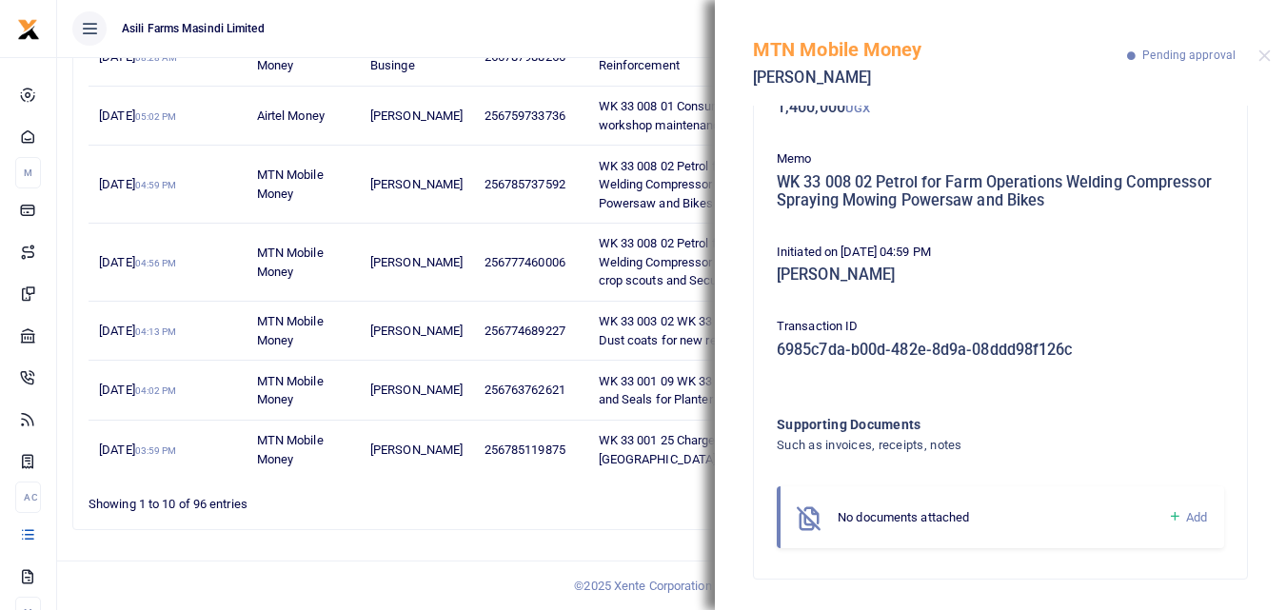
click at [1168, 515] on icon at bounding box center [1175, 516] width 14 height 17
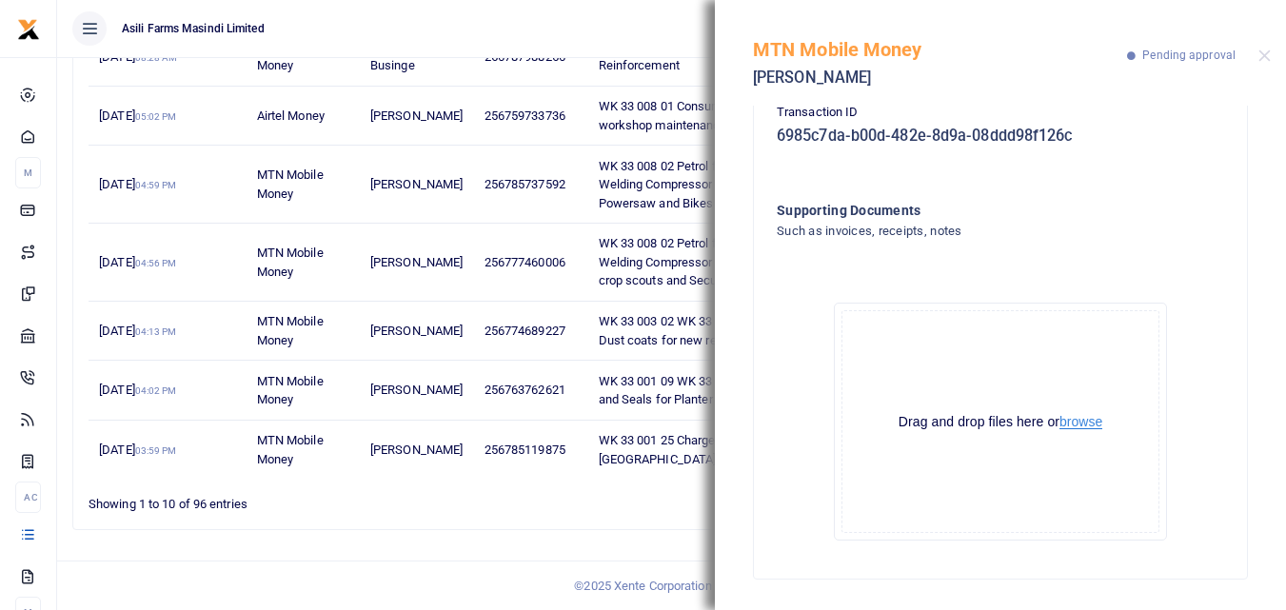
click at [1081, 417] on button "browse" at bounding box center [1081, 422] width 43 height 14
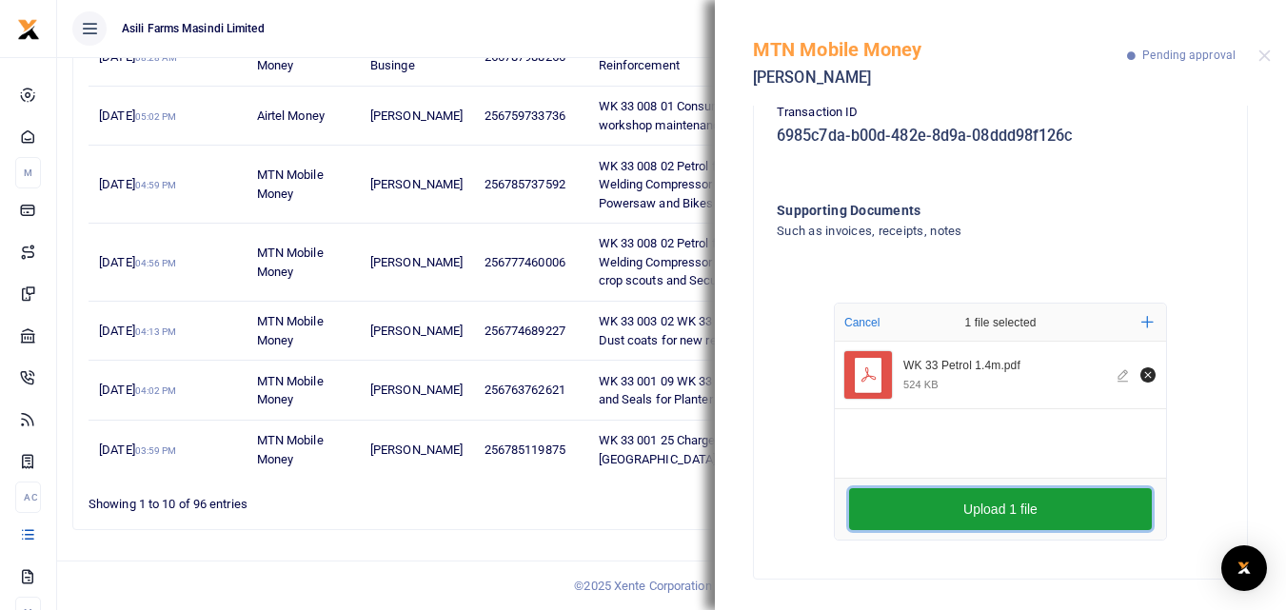
click at [859, 505] on button "Upload 1 file" at bounding box center [1000, 509] width 303 height 42
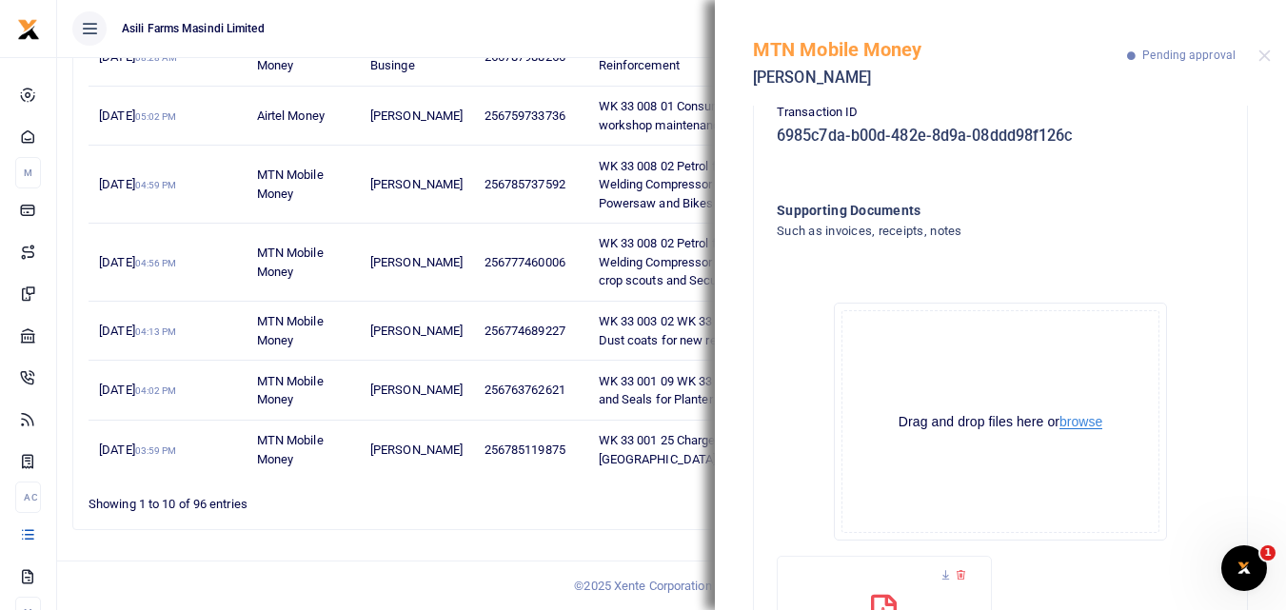
scroll to position [0, 0]
click at [1262, 54] on button "Close" at bounding box center [1264, 56] width 12 height 12
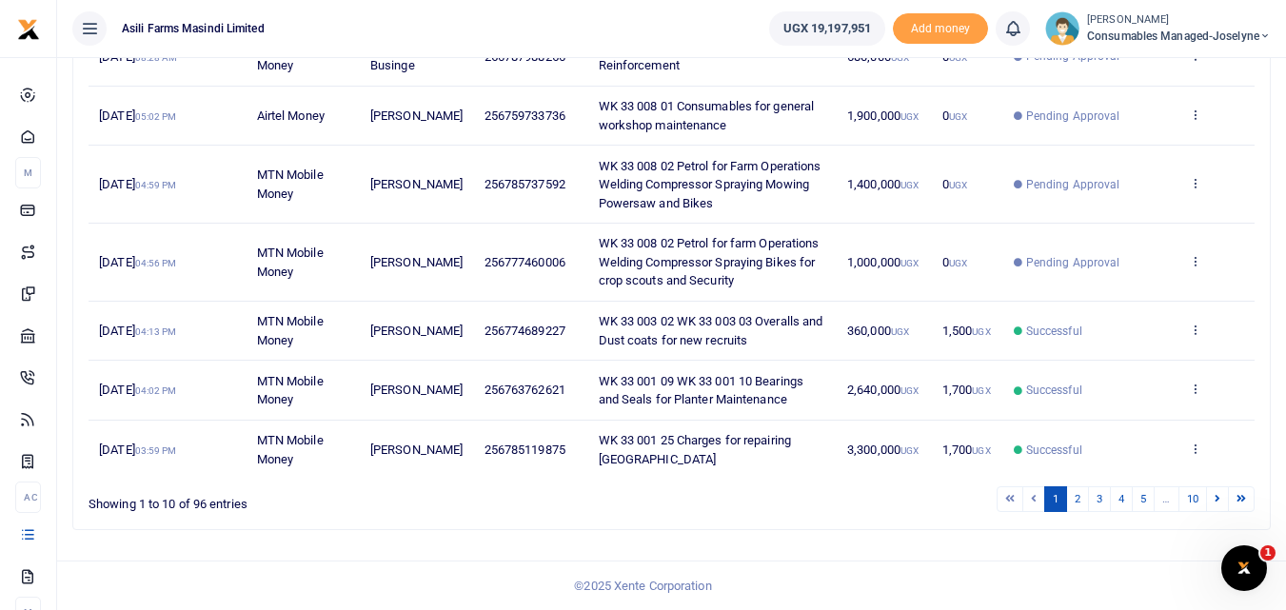
scroll to position [525, 0]
click at [1074, 511] on link "2" at bounding box center [1077, 499] width 23 height 26
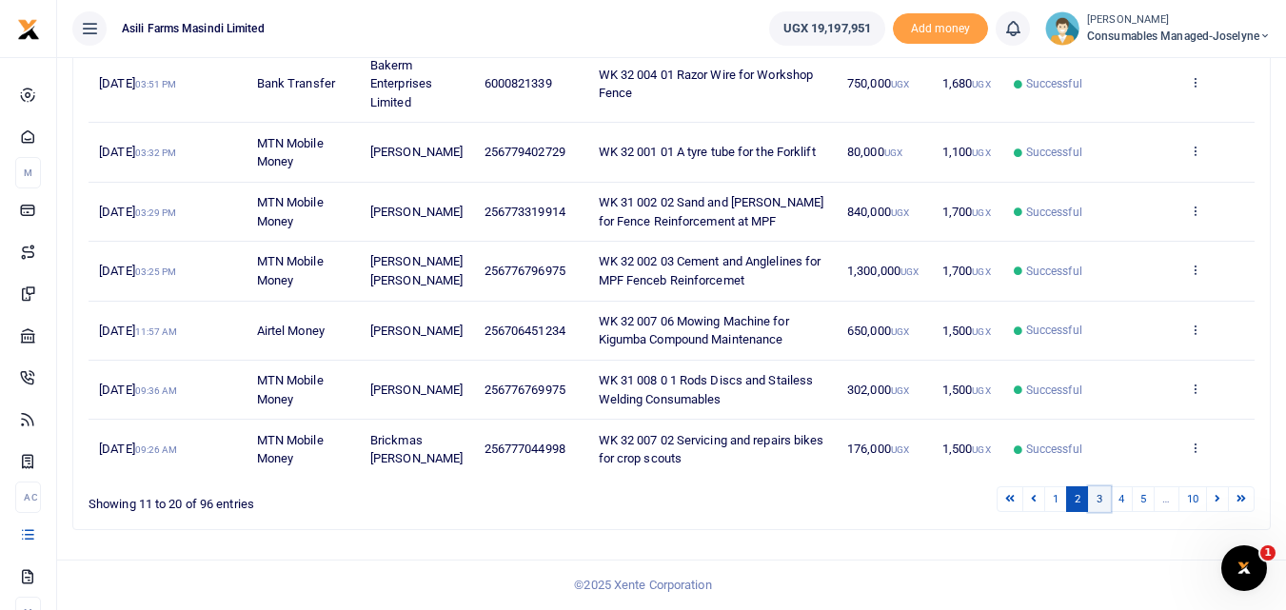
click at [1105, 509] on link "3" at bounding box center [1099, 499] width 23 height 26
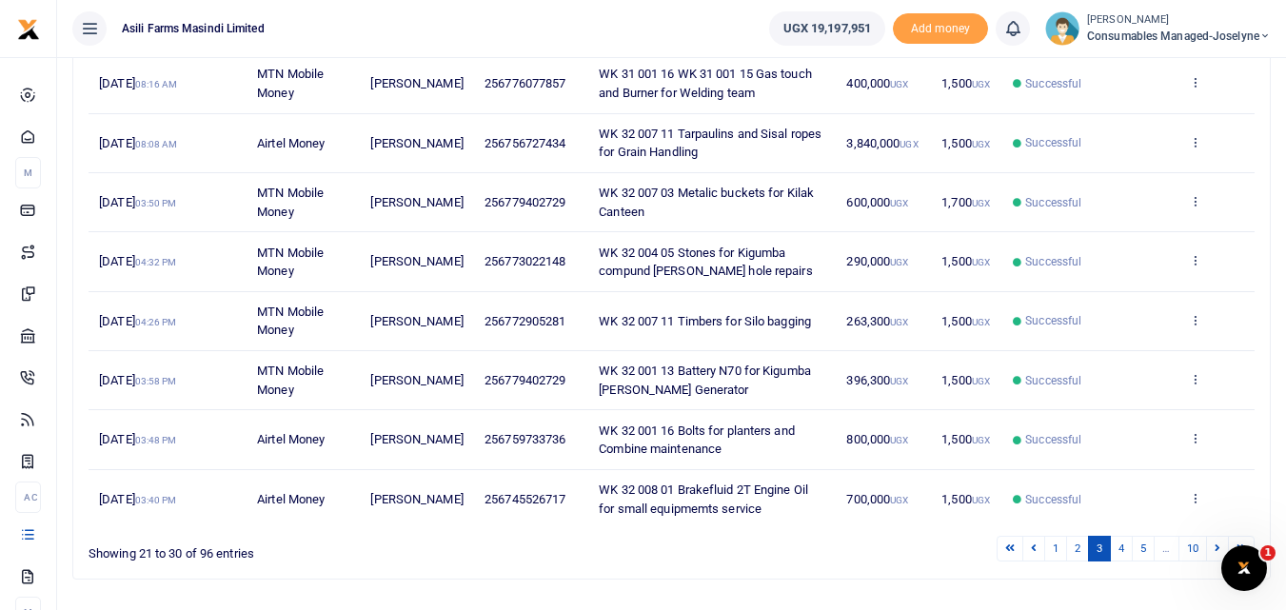
scroll to position [423, 0]
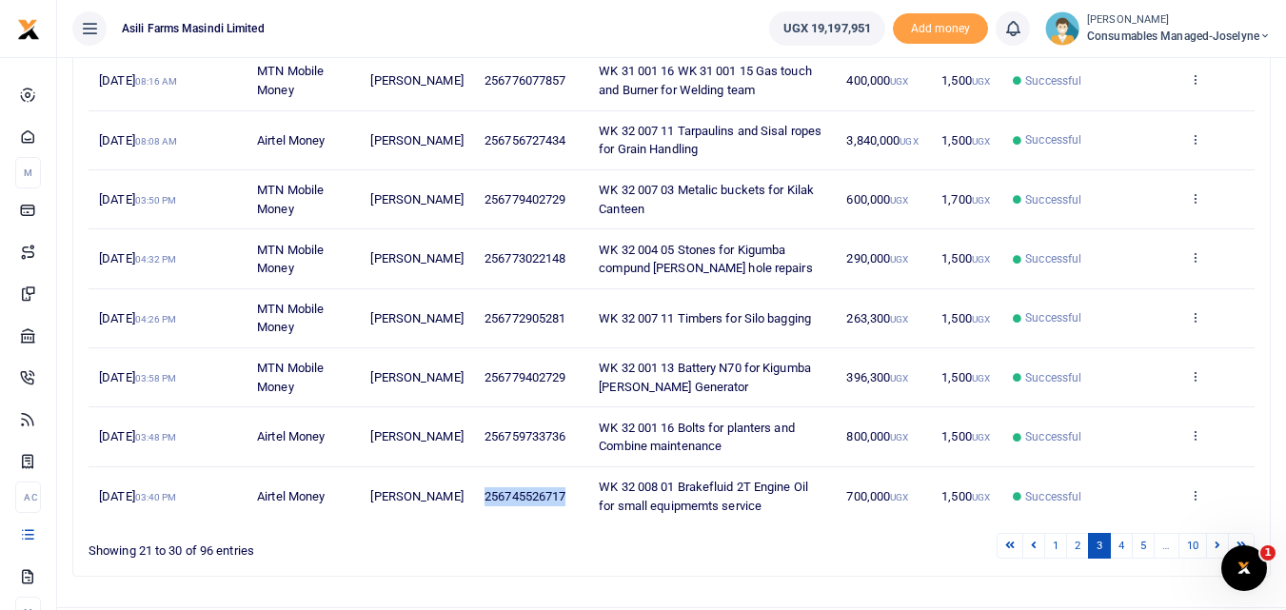
drag, startPoint x: 566, startPoint y: 505, endPoint x: 469, endPoint y: 516, distance: 97.7
click at [474, 516] on td "256745526717" at bounding box center [531, 496] width 114 height 58
copy span "256745526717"
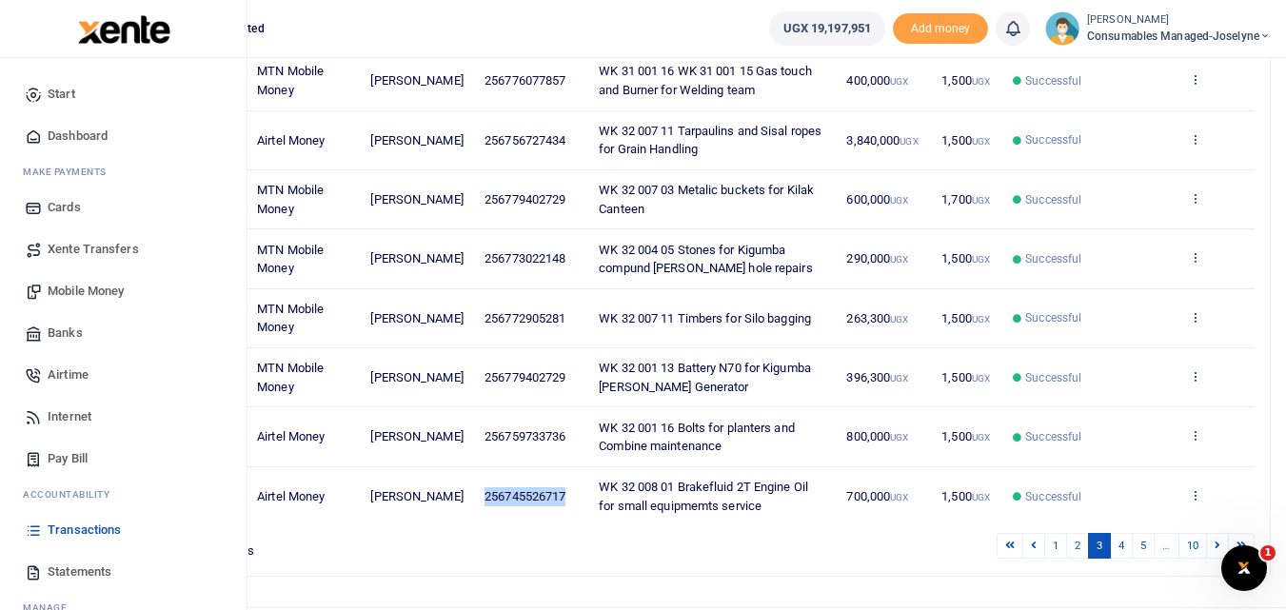
click at [95, 284] on span "Mobile Money" at bounding box center [86, 291] width 76 height 19
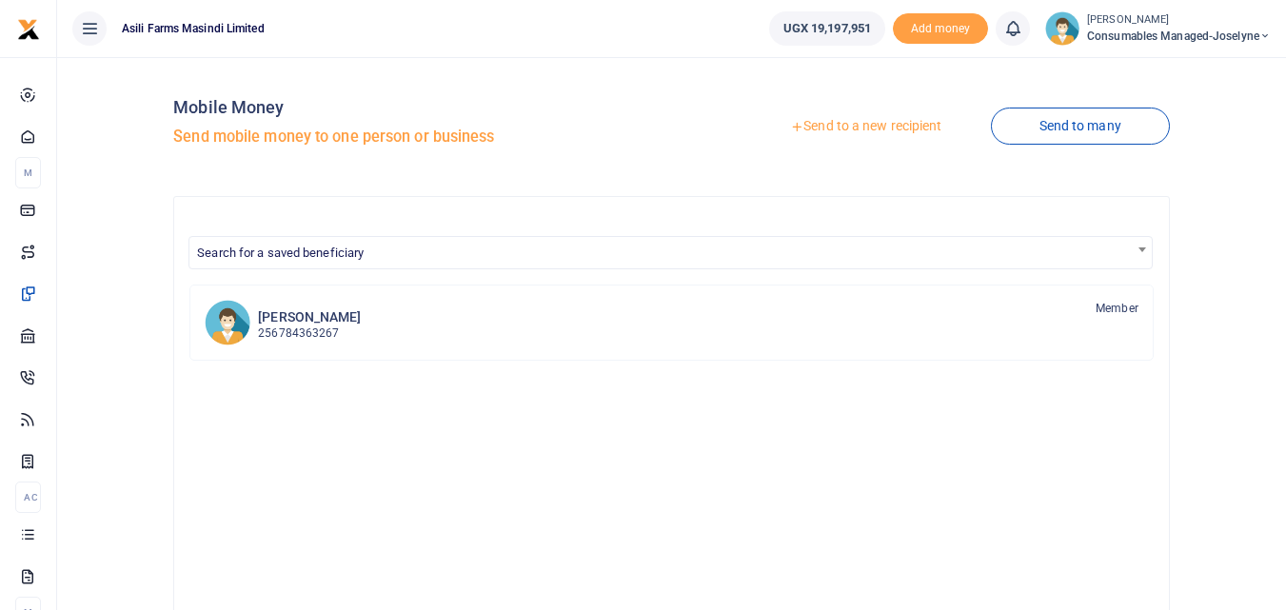
click at [849, 125] on link "Send to a new recipient" at bounding box center [866, 126] width 248 height 34
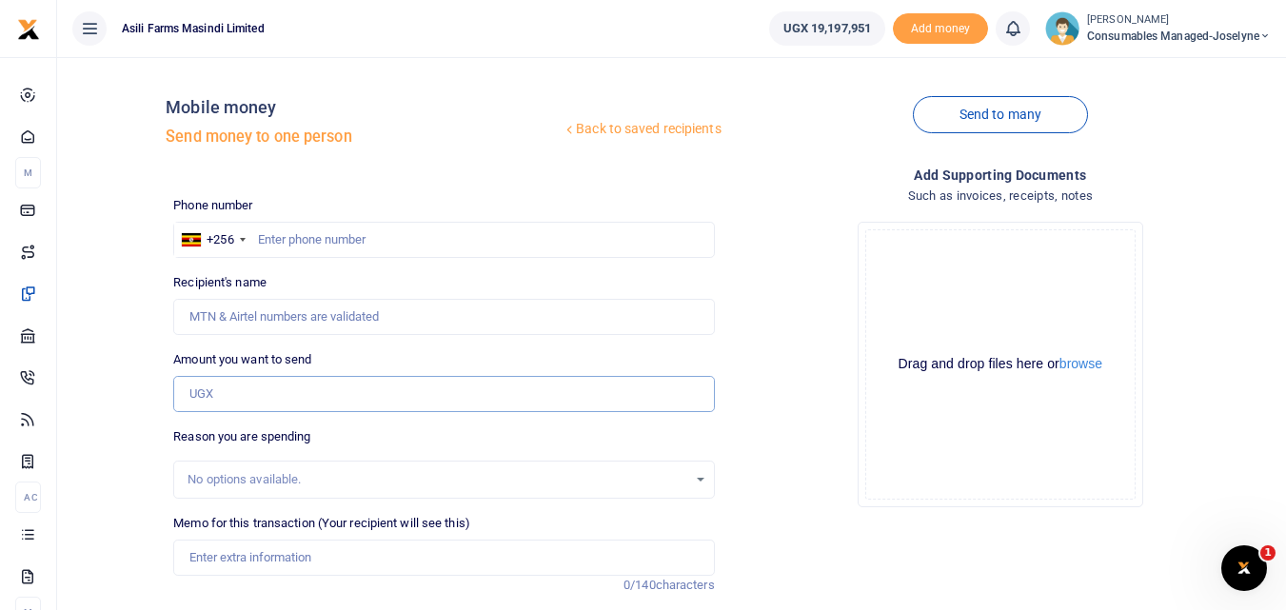
click at [209, 391] on input "Amount you want to send" at bounding box center [443, 394] width 541 height 36
paste input "256745526717"
type input "256745526717"
click at [284, 238] on input "text" at bounding box center [443, 240] width 541 height 36
type input "745526717"
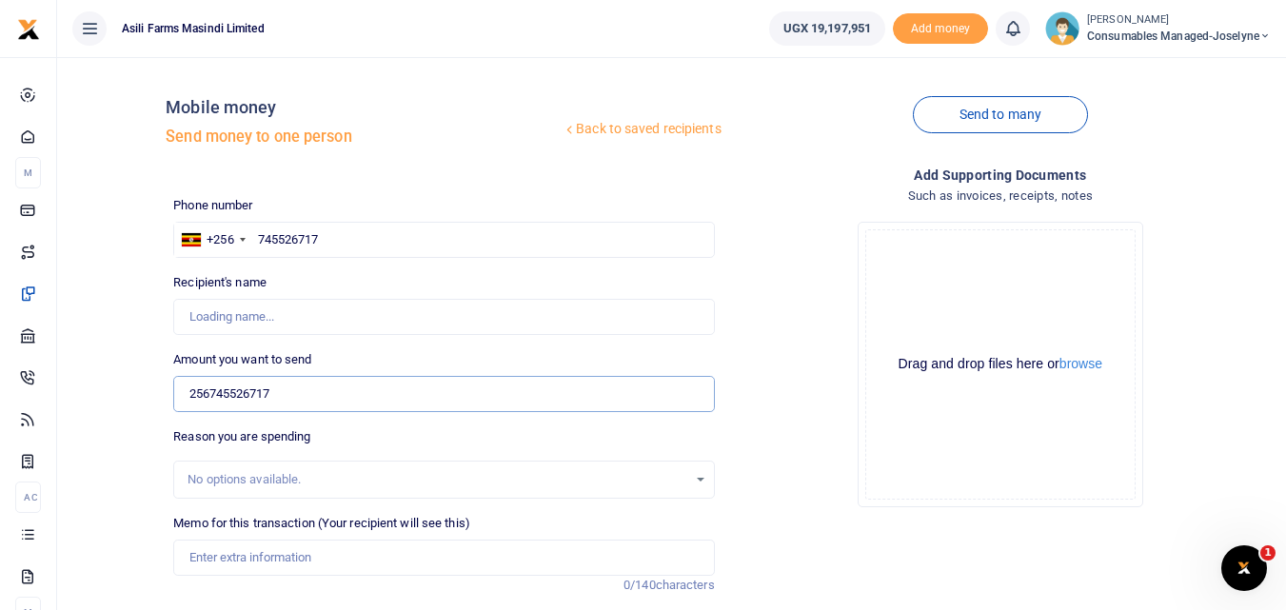
click at [358, 406] on input "256745526717" at bounding box center [443, 394] width 541 height 36
type input "Betty Namukasa"
type input "2"
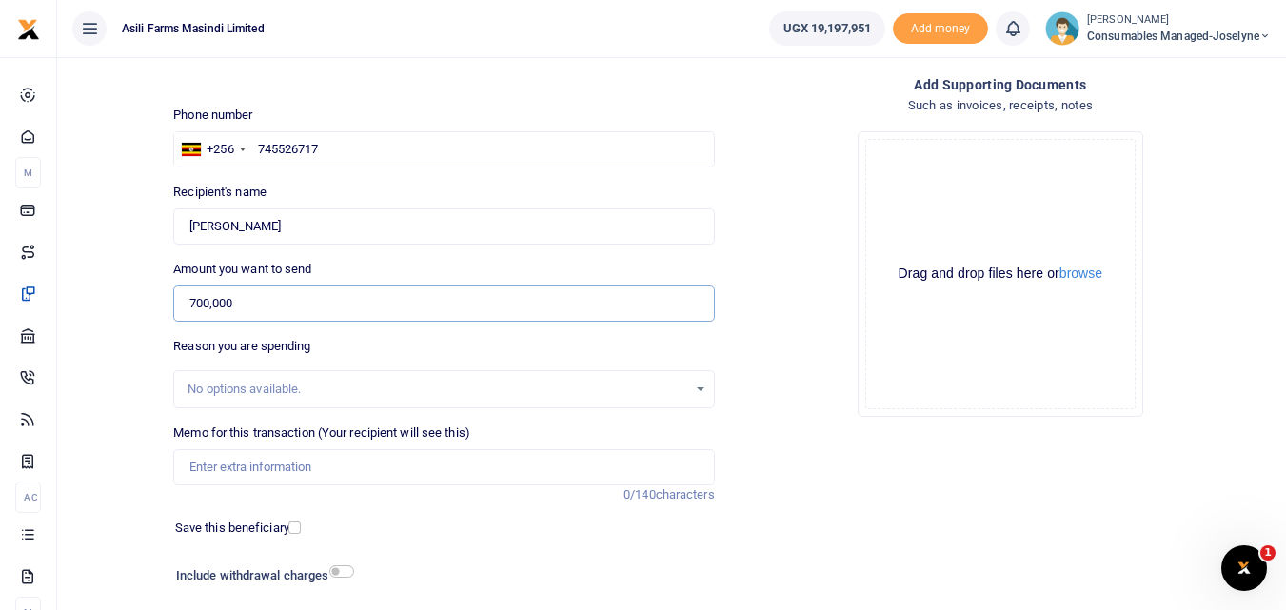
scroll to position [98, 0]
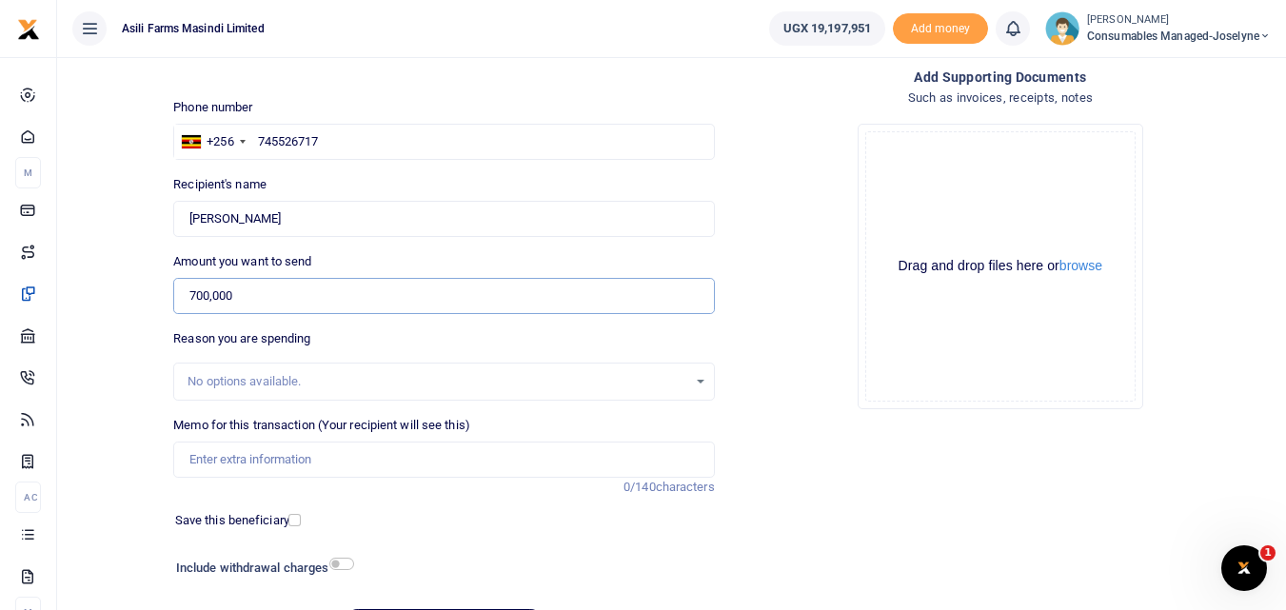
type input "700,000"
click at [212, 465] on input "Memo for this transaction (Your recipient will see this)" at bounding box center [443, 460] width 541 height 36
click at [202, 463] on input "Memo for this transaction (Your recipient will see this)" at bounding box center [443, 460] width 541 height 36
paste input "WK 33 /008 / 01"
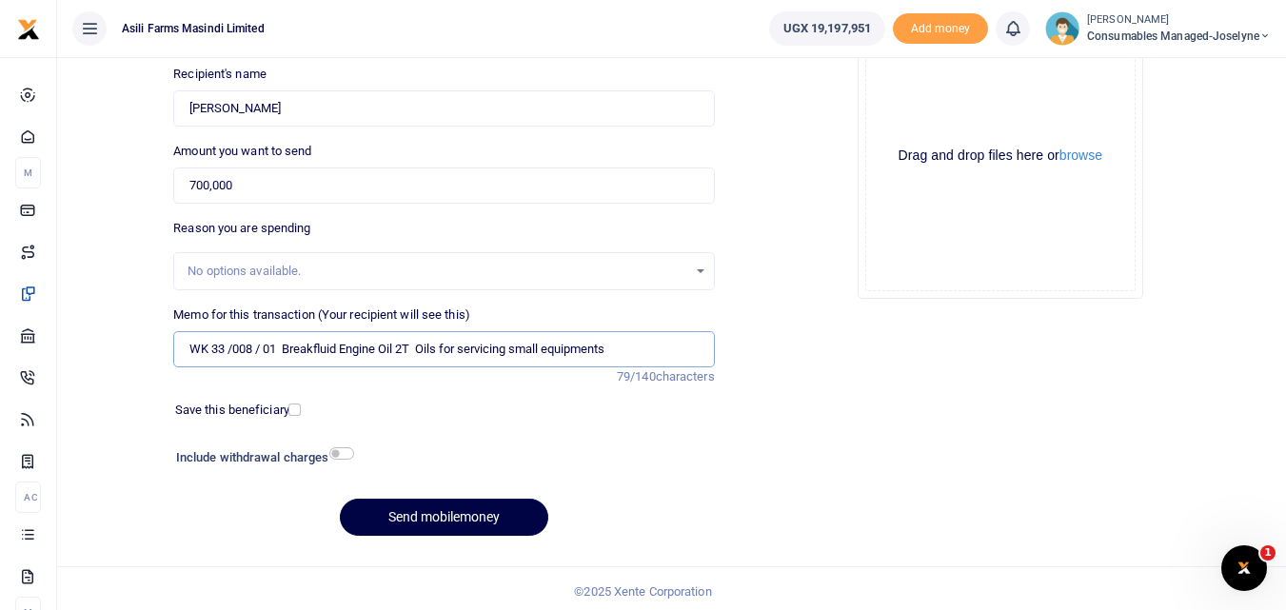
scroll to position [214, 0]
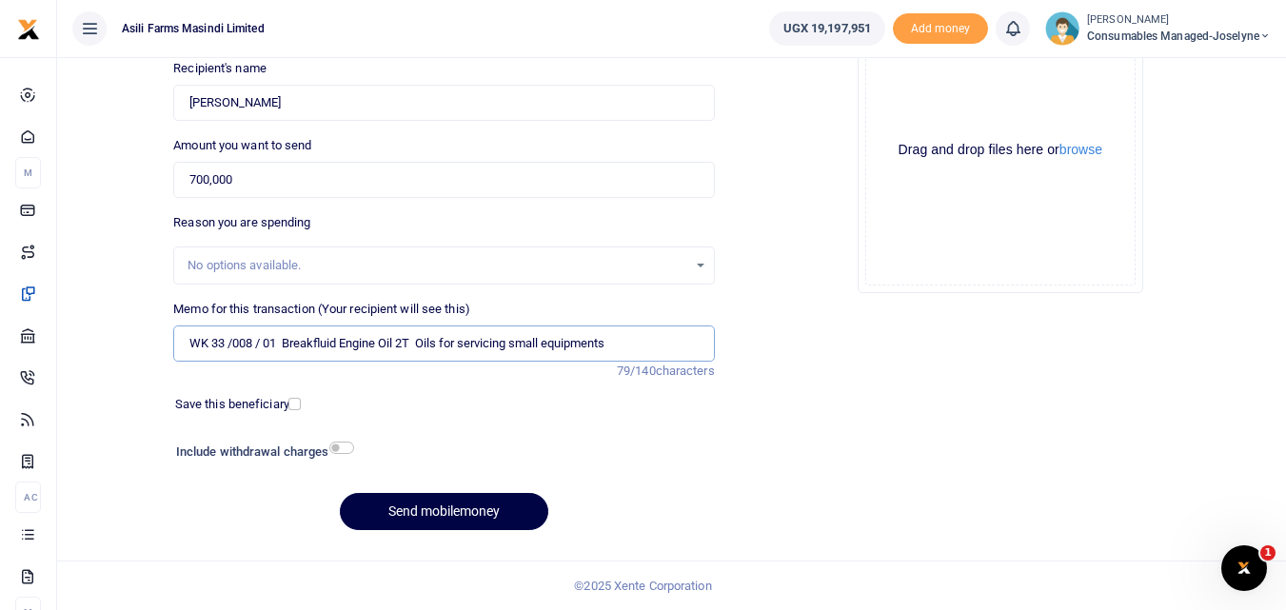
click at [262, 348] on input "WK 33 /008 / 01 Breakfluid Engine Oil 2T Oils for servicing small equipments" at bounding box center [443, 344] width 541 height 36
type input "WK 33 008 01 Breakfluid Engine Oil 2T Oils for servicing small equipments"
click at [405, 512] on button "Send mobilemoney" at bounding box center [444, 511] width 208 height 37
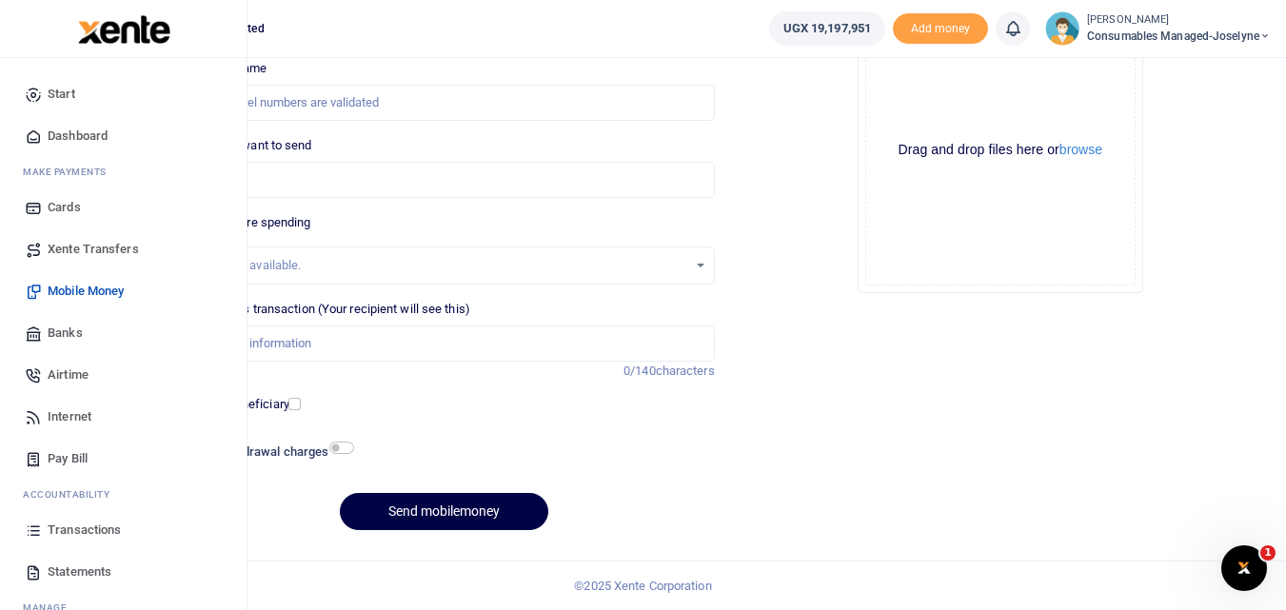
click at [34, 528] on icon at bounding box center [33, 530] width 17 height 17
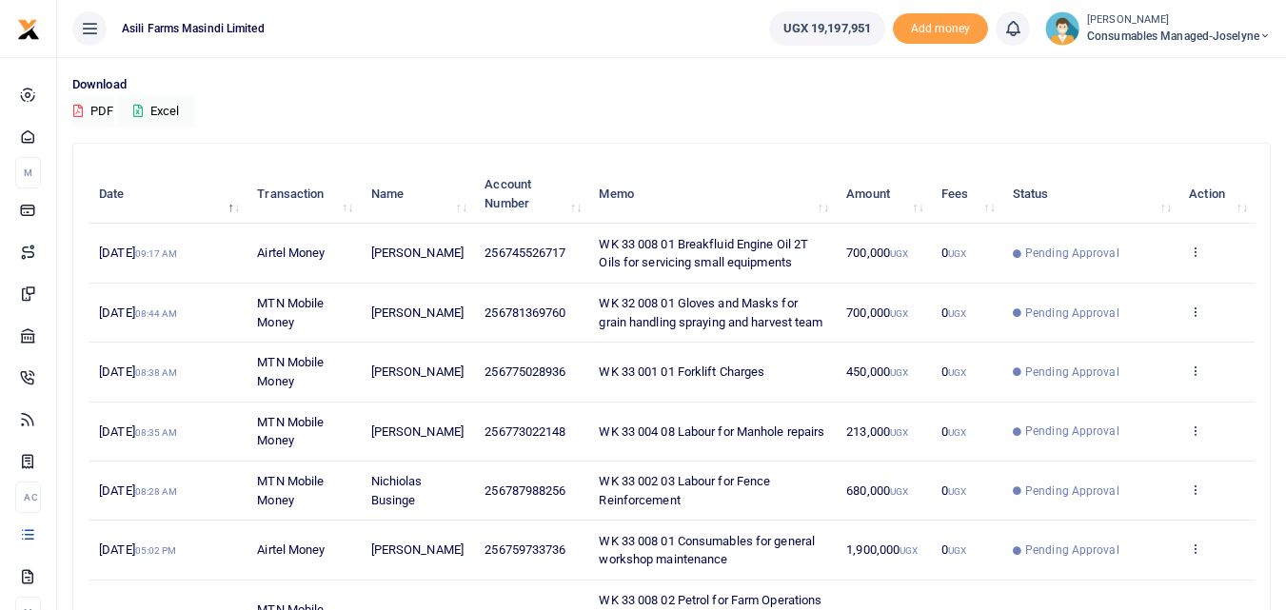
scroll to position [129, 0]
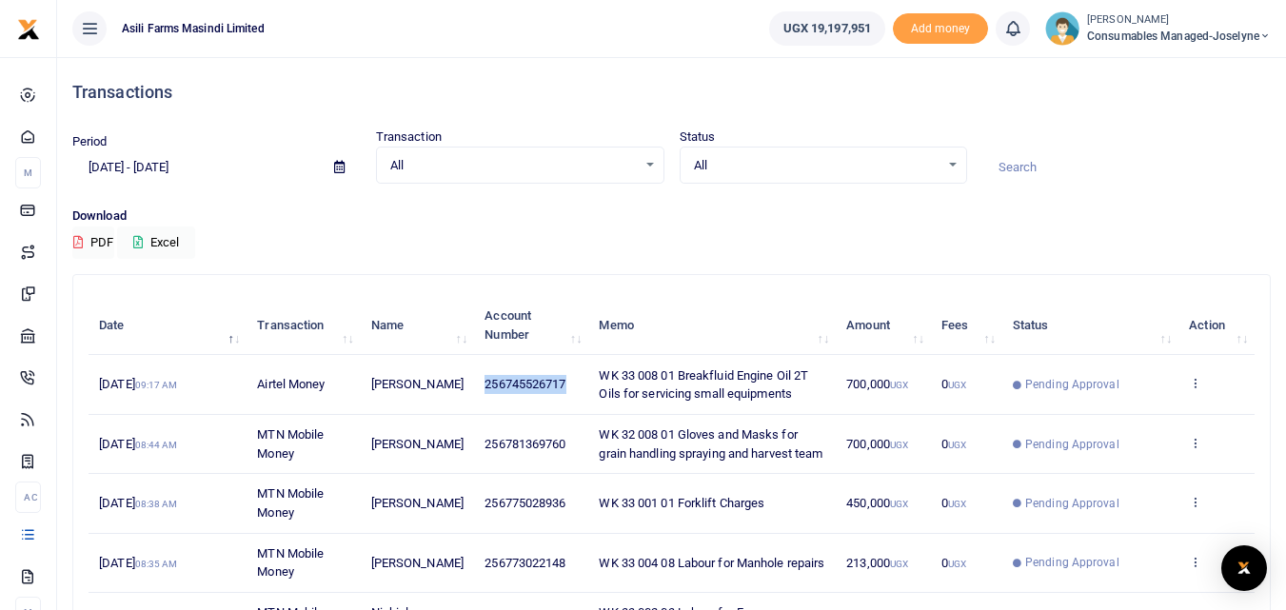
drag, startPoint x: 556, startPoint y: 384, endPoint x: 460, endPoint y: 388, distance: 96.3
click at [474, 388] on td "256745526717" at bounding box center [531, 384] width 114 height 59
copy span "256745526717"
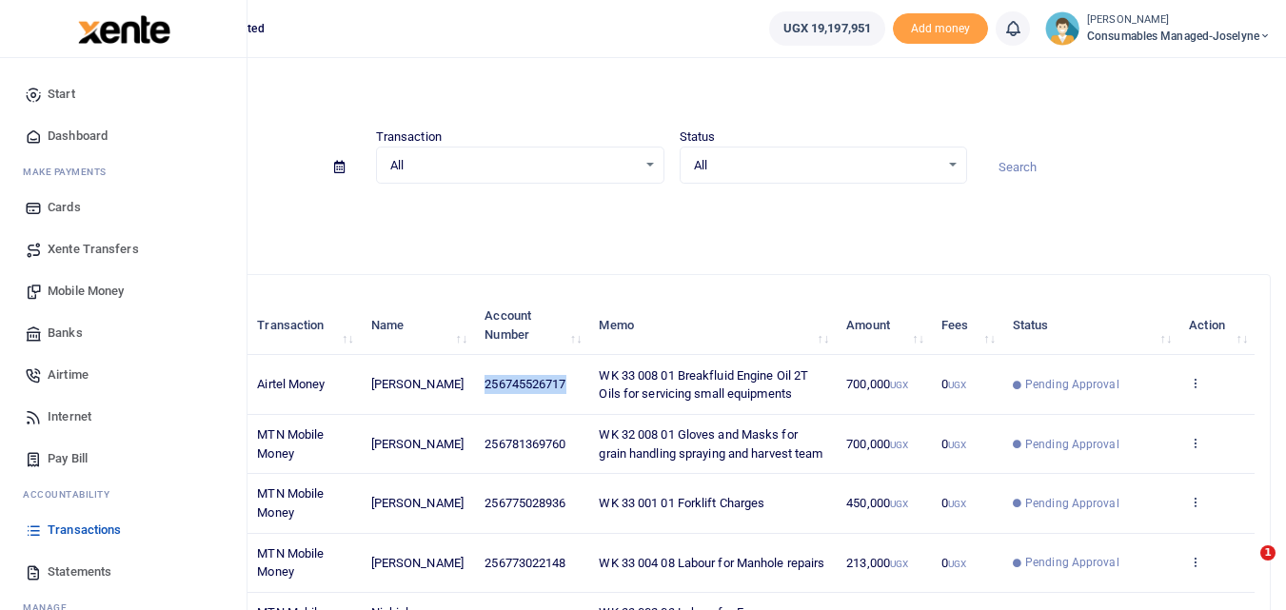
click at [71, 283] on span "Mobile Money" at bounding box center [86, 291] width 76 height 19
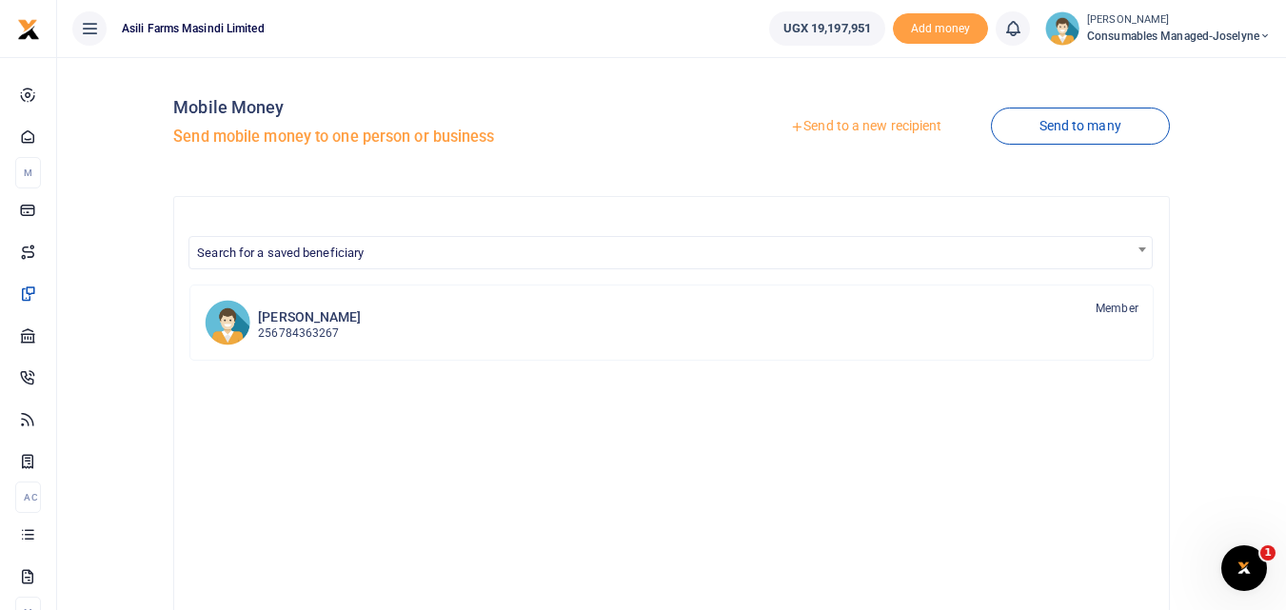
click at [862, 115] on link "Send to a new recipient" at bounding box center [866, 126] width 248 height 34
click at [863, 124] on link "Send to a new recipient" at bounding box center [866, 126] width 248 height 34
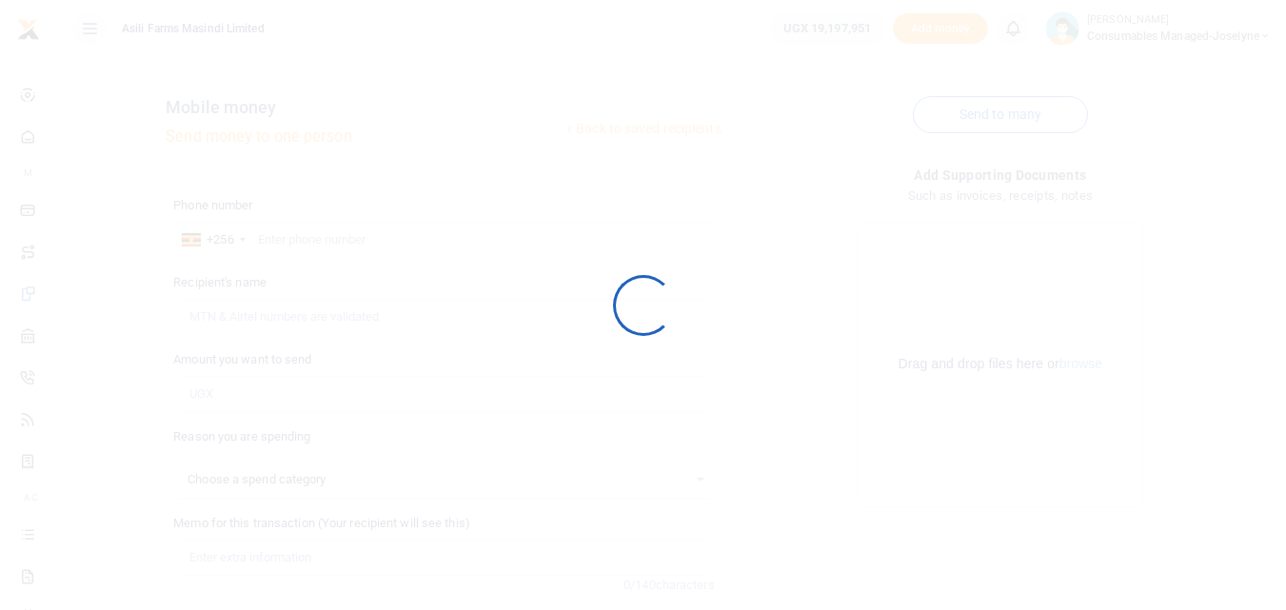
select select
click at [895, 124] on div at bounding box center [643, 305] width 1286 height 610
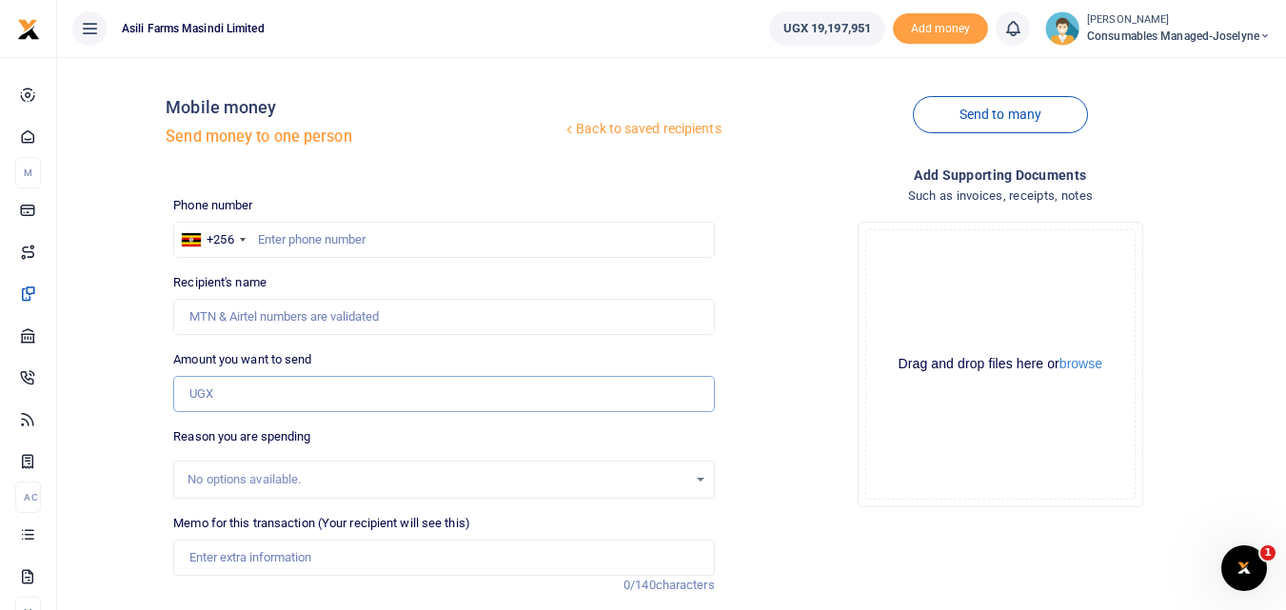
click at [219, 389] on input "Amount you want to send" at bounding box center [443, 394] width 541 height 36
paste input "256745526717"
type input "256745526717"
click at [284, 236] on input "text" at bounding box center [443, 240] width 541 height 36
type input "745526717"
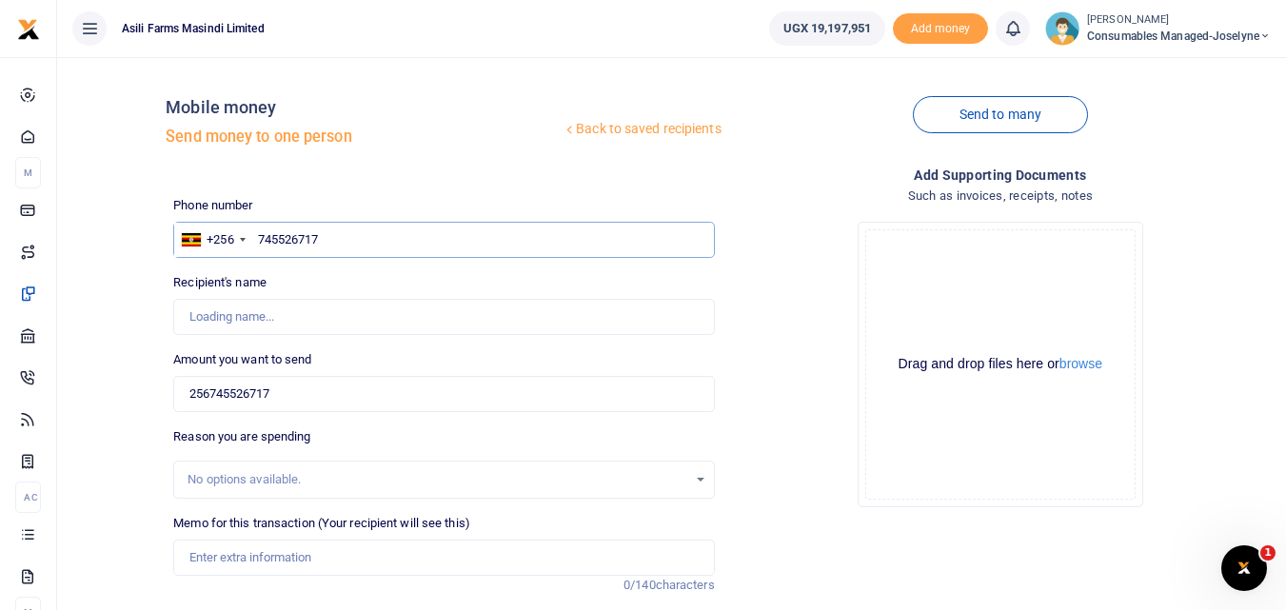
type input "[PERSON_NAME]"
type input "745526717"
click at [313, 403] on input "256745526717" at bounding box center [443, 394] width 541 height 36
type input "2"
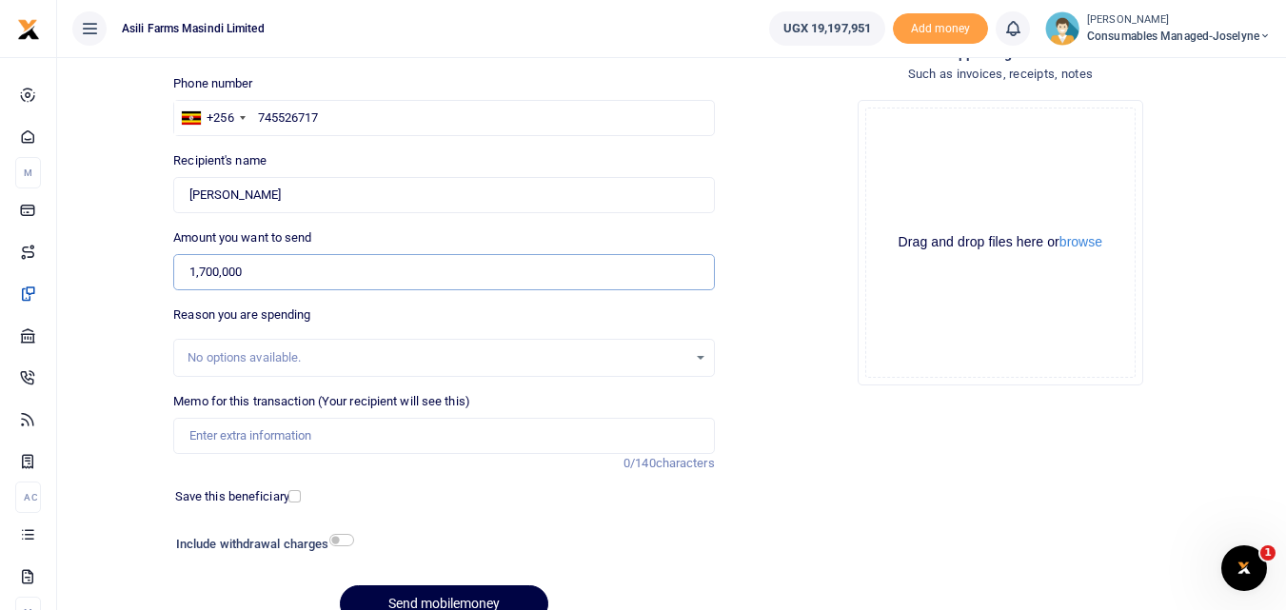
scroll to position [146, 0]
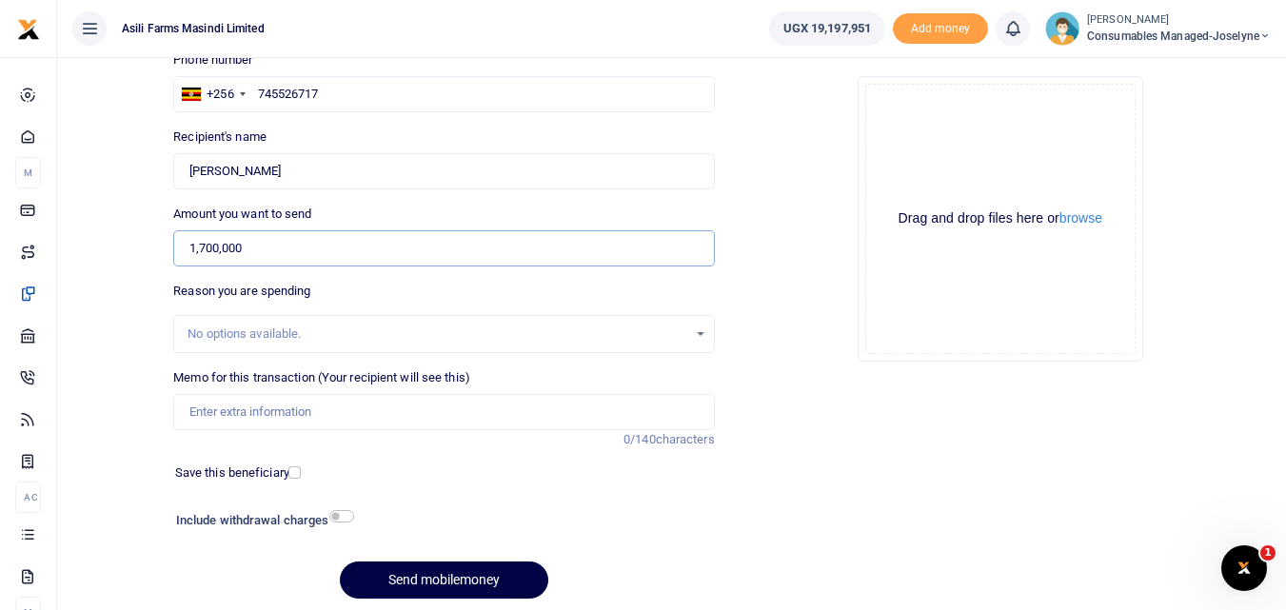
type input "1,700,000"
click at [253, 419] on input "Memo for this transaction (Your recipient will see this)" at bounding box center [443, 412] width 541 height 36
click at [193, 405] on input "Memo for this transaction (Your recipient will see this)" at bounding box center [443, 412] width 541 height 36
paste input "WK 33 /008 / 02"
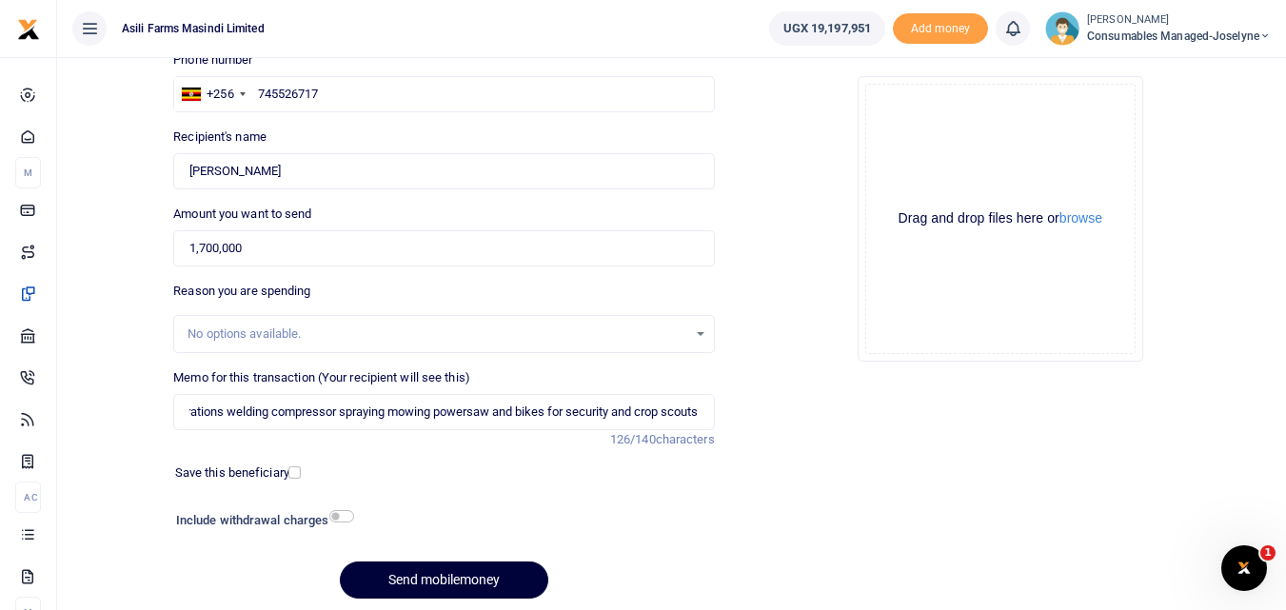
scroll to position [0, 0]
click at [426, 579] on button "Send mobilemoney" at bounding box center [444, 580] width 208 height 37
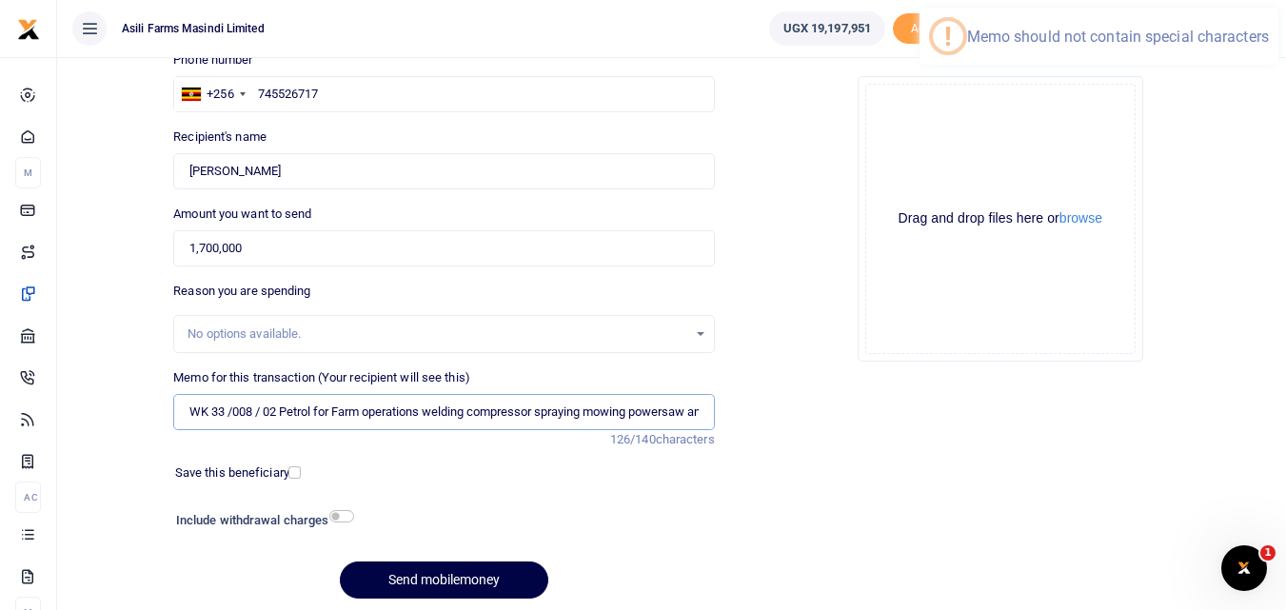
click at [262, 413] on input "WK 33 /008 / 02 Petrol for Farm operations welding compressor spraying mowing p…" at bounding box center [443, 412] width 541 height 36
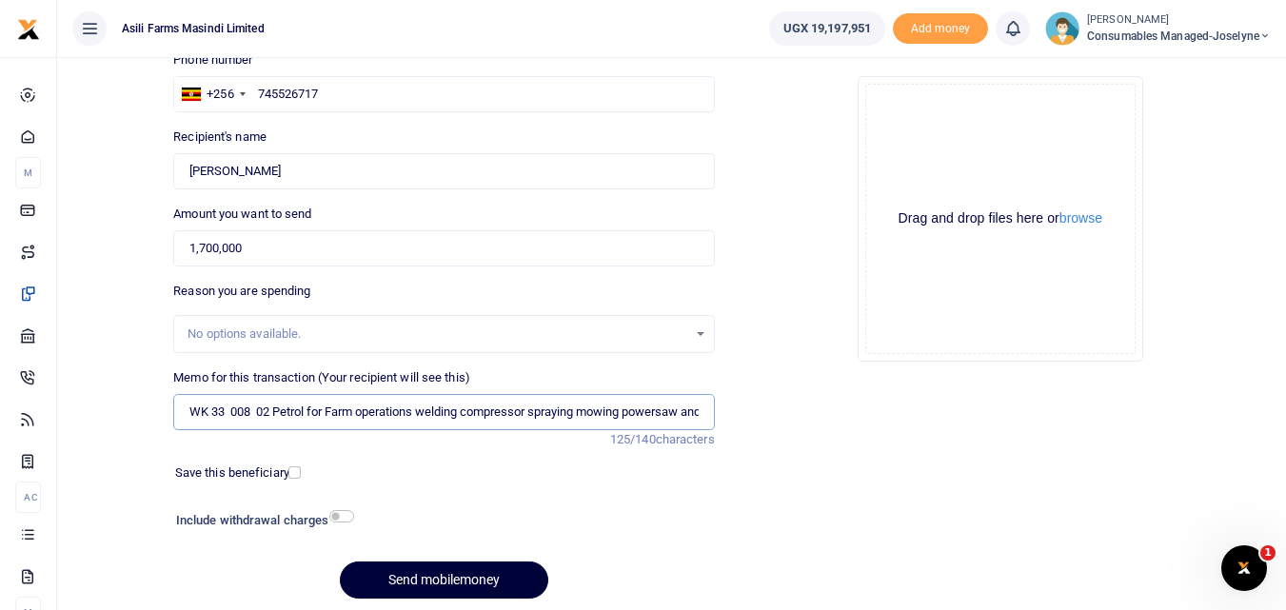
type input "WK 33 008 02 Petrol for Farm operations welding compressor spraying mowing powe…"
click at [454, 573] on button "Send mobilemoney" at bounding box center [444, 580] width 208 height 37
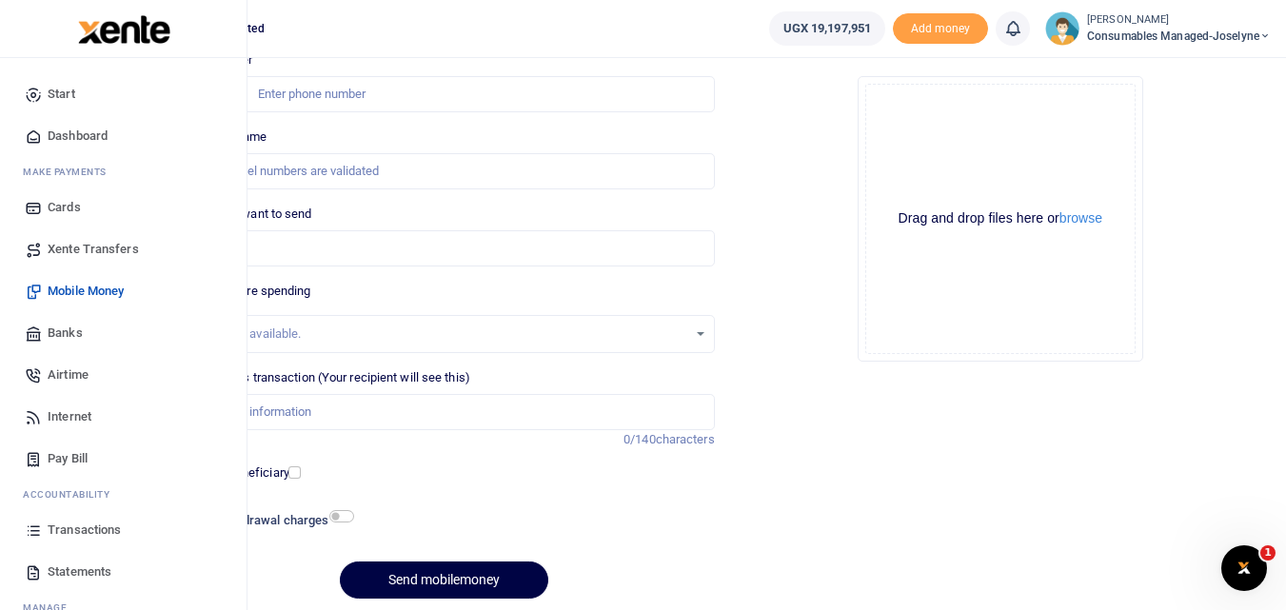
click at [42, 530] on icon at bounding box center [33, 530] width 17 height 17
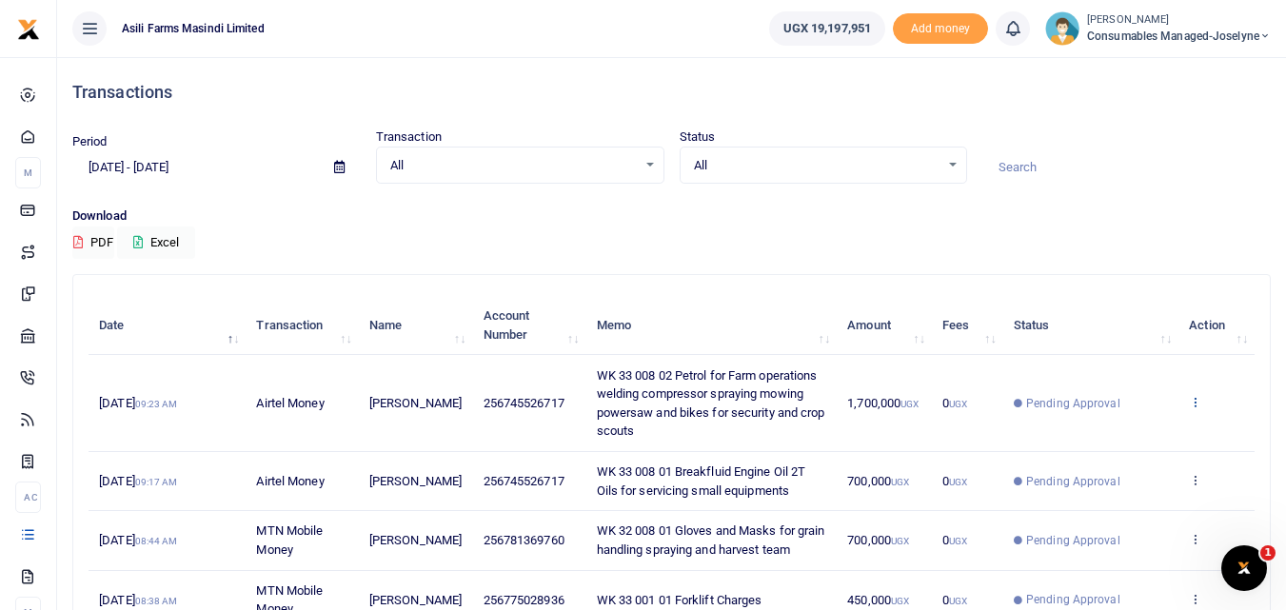
click at [1195, 401] on icon at bounding box center [1195, 401] width 12 height 13
click at [1137, 431] on link "View details" at bounding box center [1125, 434] width 150 height 27
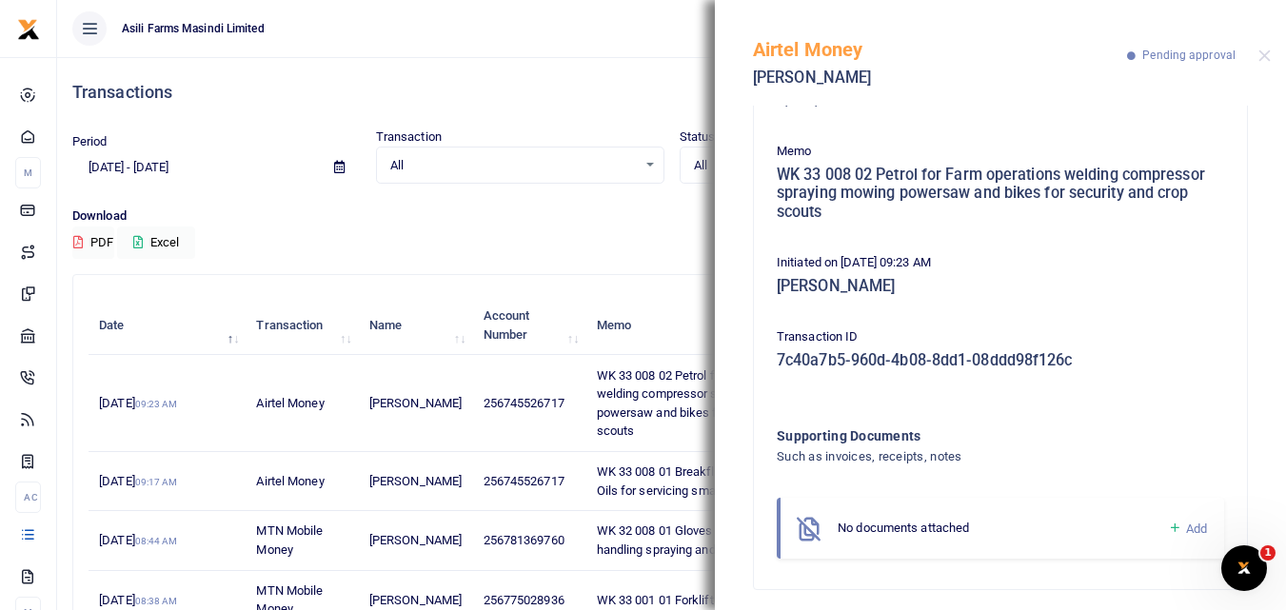
scroll to position [150, 0]
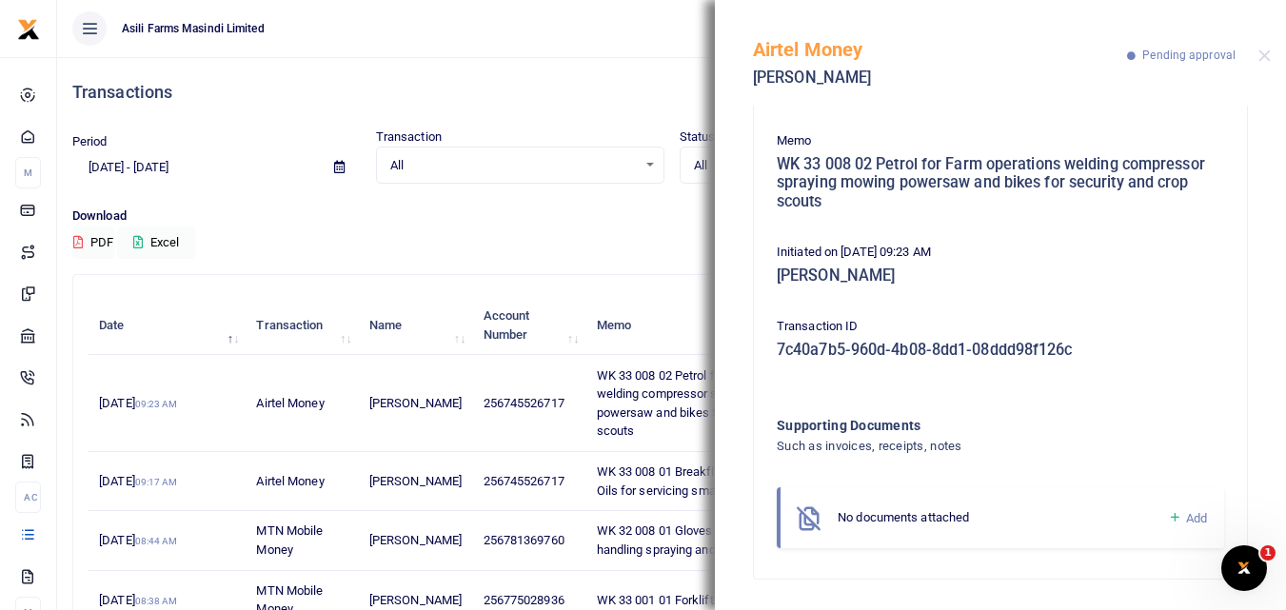
click at [1168, 516] on icon at bounding box center [1175, 517] width 14 height 17
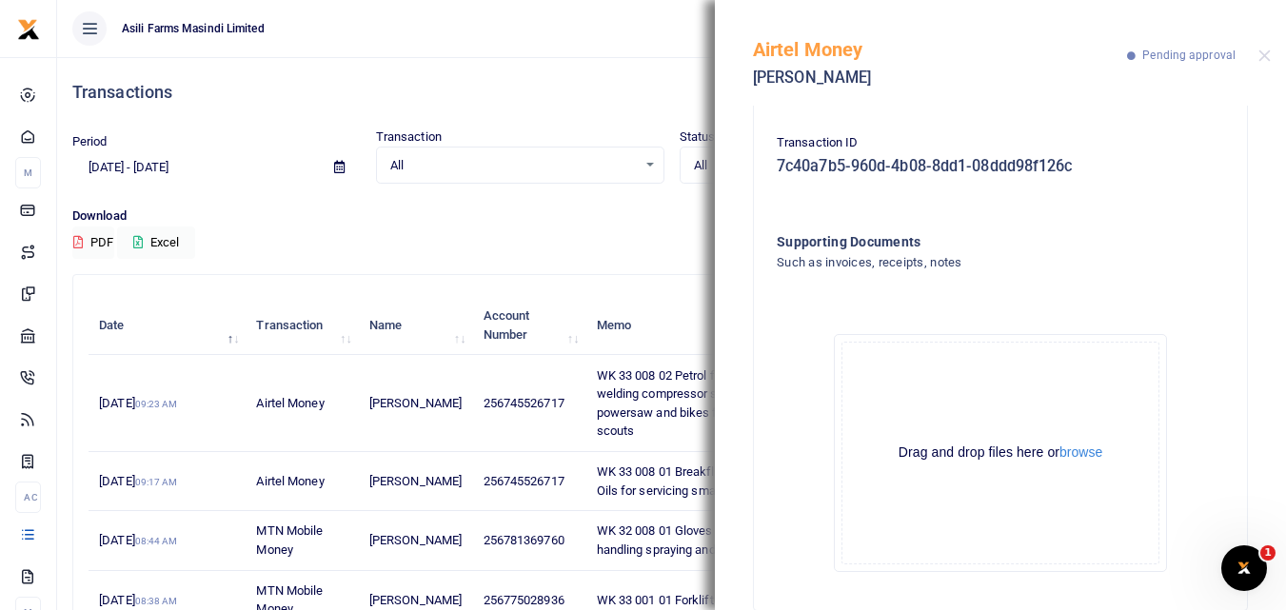
scroll to position [347, 0]
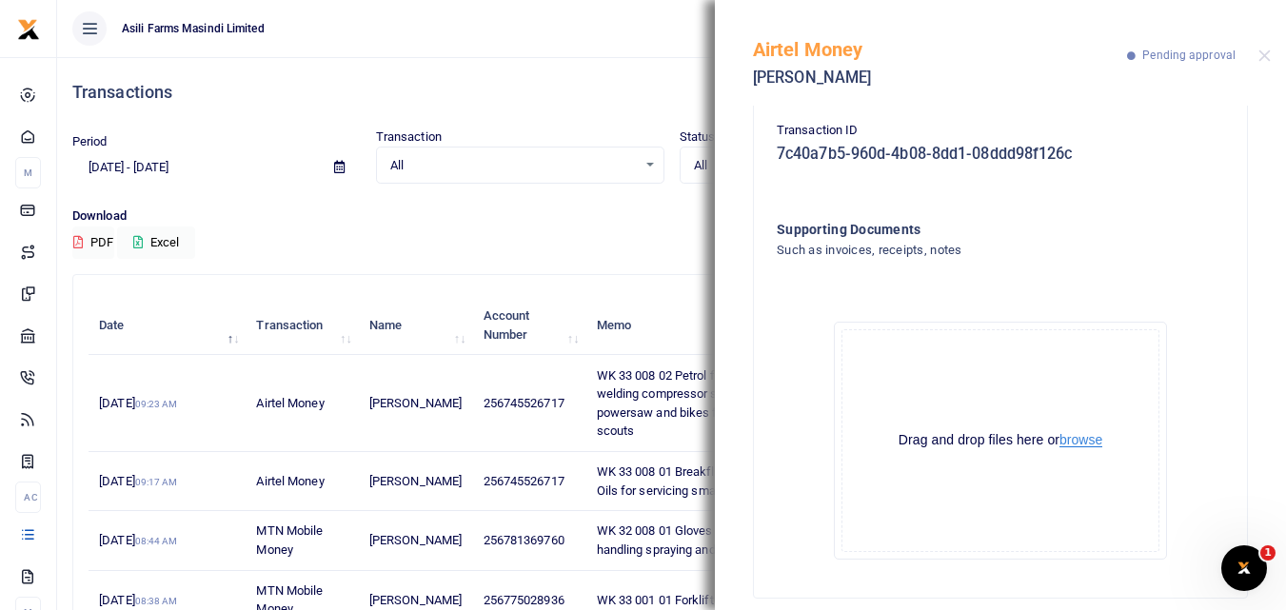
click at [1064, 440] on button "browse" at bounding box center [1081, 440] width 43 height 14
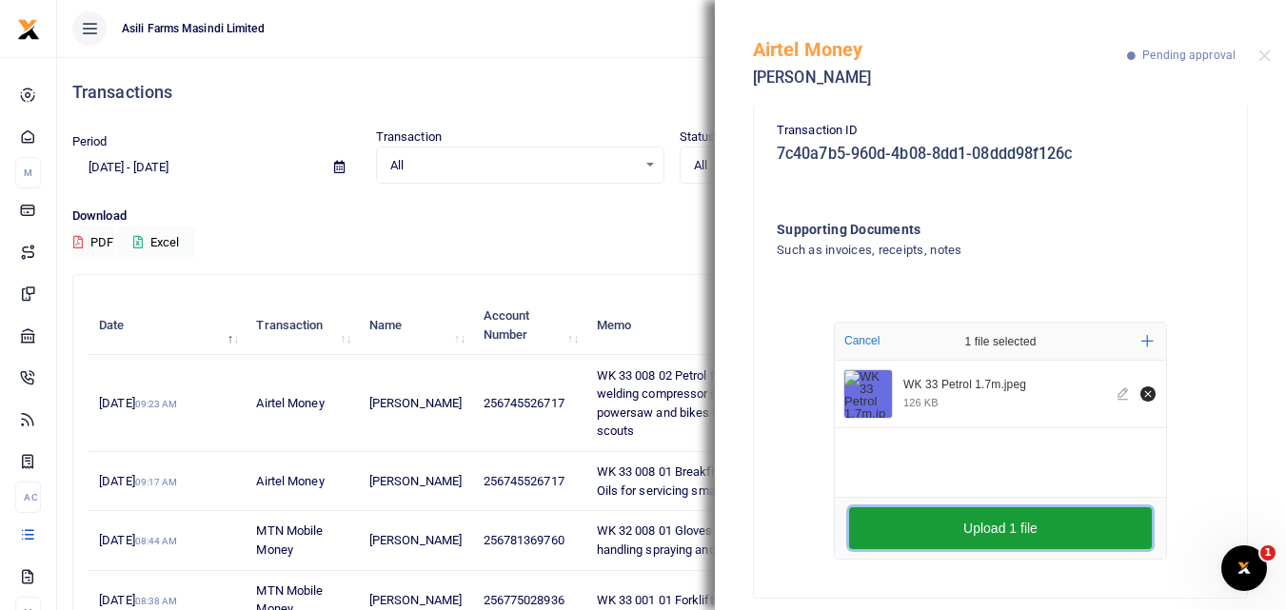
click at [986, 534] on button "Upload 1 file" at bounding box center [1000, 528] width 303 height 42
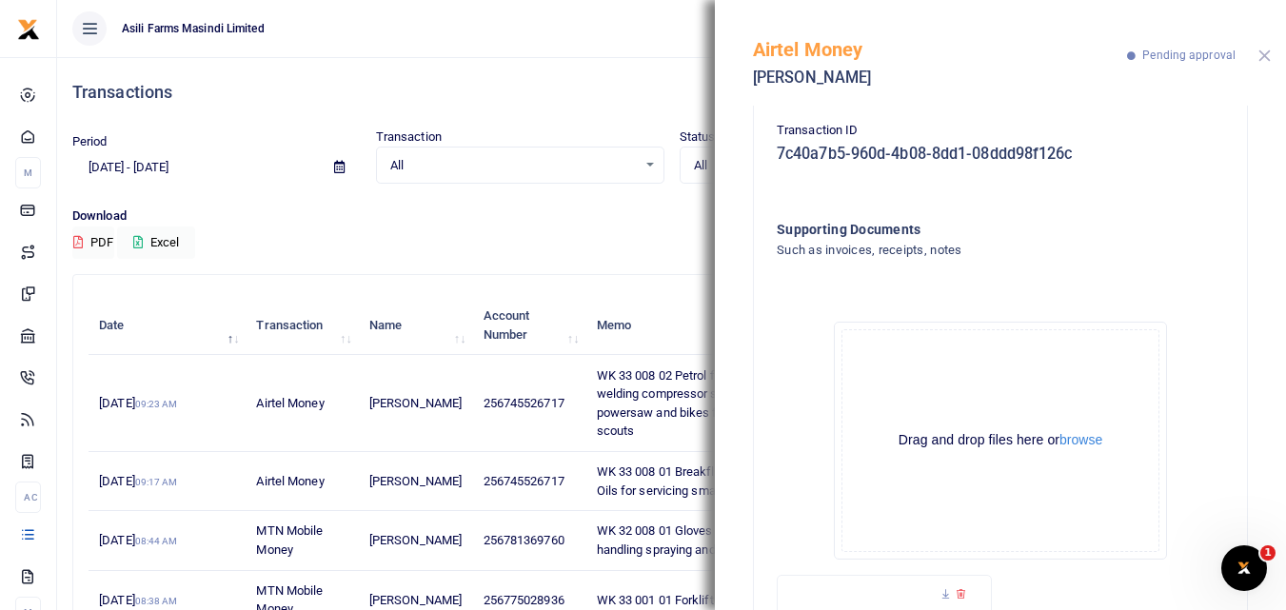
click at [1265, 51] on button "Close" at bounding box center [1264, 56] width 12 height 12
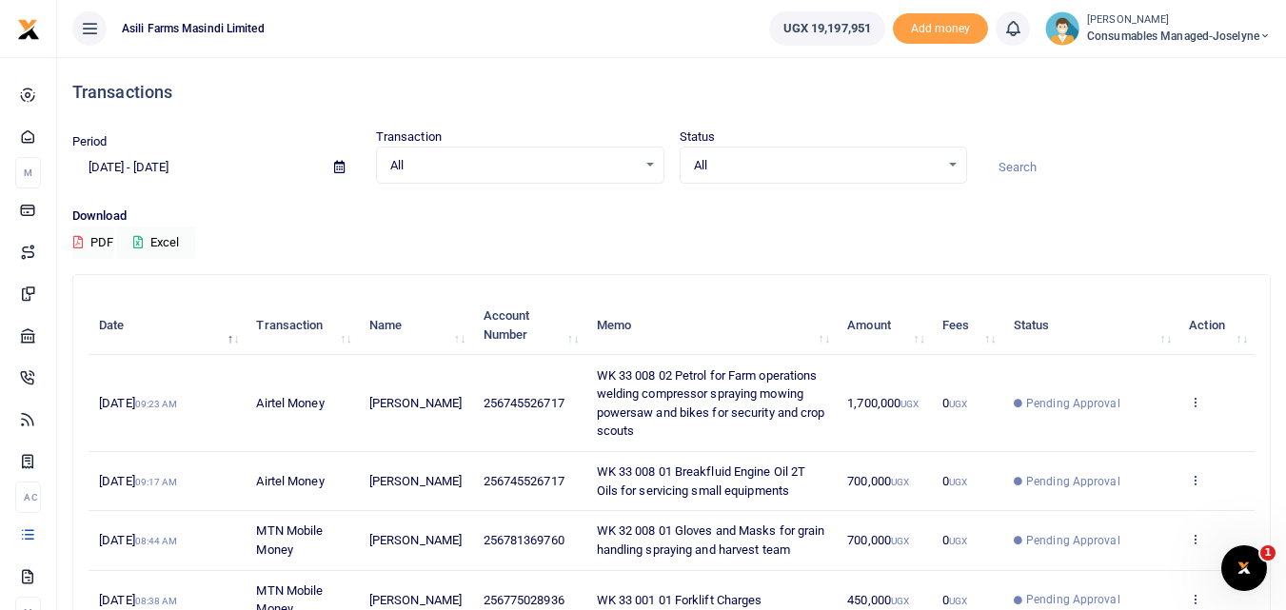
click at [1197, 475] on icon at bounding box center [1195, 479] width 12 height 13
click at [1134, 514] on link "View details" at bounding box center [1125, 512] width 150 height 27
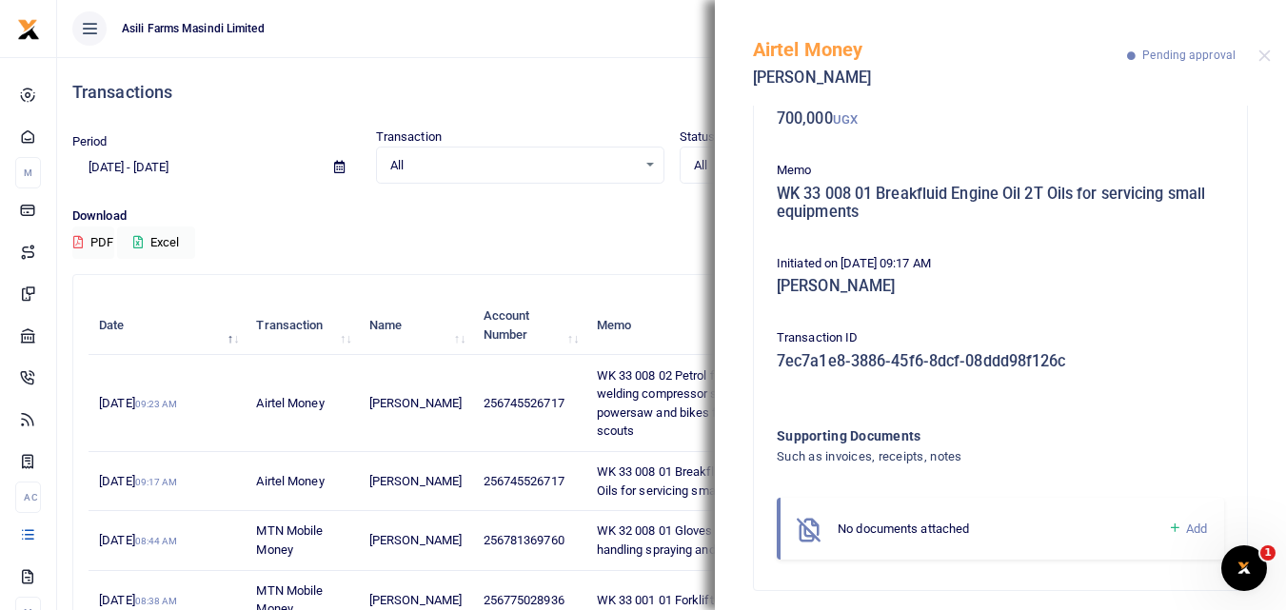
scroll to position [132, 0]
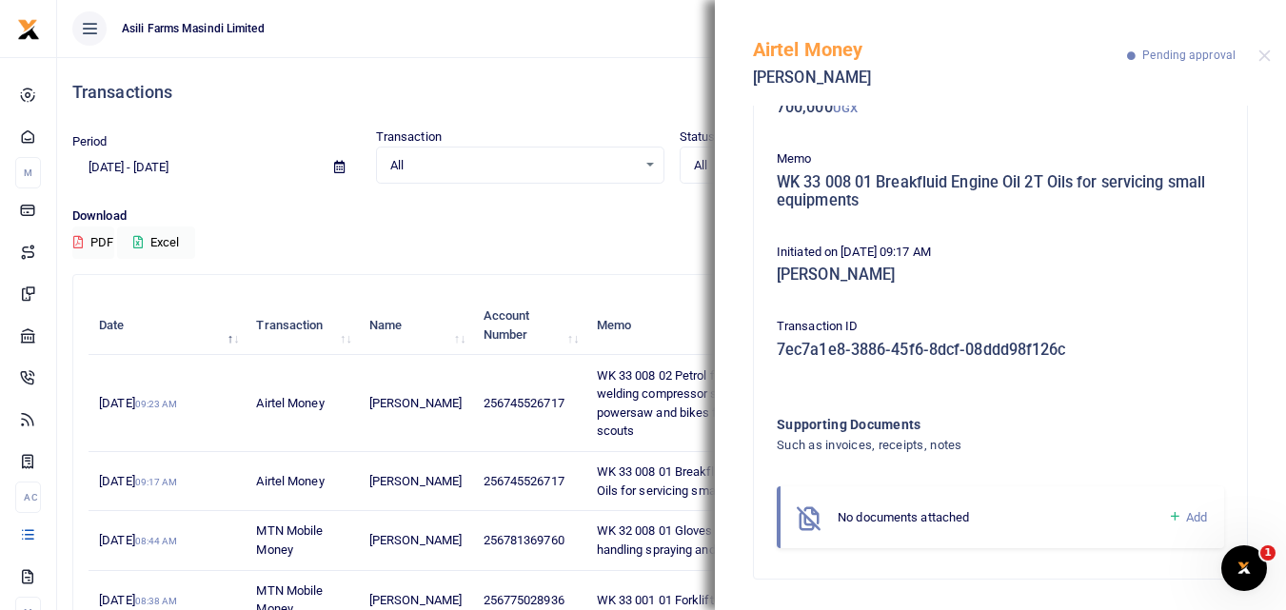
click at [1168, 516] on icon at bounding box center [1175, 516] width 14 height 17
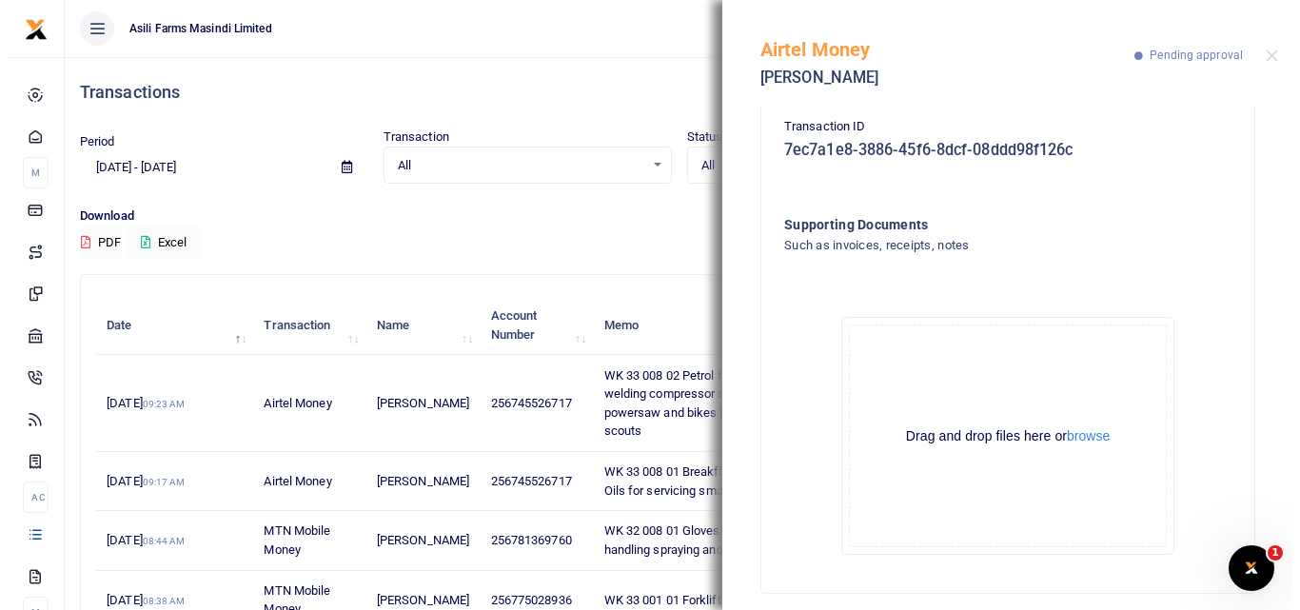
scroll to position [347, 0]
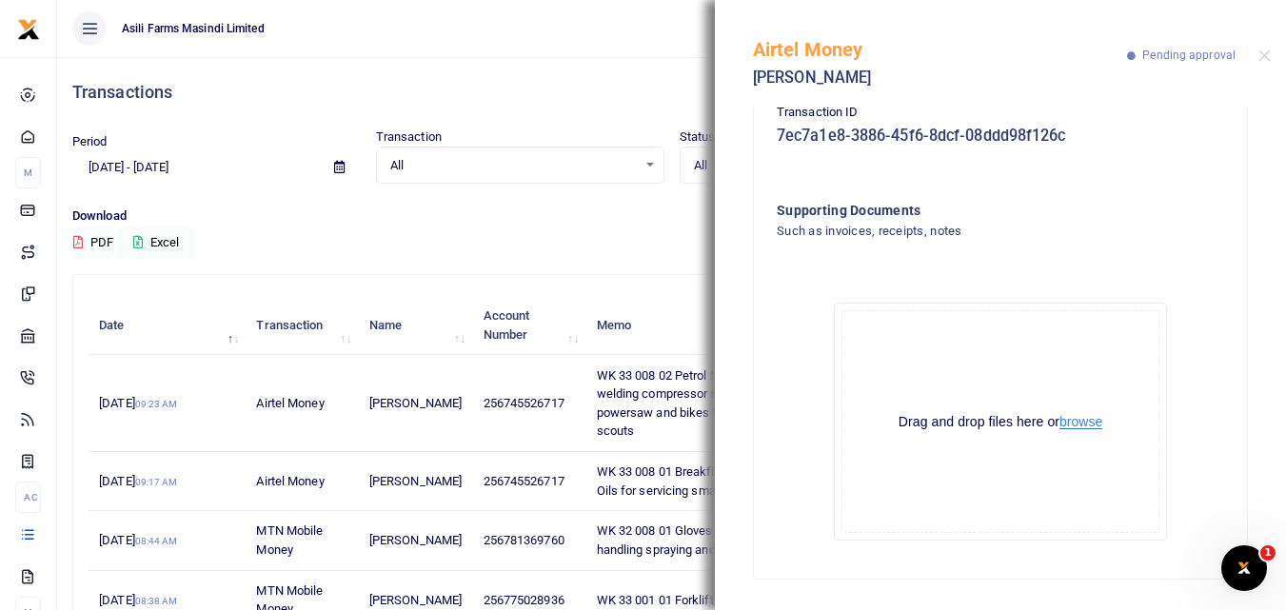
click at [1079, 424] on button "browse" at bounding box center [1081, 422] width 43 height 14
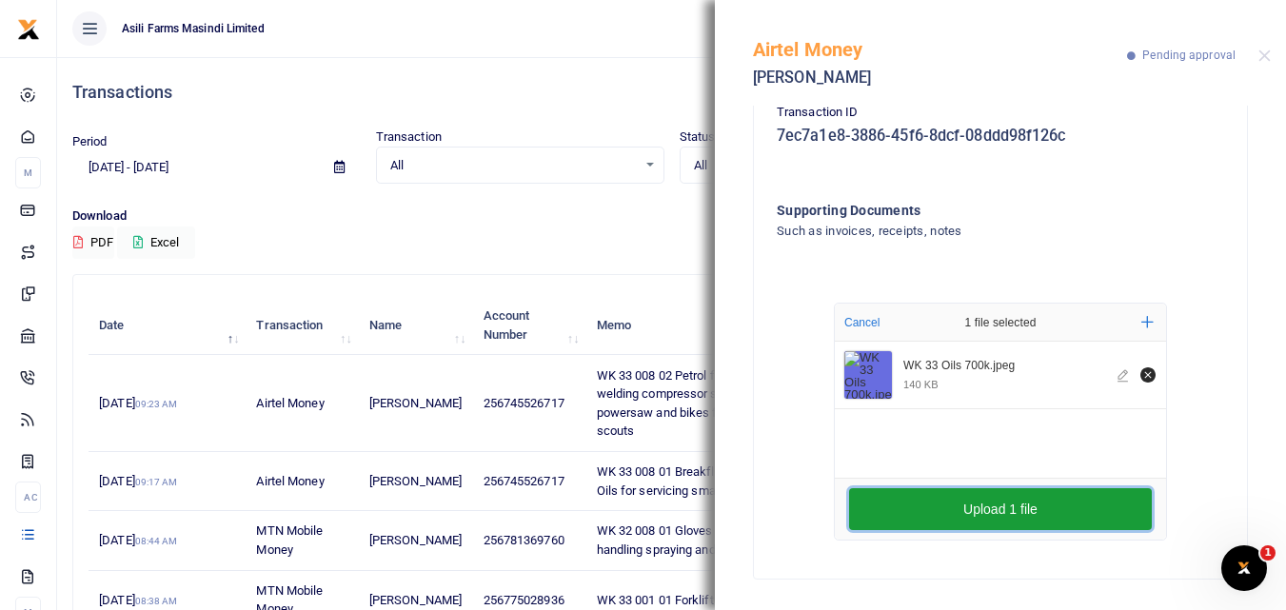
click at [948, 516] on button "Upload 1 file" at bounding box center [1000, 509] width 303 height 42
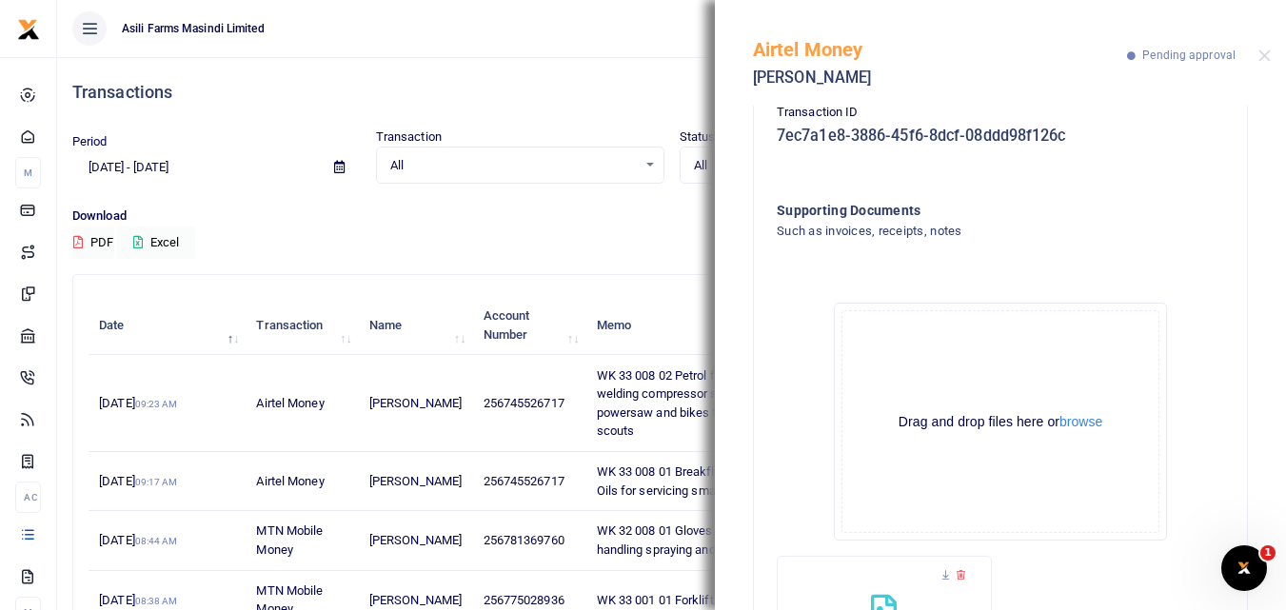
click at [948, 516] on div "Drag and drop files here or browse Powered by Uppy" at bounding box center [1001, 421] width 318 height 223
click at [1258, 54] on button "Close" at bounding box center [1264, 56] width 12 height 12
